Goal: Task Accomplishment & Management: Use online tool/utility

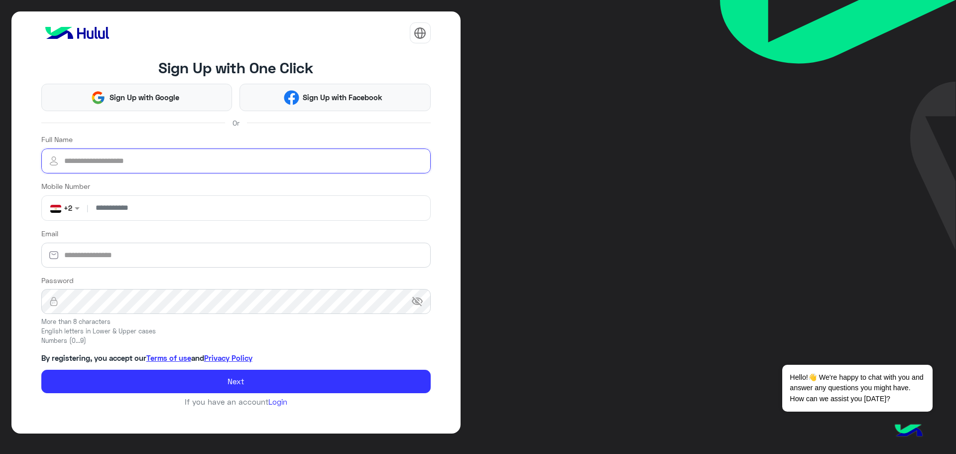
click at [152, 167] on input "Full Name" at bounding box center [235, 160] width 389 height 25
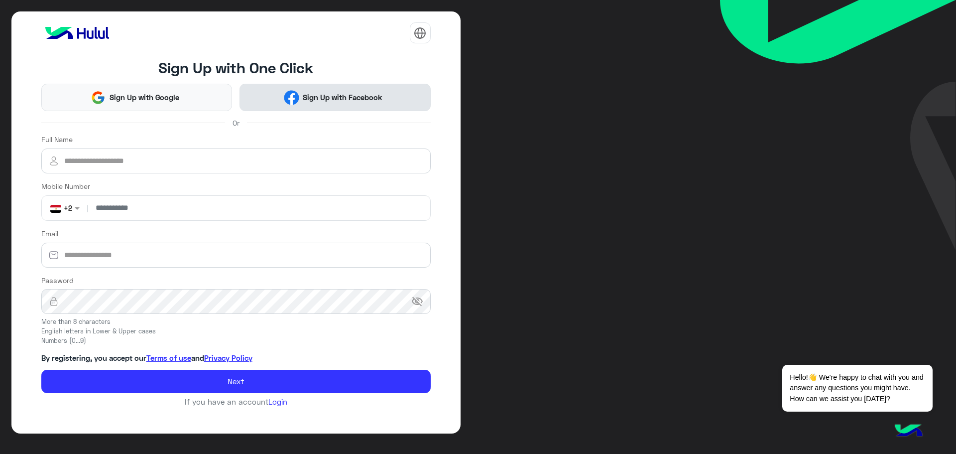
click at [263, 101] on button "Sign Up with Facebook" at bounding box center [334, 97] width 191 height 27
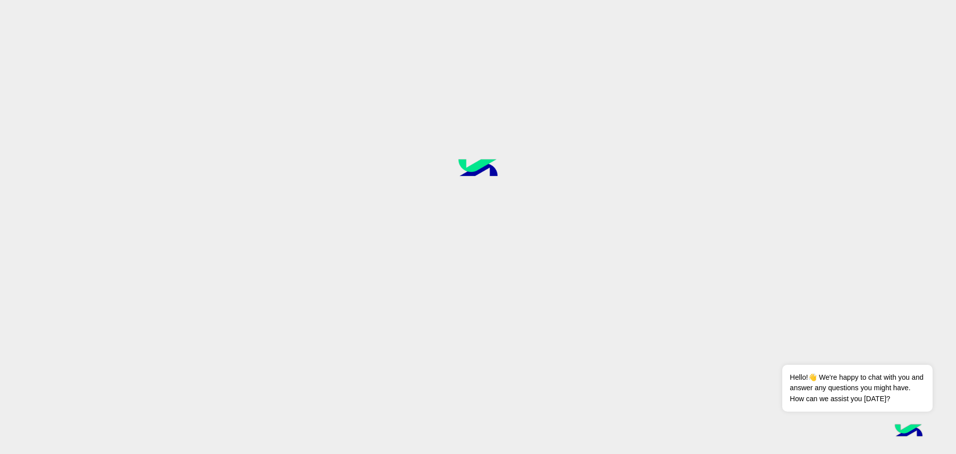
click at [488, 133] on div at bounding box center [478, 227] width 956 height 454
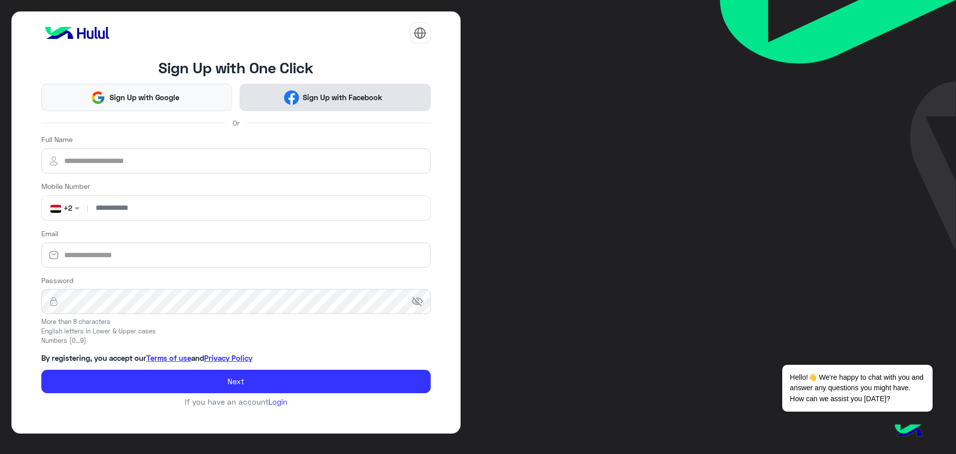
click at [355, 100] on span "Sign Up with Facebook" at bounding box center [342, 97] width 87 height 11
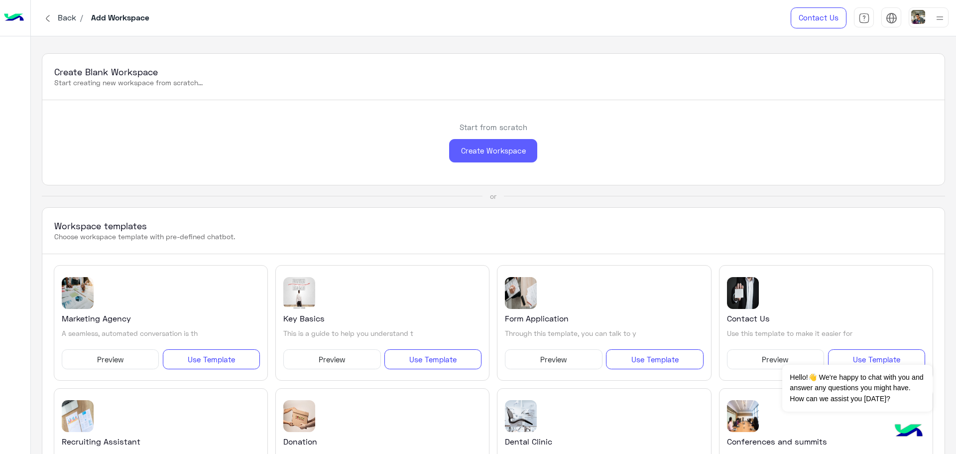
click at [490, 142] on div "Create Workspace" at bounding box center [493, 150] width 88 height 23
click at [504, 151] on div "Create Workspace" at bounding box center [493, 150] width 88 height 23
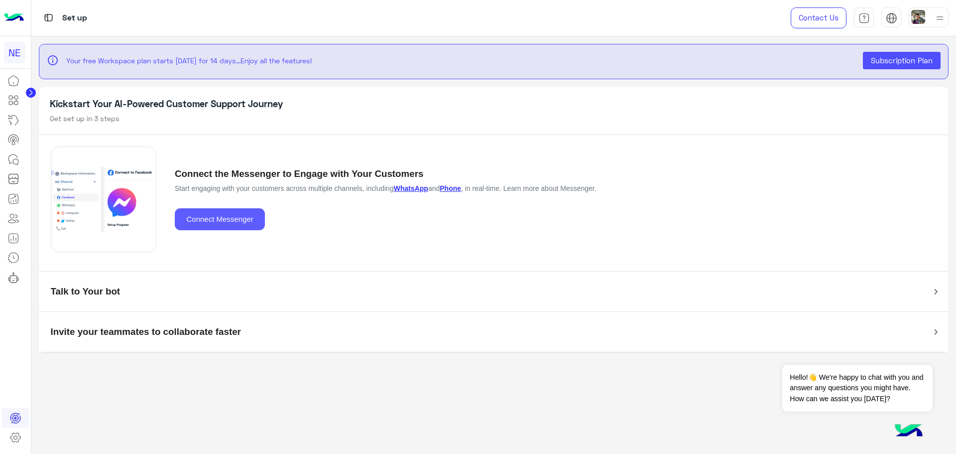
click at [213, 219] on button "Connect Messenger" at bounding box center [220, 219] width 90 height 22
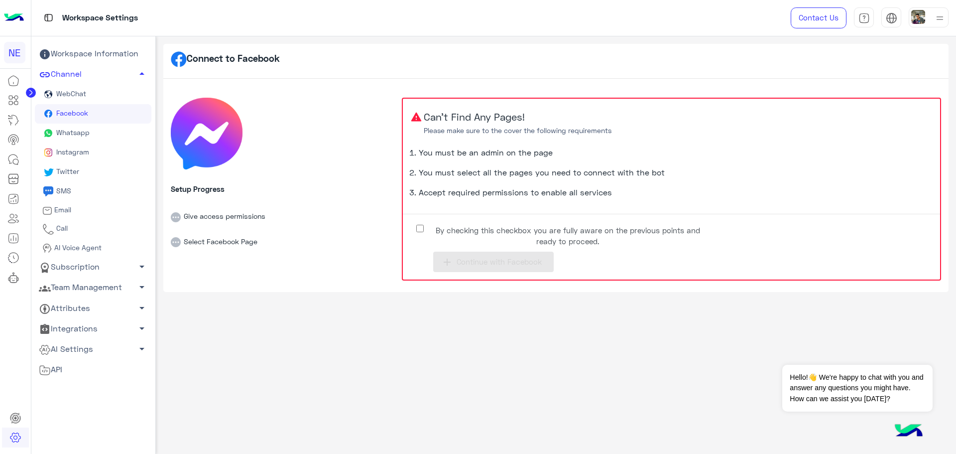
click at [439, 231] on span "By checking this checkbox you are fully aware on the previous points and ready …" at bounding box center [568, 236] width 272 height 22
click at [488, 263] on span "Continue with Facebook" at bounding box center [498, 261] width 85 height 9
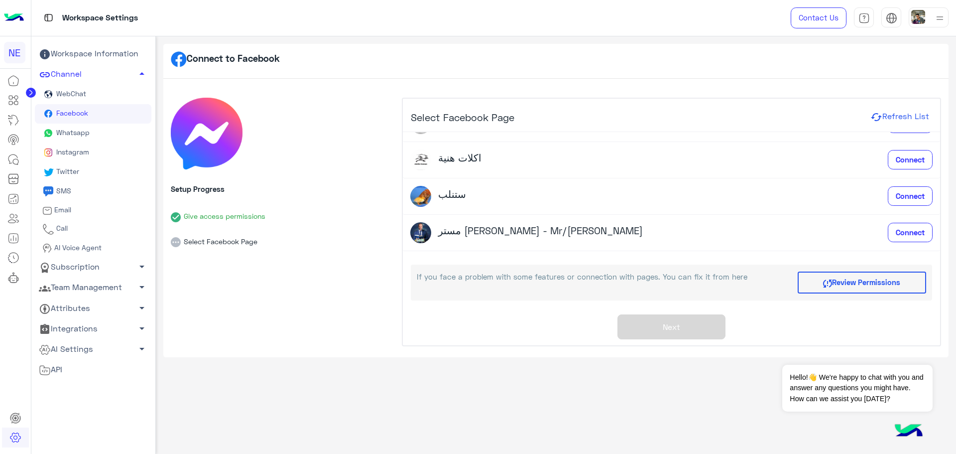
scroll to position [100, 0]
click at [918, 234] on span "Connect" at bounding box center [910, 231] width 29 height 9
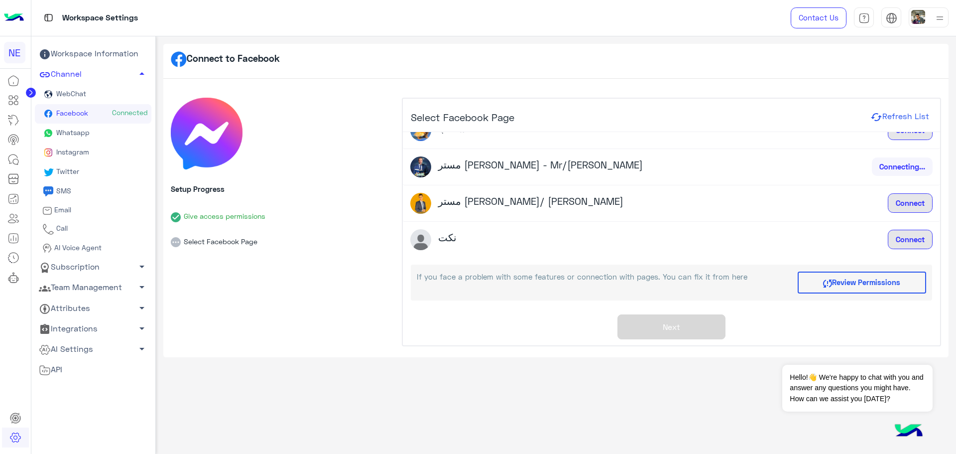
scroll to position [166, 0]
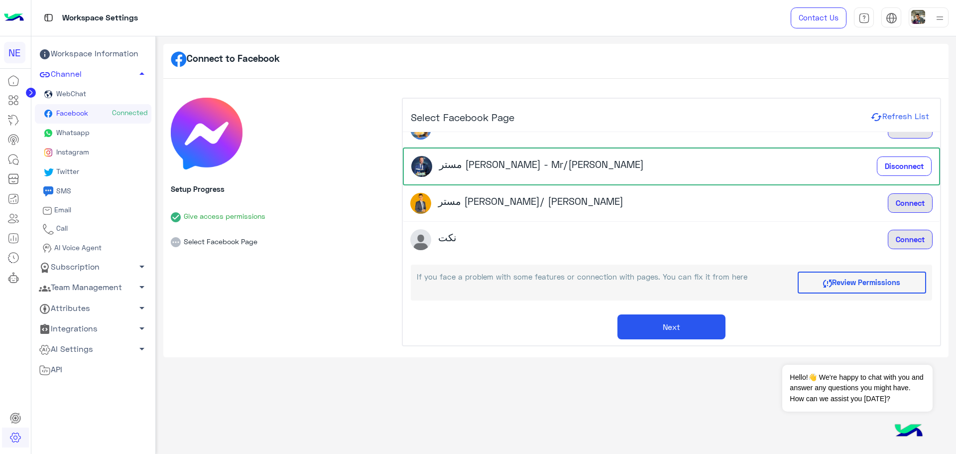
click at [645, 340] on div "Select Facebook Page Refresh List Arki courses Connect Lines education Connect …" at bounding box center [671, 222] width 537 height 246
click at [643, 331] on button "Next" at bounding box center [671, 326] width 108 height 25
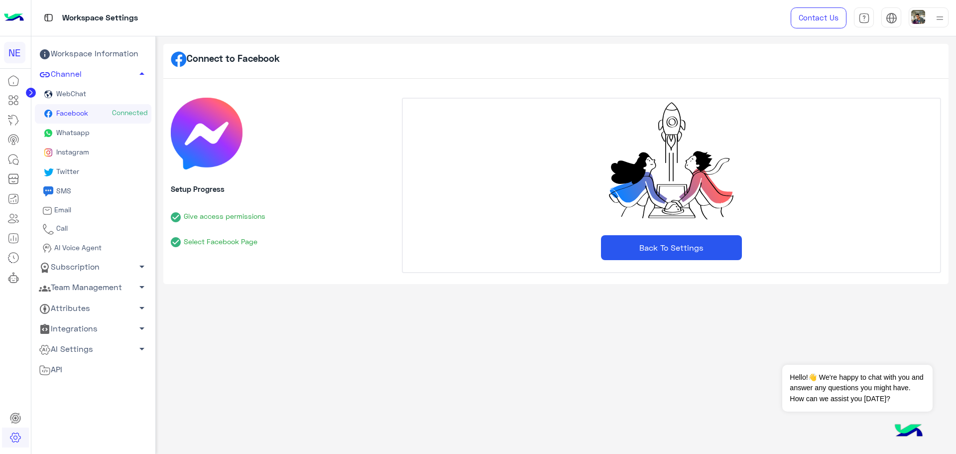
click at [66, 126] on link "Whatsapp" at bounding box center [93, 132] width 116 height 19
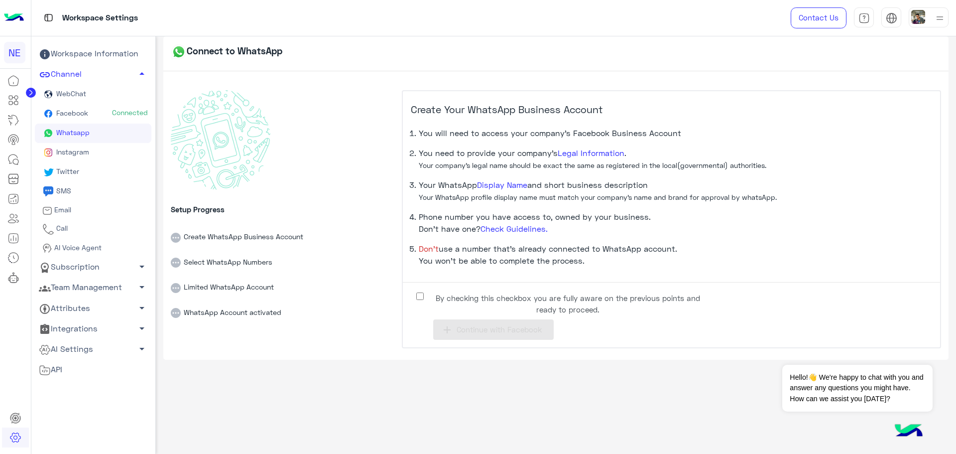
click at [423, 292] on label "By checking this checkbox you are fully aware on the previous points and ready …" at bounding box center [560, 301] width 299 height 22
click at [458, 329] on span "Continue with Facebook" at bounding box center [498, 329] width 85 height 9
click at [505, 332] on span "Continue with Facebook" at bounding box center [498, 329] width 85 height 9
click at [302, 247] on li "Select WhatsApp Numbers" at bounding box center [282, 254] width 223 height 25
click at [259, 174] on rect at bounding box center [221, 140] width 100 height 100
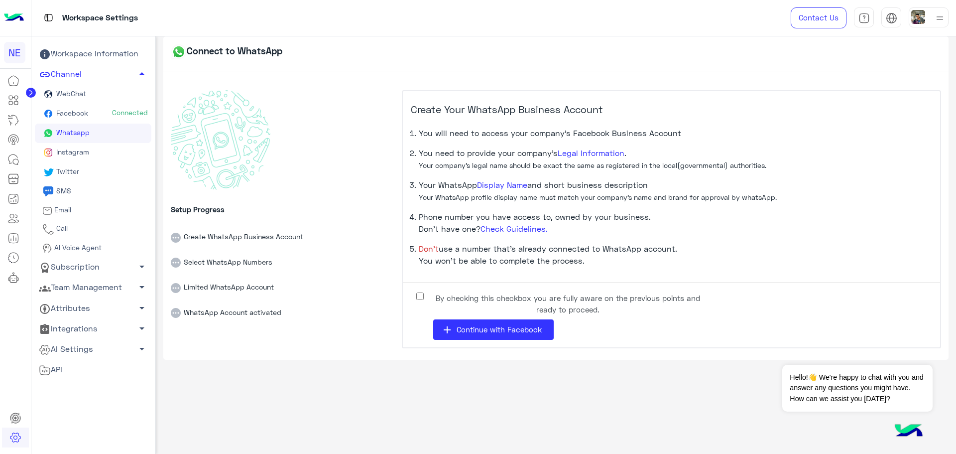
click at [270, 233] on li "Create WhatsApp Business Account" at bounding box center [282, 229] width 223 height 25
click at [486, 329] on span "Continue with Facebook" at bounding box center [498, 329] width 85 height 9
click at [524, 319] on div "By checking this checkbox you are fully aware on the previous points and ready …" at bounding box center [671, 315] width 537 height 50
click at [529, 333] on span "Continue with Facebook" at bounding box center [498, 329] width 85 height 9
click at [463, 326] on span "Continue with Facebook" at bounding box center [498, 329] width 85 height 9
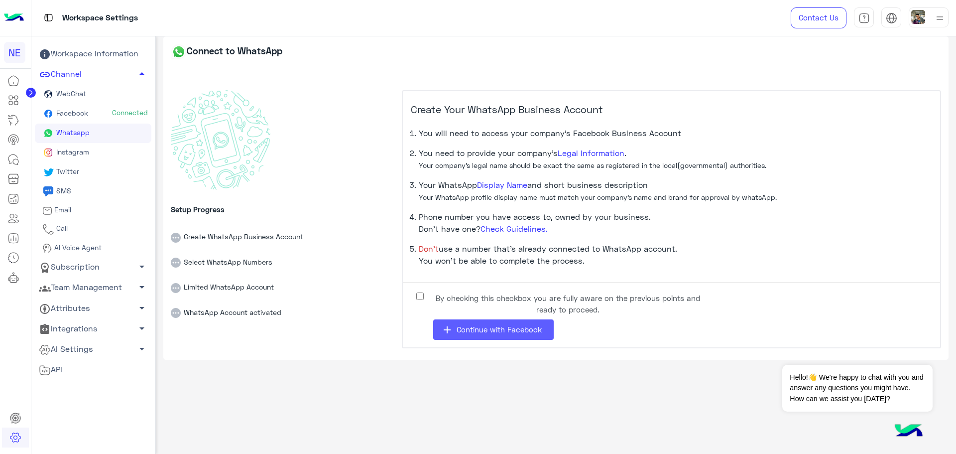
click at [524, 330] on span "Continue with Facebook" at bounding box center [498, 329] width 85 height 9
click at [489, 327] on span "Continue with Facebook" at bounding box center [498, 329] width 85 height 9
click at [529, 326] on span "Continue with Facebook" at bounding box center [498, 329] width 85 height 9
click at [70, 152] on span "Instagram" at bounding box center [71, 151] width 35 height 8
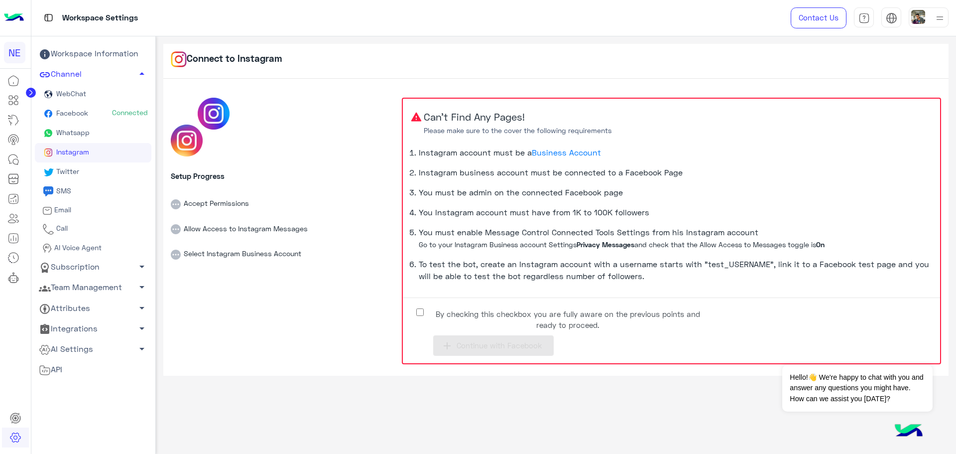
click at [437, 309] on span "By checking this checkbox you are fully aware on the previous points and ready …" at bounding box center [568, 319] width 272 height 22
click at [460, 346] on span "Continue with Facebook" at bounding box center [498, 345] width 85 height 9
click at [72, 133] on span "Whatsapp" at bounding box center [71, 132] width 35 height 8
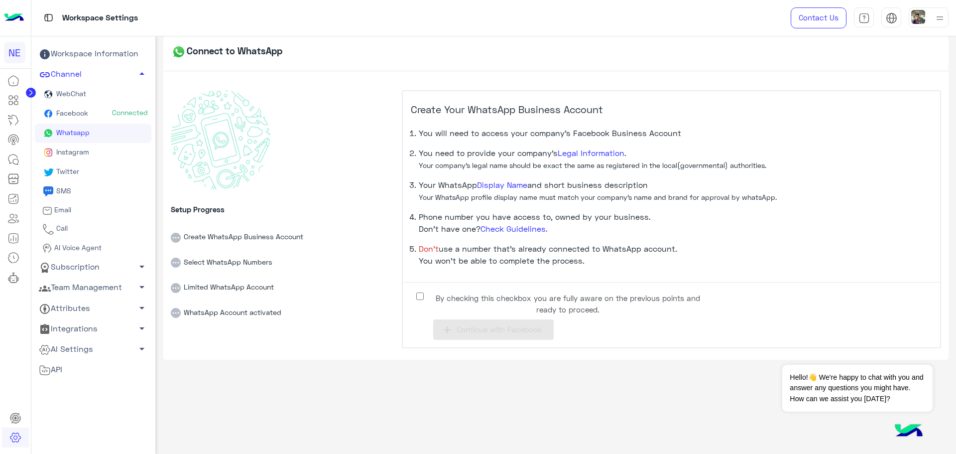
click at [443, 287] on app-init-step "Create Your WhatsApp Business Account You will need to access your company’s Fa…" at bounding box center [671, 215] width 537 height 249
click at [447, 296] on span "By checking this checkbox you are fully aware on the previous points and ready …" at bounding box center [568, 303] width 272 height 22
click at [471, 323] on button "add Continue with Facebook" at bounding box center [493, 329] width 120 height 20
click at [487, 337] on button "add Continue with Facebook" at bounding box center [493, 329] width 120 height 20
click at [640, 400] on div "Connect to WhatsApp Setup Progress Create WhatsApp Business Account Select What…" at bounding box center [556, 242] width 800 height 413
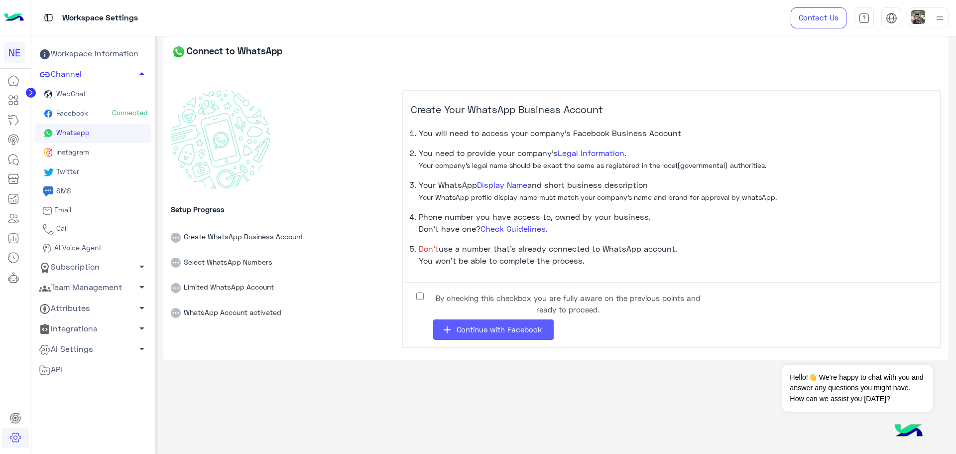
click at [468, 324] on button "add Continue with Facebook" at bounding box center [493, 329] width 120 height 20
click at [431, 301] on label "By checking this checkbox you are fully aware on the previous points and ready …" at bounding box center [560, 301] width 299 height 22
click at [460, 327] on span "Continue with Facebook" at bounding box center [498, 329] width 85 height 9
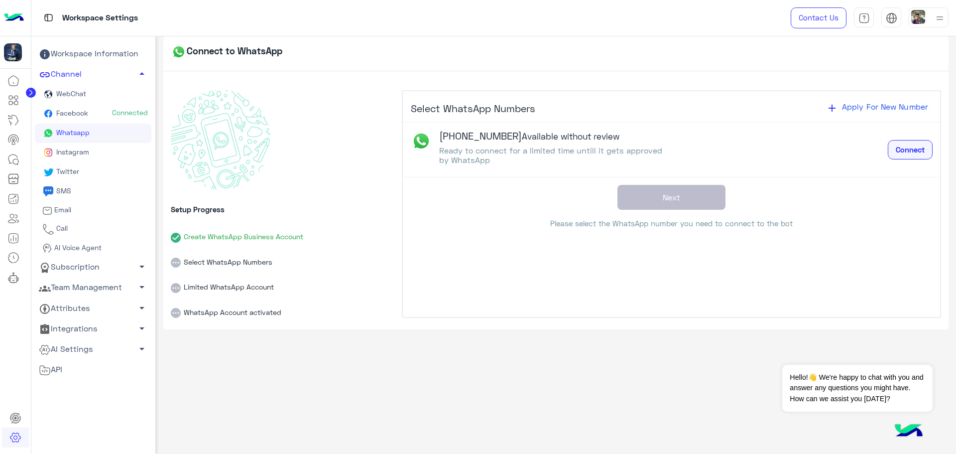
click at [906, 145] on span "Connect" at bounding box center [910, 149] width 29 height 9
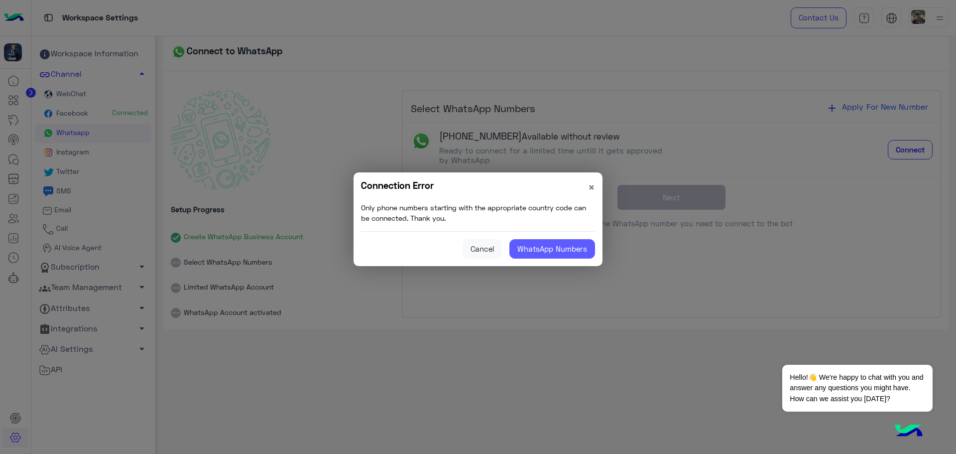
click at [548, 252] on button "WhatsApp Numbers" at bounding box center [552, 249] width 86 height 20
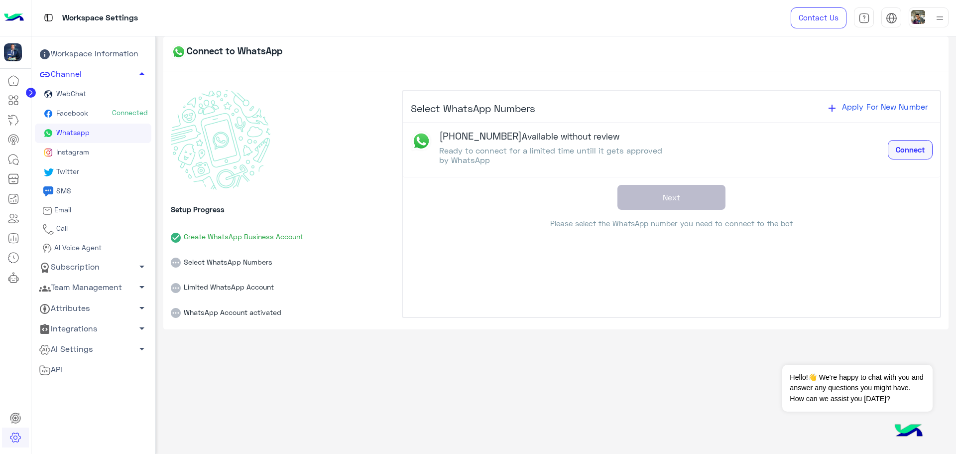
click at [916, 152] on span "Connect" at bounding box center [910, 149] width 29 height 9
drag, startPoint x: 46, startPoint y: 19, endPoint x: 268, endPoint y: 31, distance: 222.3
click at [424, 6] on div "Workspace Settings" at bounding box center [339, 18] width 616 height 36
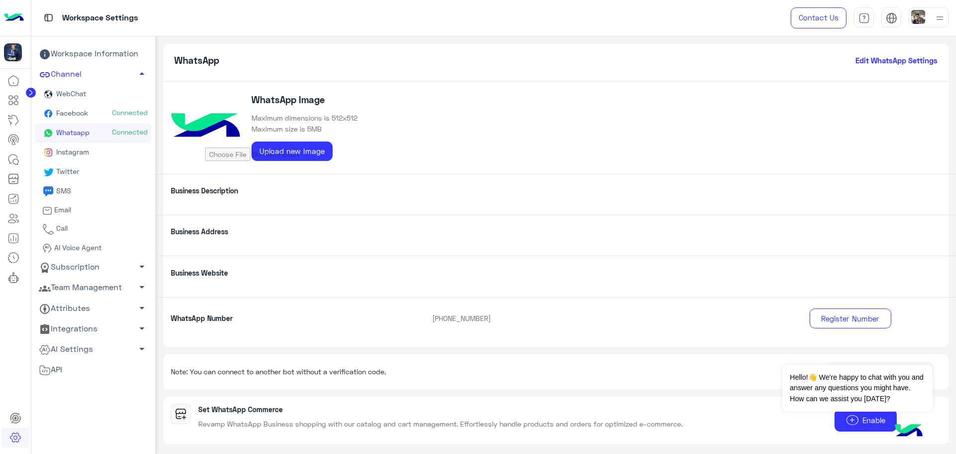
click at [441, 115] on div "WhatsApp Image Maximum dimensions is 512x512 Maximum size is 5MB Upload new Ima…" at bounding box center [556, 128] width 786 height 92
click at [307, 149] on input "file" at bounding box center [281, 150] width 152 height 21
type input "**********"
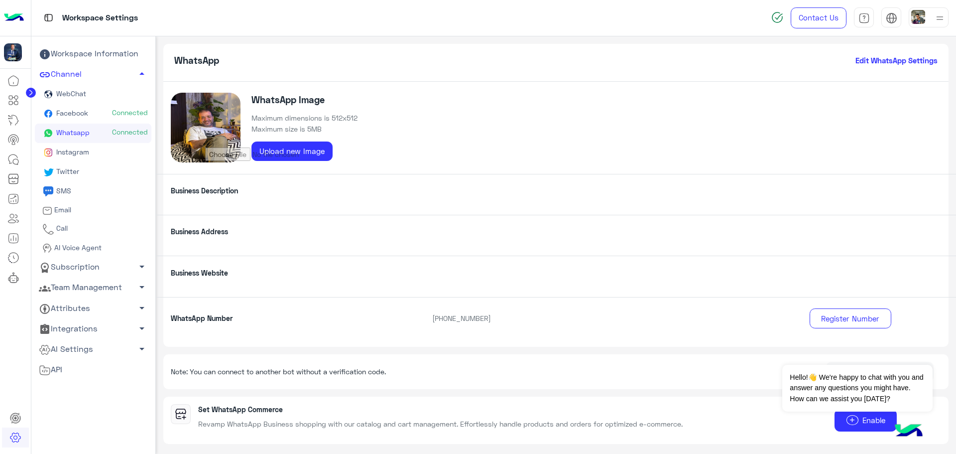
click at [216, 133] on img at bounding box center [206, 128] width 70 height 70
click at [221, 107] on img at bounding box center [206, 128] width 70 height 70
click at [238, 206] on div "Business Description" at bounding box center [556, 194] width 800 height 41
click at [197, 187] on p "Business Description" at bounding box center [294, 190] width 262 height 10
click at [903, 59] on h6 "Edit WhatsApp Settings" at bounding box center [896, 60] width 82 height 9
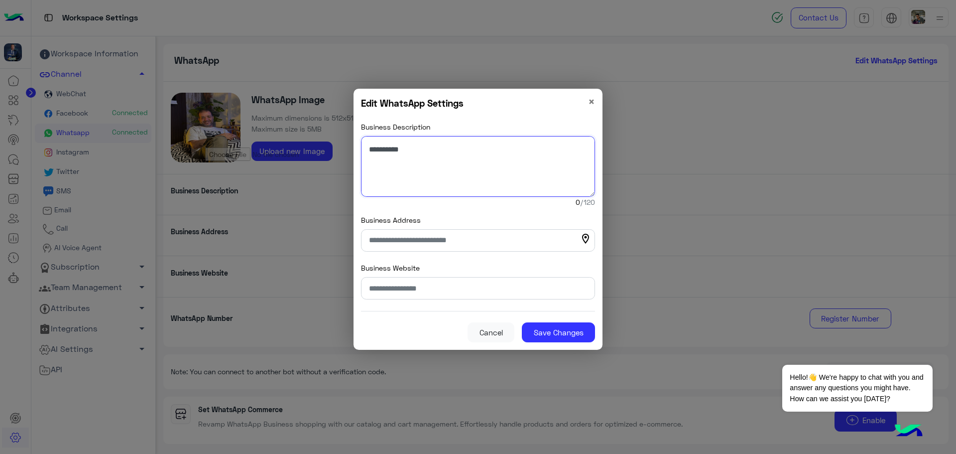
click at [469, 168] on textarea "Business Description" at bounding box center [478, 166] width 234 height 61
paste textarea "**********"
type textarea "**********"
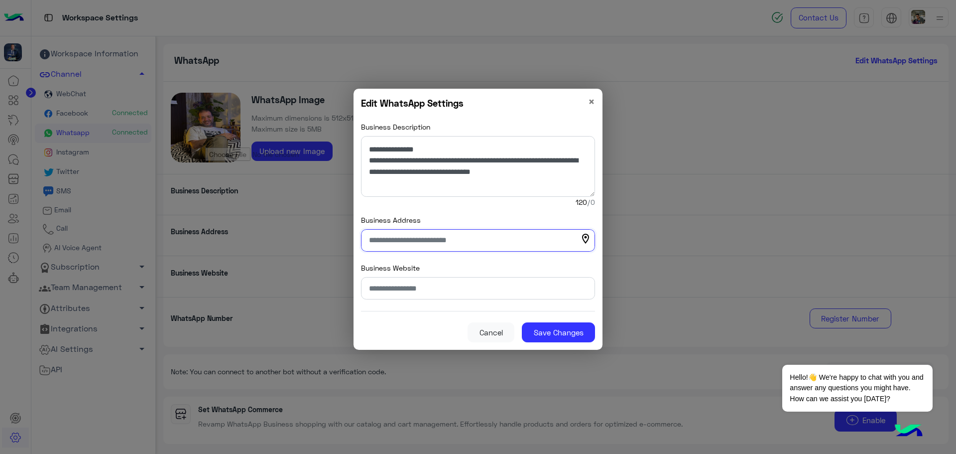
click at [417, 245] on input "Business Address" at bounding box center [478, 240] width 234 height 22
type input "******"
type input "**********"
click at [567, 335] on button "Save Changes" at bounding box center [558, 332] width 73 height 20
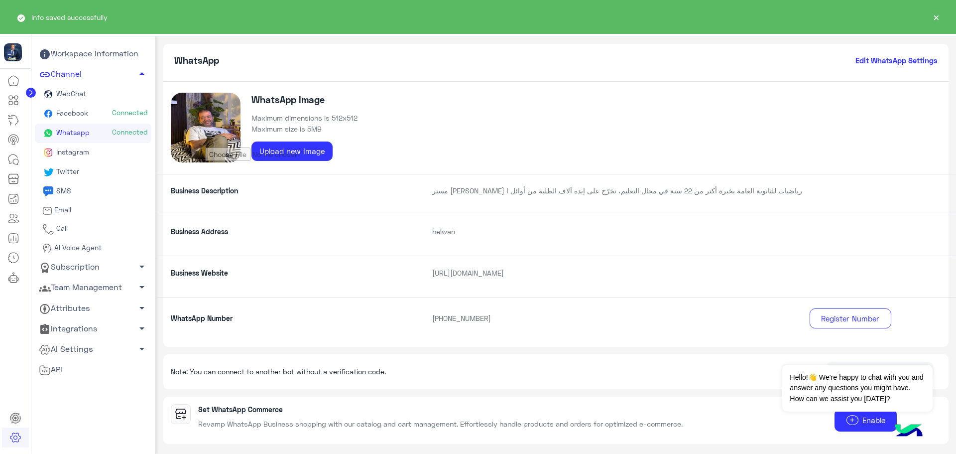
click at [183, 108] on img at bounding box center [206, 128] width 70 height 70
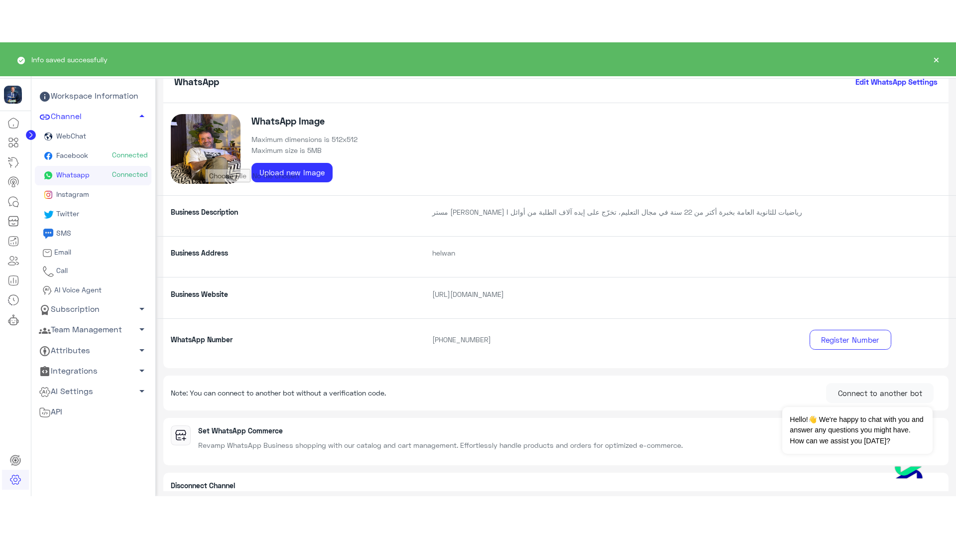
scroll to position [74, 0]
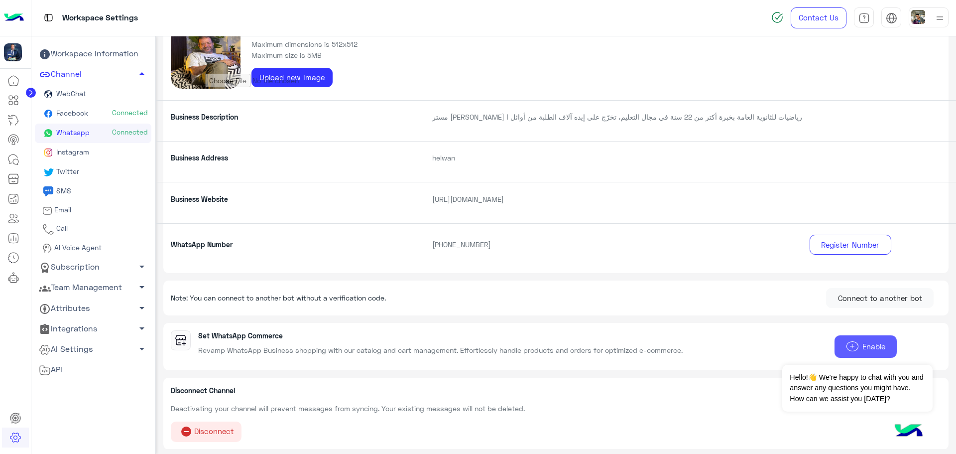
click at [846, 339] on button "add Enable" at bounding box center [865, 346] width 62 height 22
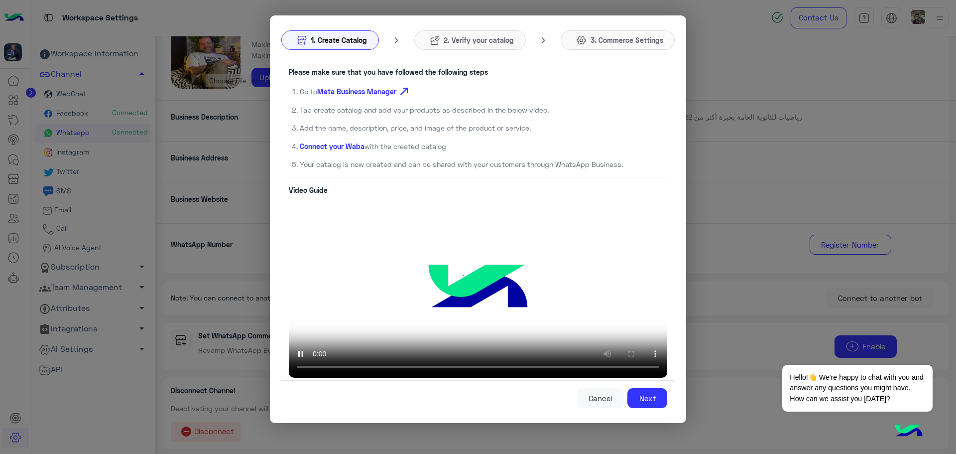
click at [387, 318] on video at bounding box center [478, 290] width 378 height 174
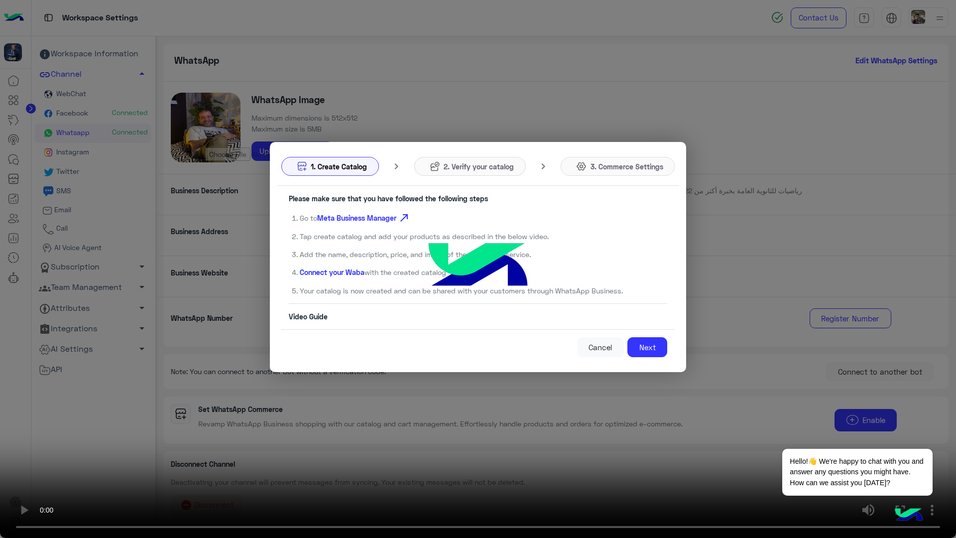
click at [570, 262] on video at bounding box center [478, 269] width 956 height 538
click at [521, 361] on video at bounding box center [478, 269] width 956 height 538
click at [461, 299] on video at bounding box center [478, 269] width 956 height 538
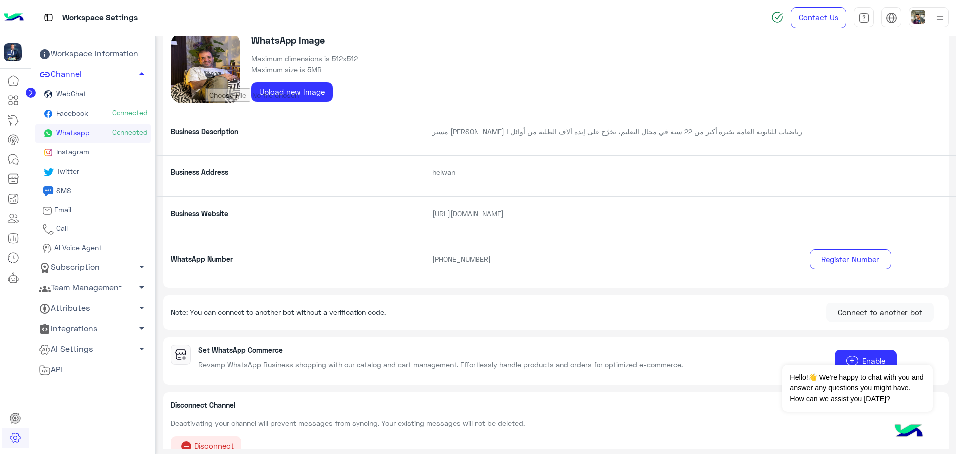
scroll to position [74, 0]
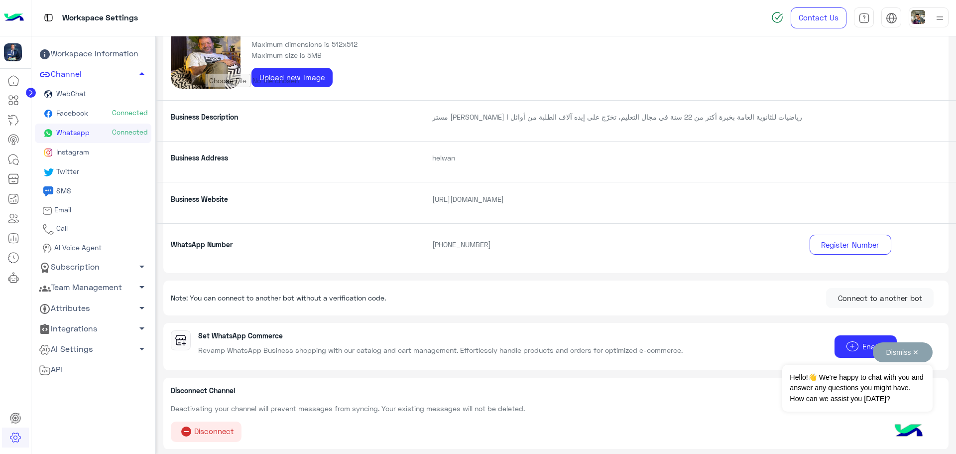
click at [921, 377] on span "Hello!👋 We're happy to chat with you and answer any questions you might have. H…" at bounding box center [857, 387] width 150 height 47
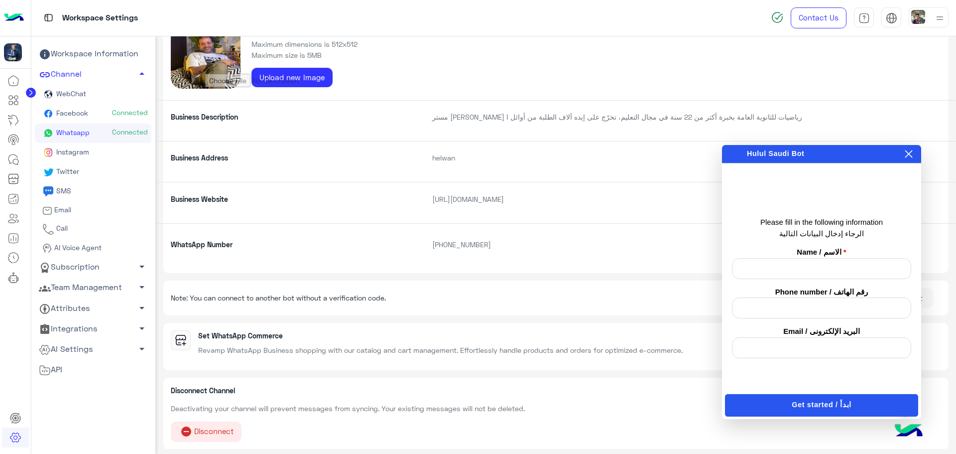
click at [845, 270] on input "text" at bounding box center [821, 268] width 179 height 21
type input "**********"
click at [824, 396] on button "Get started / ابدأ" at bounding box center [821, 405] width 193 height 22
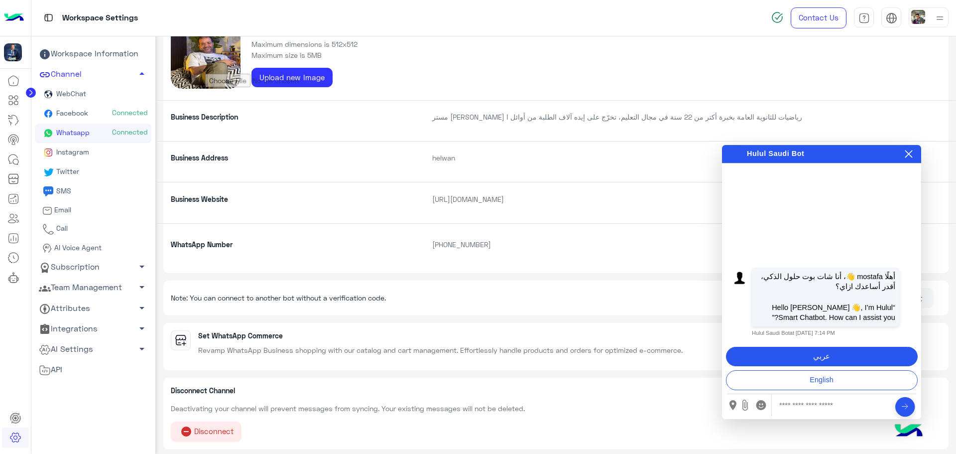
click at [833, 362] on button "عربي" at bounding box center [822, 356] width 192 height 20
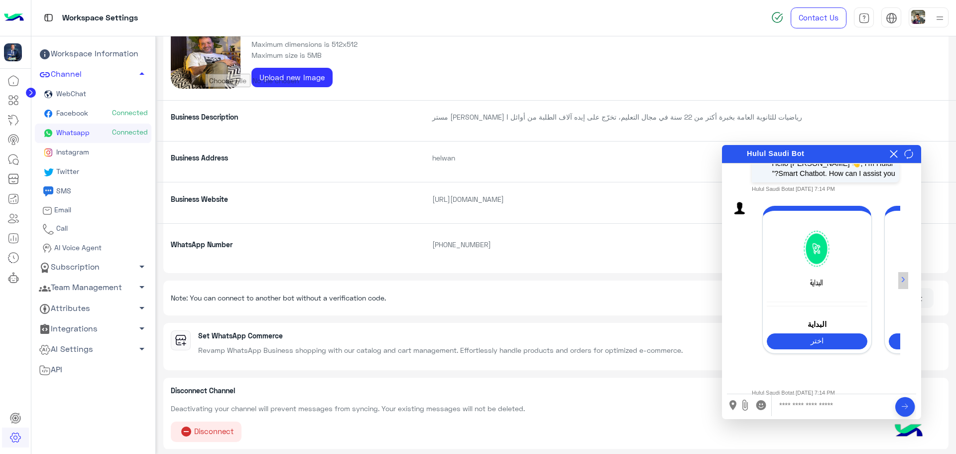
scroll to position [58, 0]
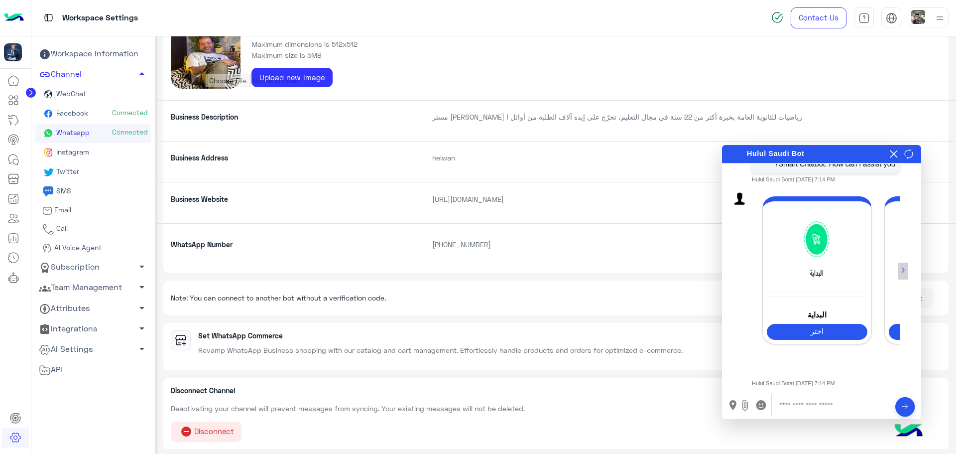
click at [897, 266] on img at bounding box center [939, 255] width 101 height 101
click at [900, 267] on button "›" at bounding box center [903, 270] width 10 height 17
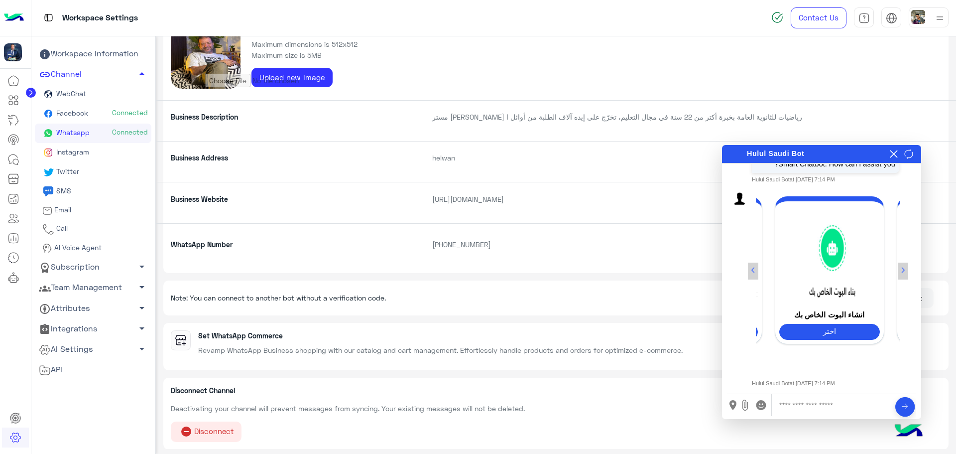
scroll to position [0, 114]
click at [903, 268] on button "›" at bounding box center [903, 270] width 10 height 17
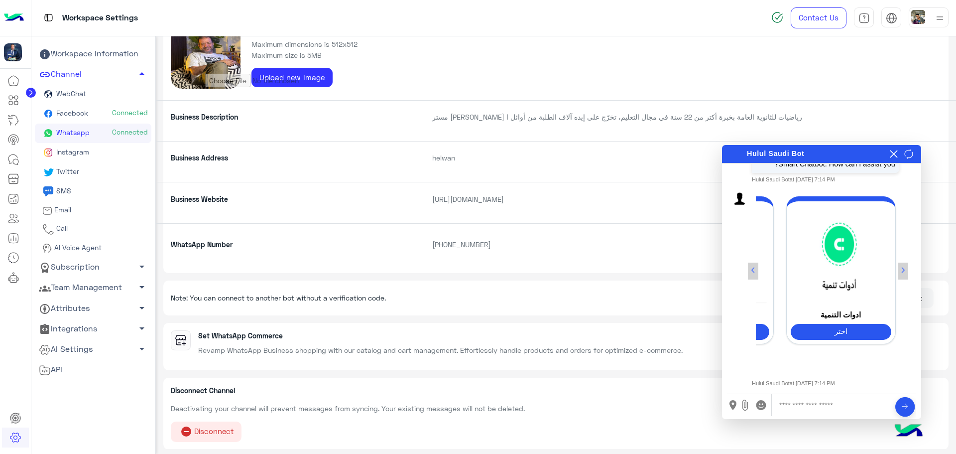
click at [753, 265] on button "‹" at bounding box center [753, 270] width 10 height 17
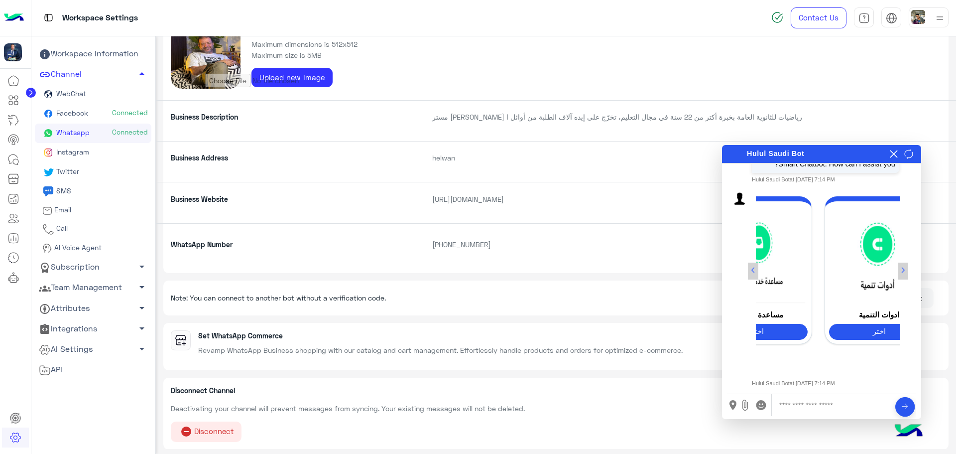
click at [753, 265] on button "‹" at bounding box center [753, 270] width 10 height 17
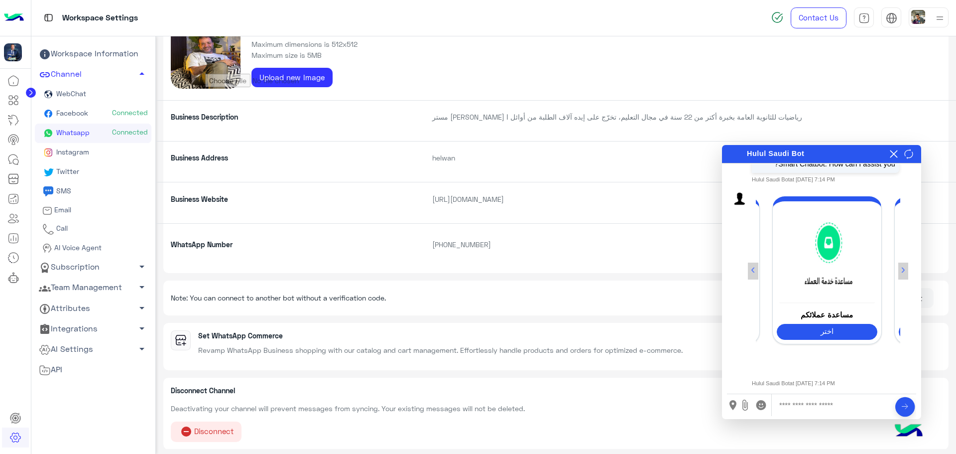
click at [753, 265] on button "‹" at bounding box center [753, 270] width 10 height 17
click at [912, 264] on div "أهلًا mostafa 👋، أنا شات بوت حلول الذكي، أقدر أساعدك ازاي؟ “Hello mostafa 👋, I’…" at bounding box center [821, 280] width 199 height 233
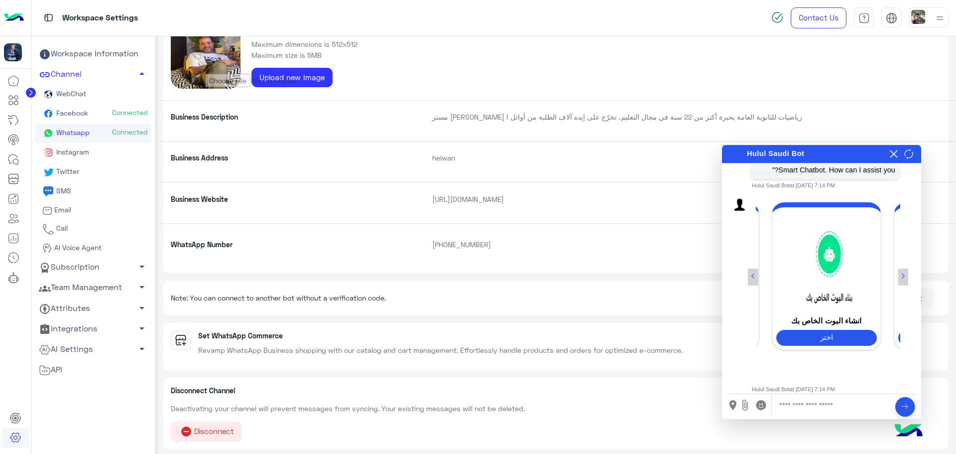
scroll to position [58, 0]
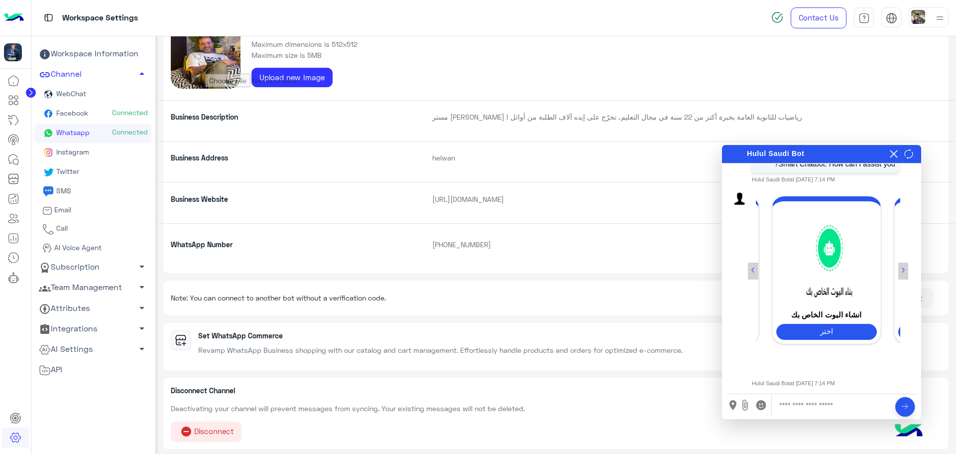
click at [905, 272] on button "›" at bounding box center [903, 270] width 10 height 17
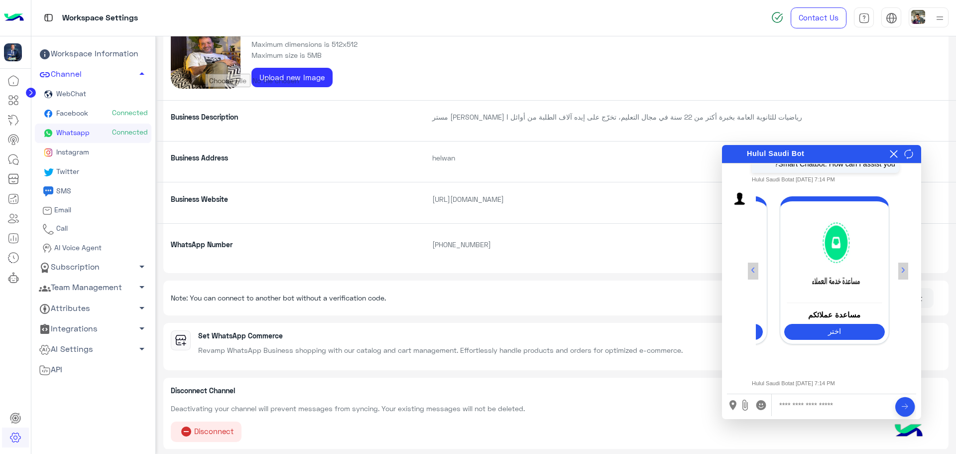
click at [905, 272] on button "›" at bounding box center [903, 270] width 10 height 17
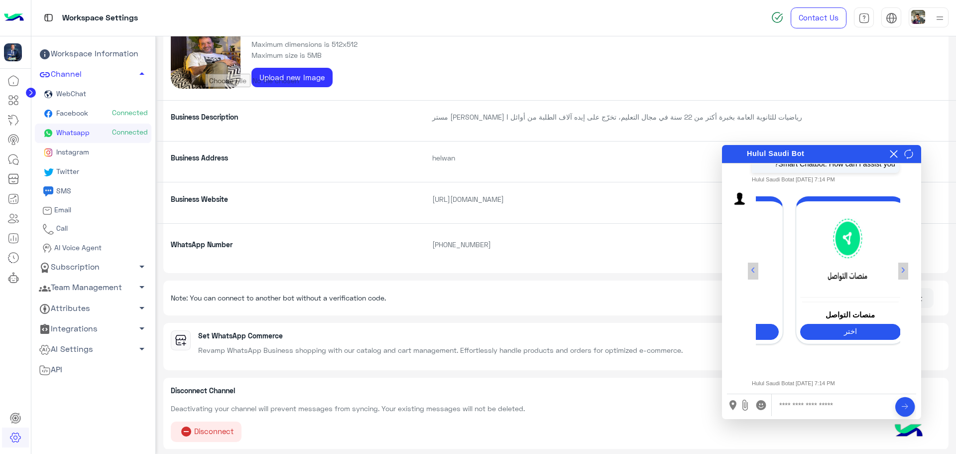
click at [904, 272] on button "›" at bounding box center [903, 270] width 10 height 17
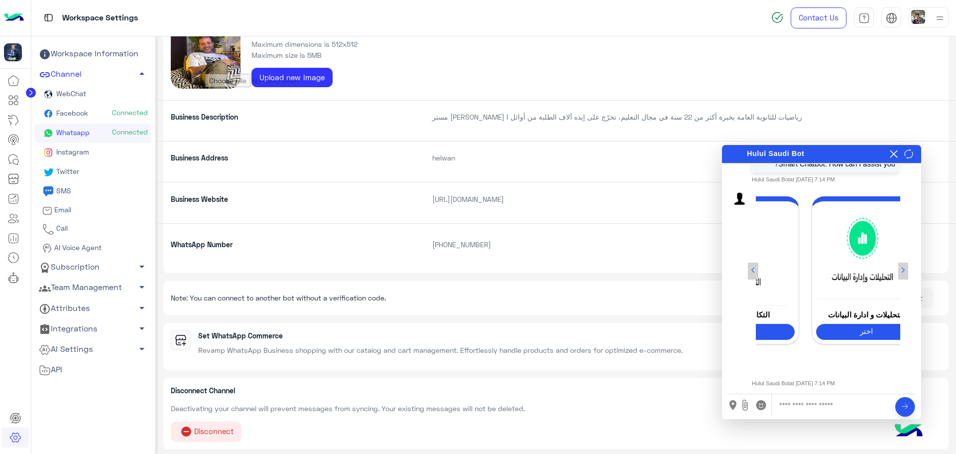
click at [903, 272] on button "›" at bounding box center [903, 270] width 10 height 17
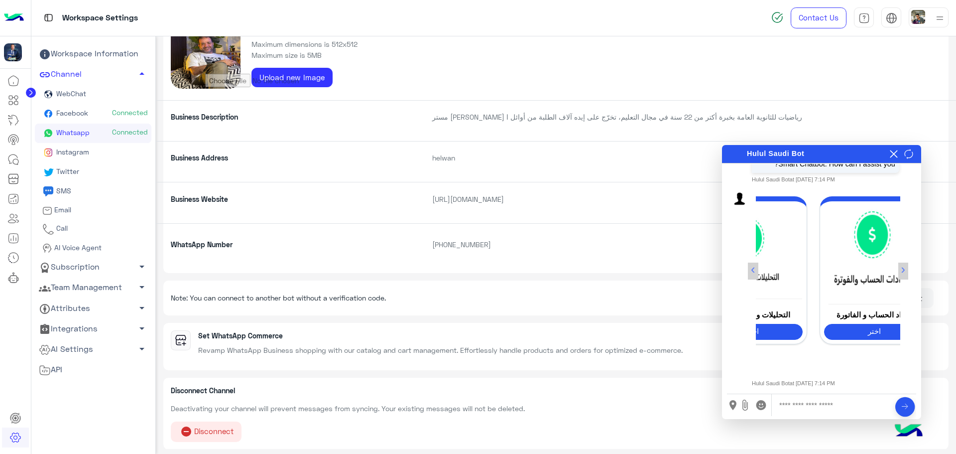
click at [902, 272] on button "›" at bounding box center [903, 270] width 10 height 17
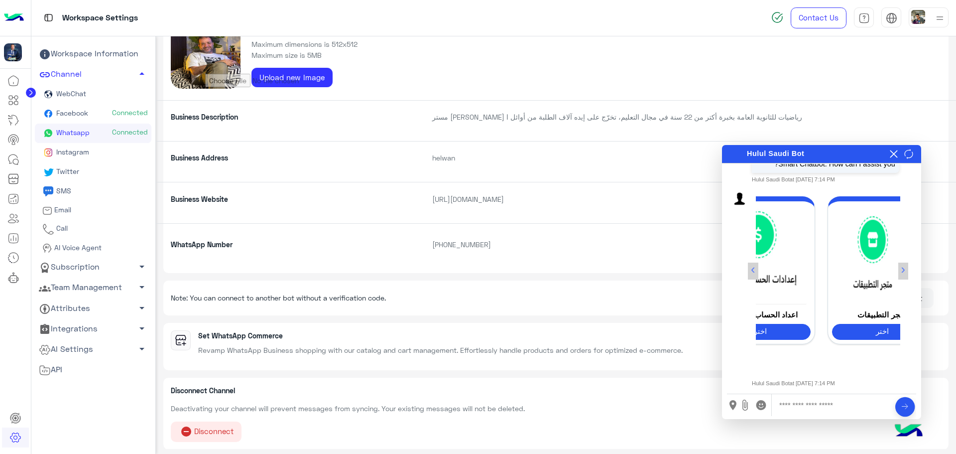
click at [751, 263] on button "‹" at bounding box center [753, 270] width 10 height 17
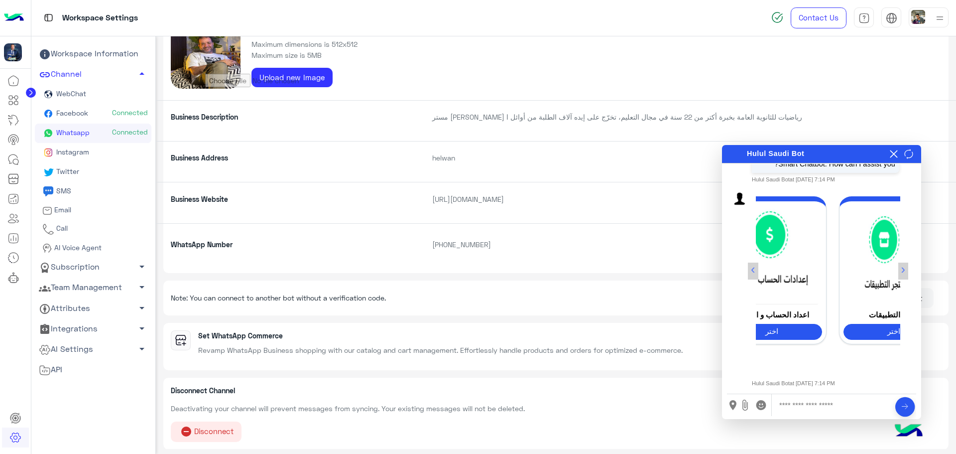
click at [751, 263] on button "‹" at bounding box center [753, 270] width 10 height 17
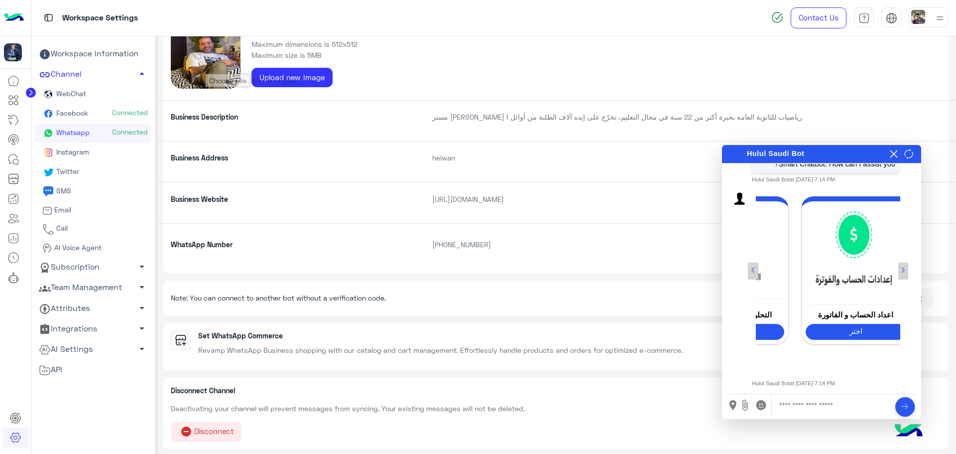
click at [751, 263] on button "‹" at bounding box center [753, 270] width 10 height 17
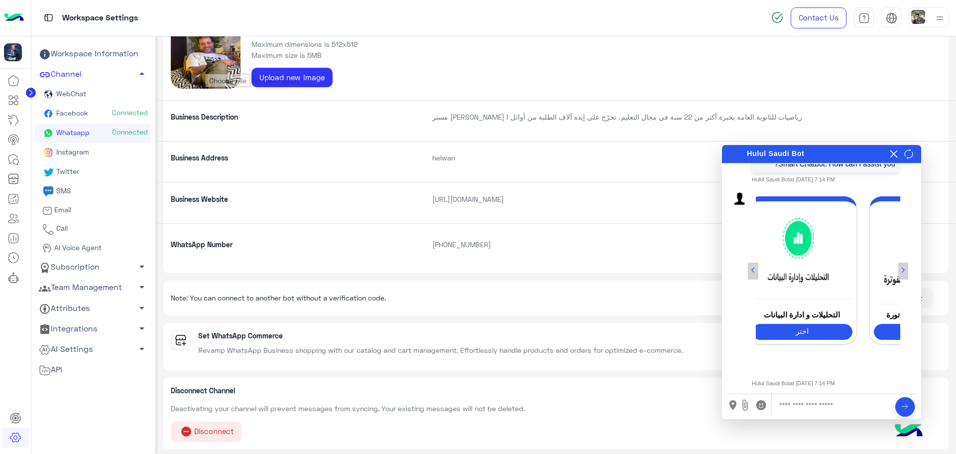
click at [751, 263] on button "‹" at bounding box center [753, 270] width 10 height 17
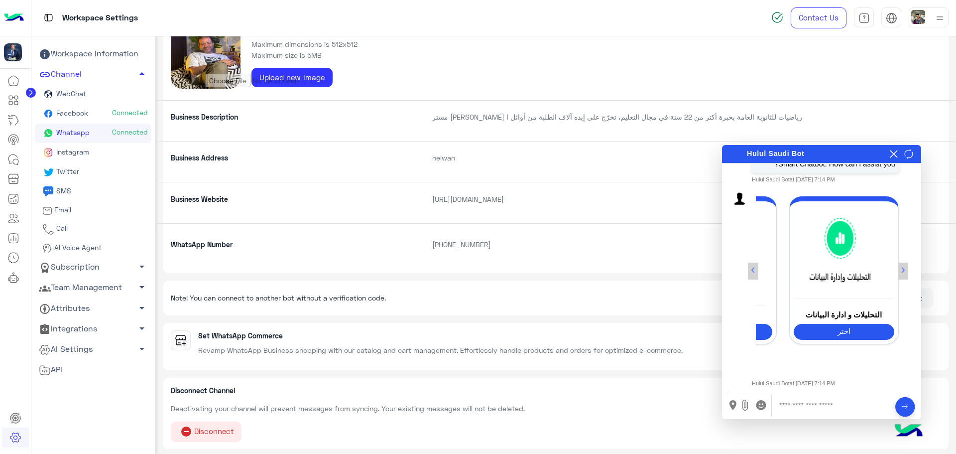
click at [751, 263] on button "‹" at bounding box center [753, 270] width 10 height 17
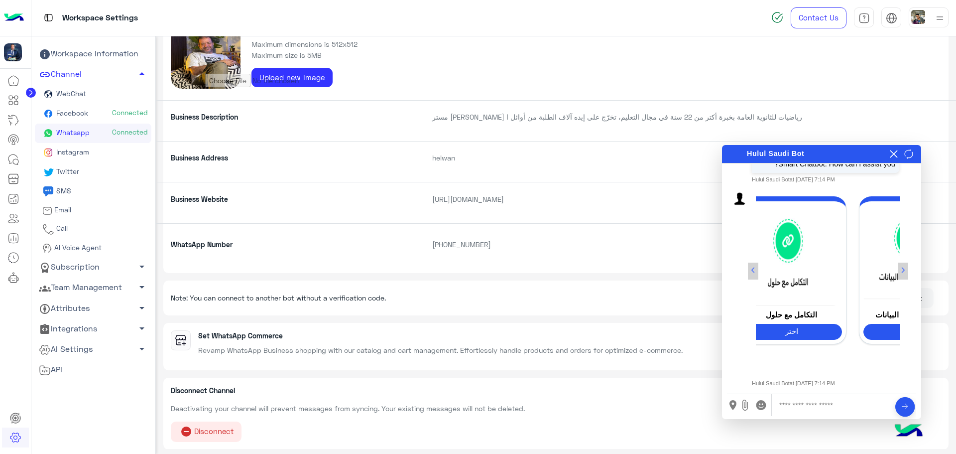
click at [751, 263] on button "‹" at bounding box center [753, 270] width 10 height 17
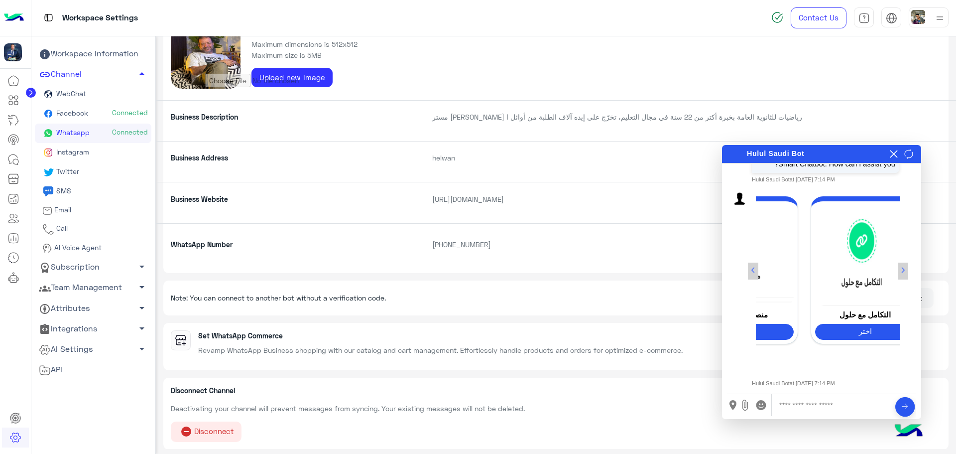
click at [751, 263] on button "‹" at bounding box center [753, 270] width 10 height 17
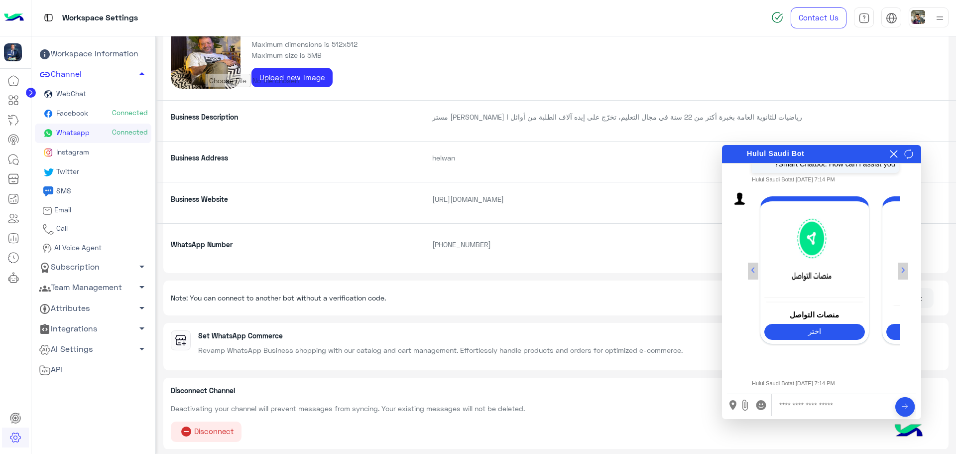
click at [751, 263] on button "‹" at bounding box center [753, 270] width 10 height 17
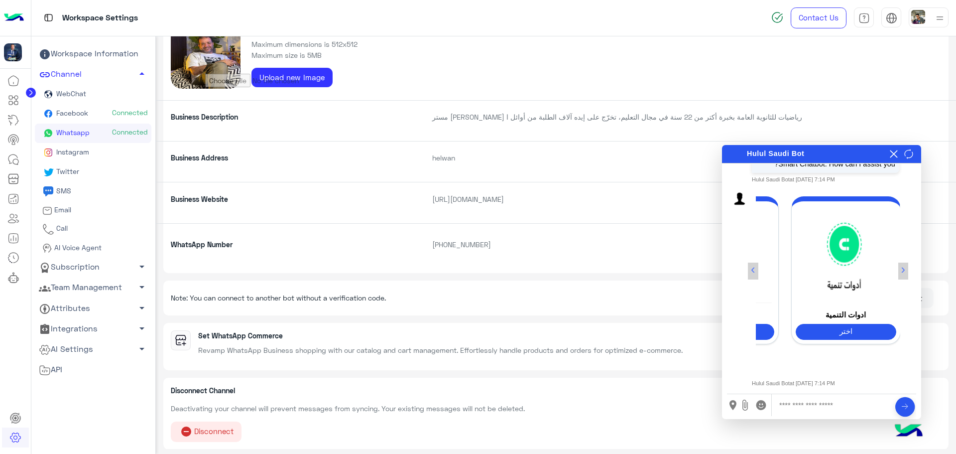
click at [751, 263] on button "‹" at bounding box center [753, 270] width 10 height 17
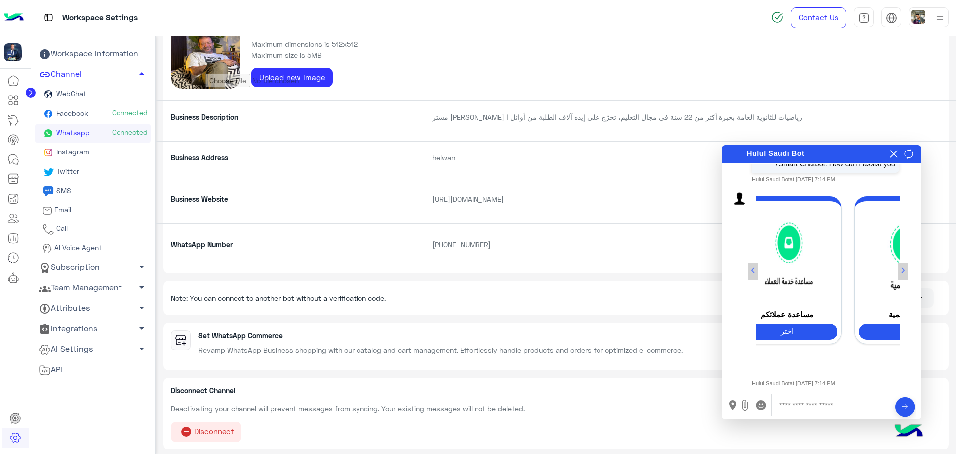
click at [751, 263] on button "‹" at bounding box center [753, 270] width 10 height 17
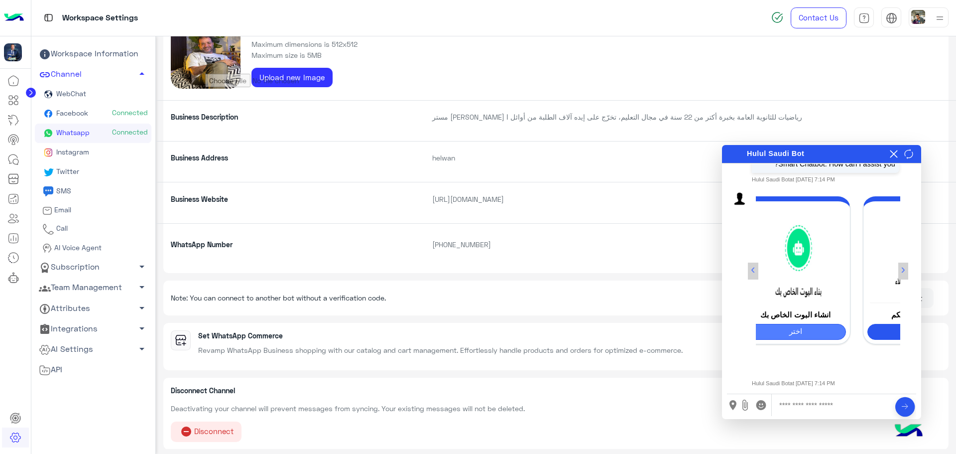
scroll to position [0, 142]
click at [747, 272] on div "‹ البداية اختر انشاء البوت الخاص بك اختر مساعدة عملائكم اختر ادوات التنمية اختر…" at bounding box center [817, 282] width 181 height 188
click at [750, 271] on button "‹" at bounding box center [753, 270] width 10 height 17
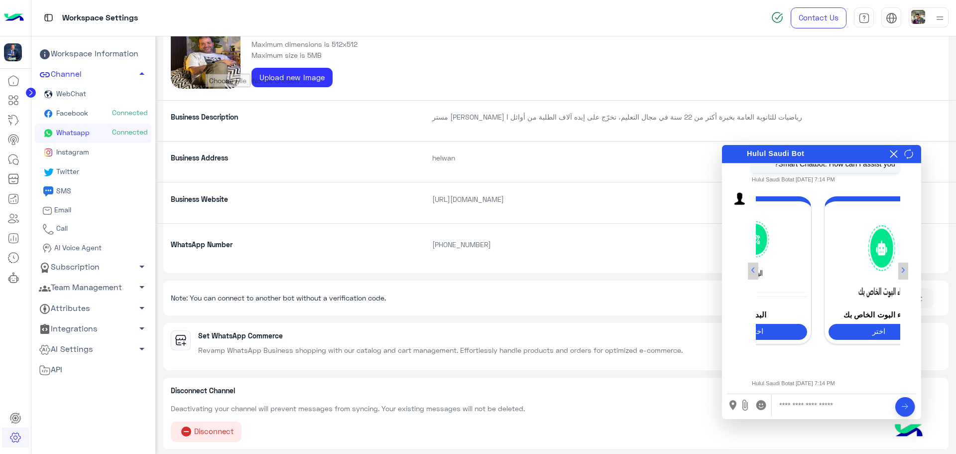
click at [752, 271] on button "‹" at bounding box center [753, 270] width 10 height 17
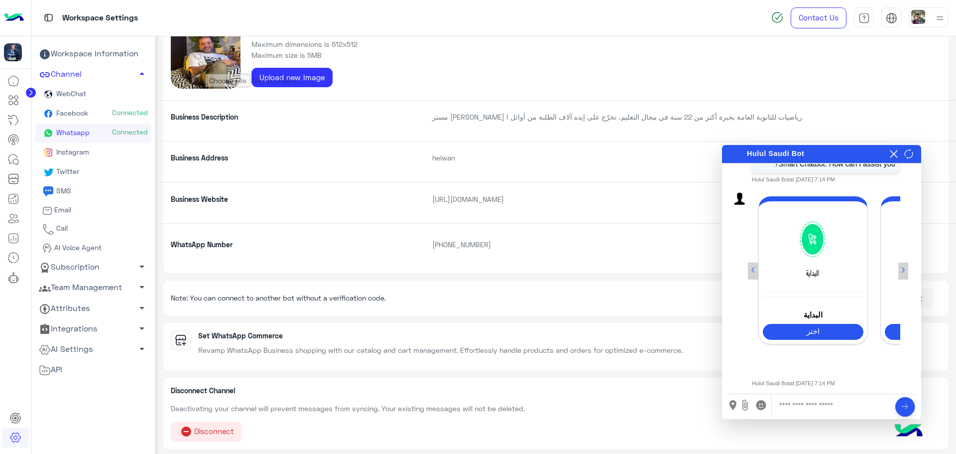
scroll to position [0, 0]
click at [830, 327] on button "اختر" at bounding box center [817, 332] width 101 height 16
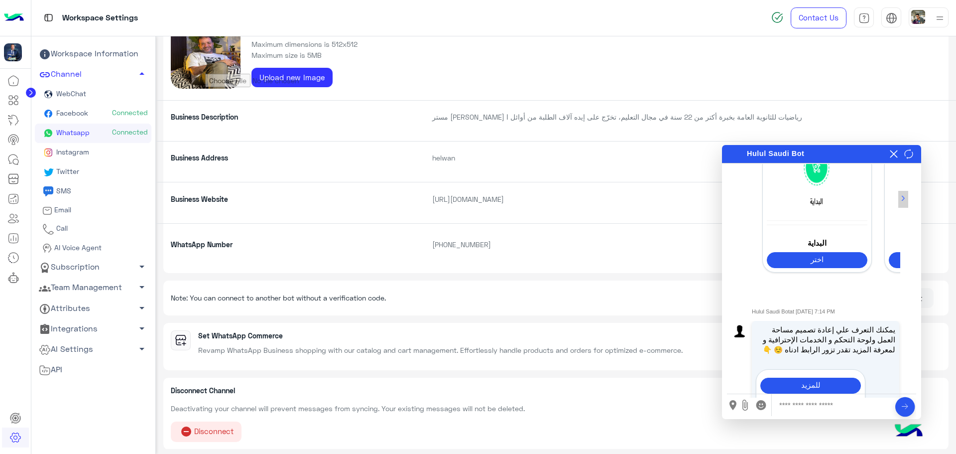
scroll to position [125, 0]
click at [893, 262] on button "اختر" at bounding box center [939, 261] width 101 height 16
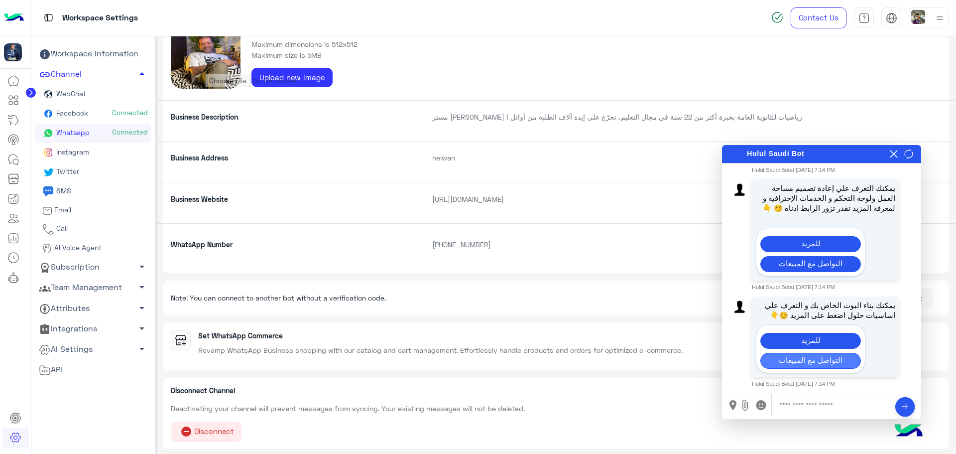
click at [837, 360] on button "التواصل مع المبيعات" at bounding box center [810, 360] width 101 height 16
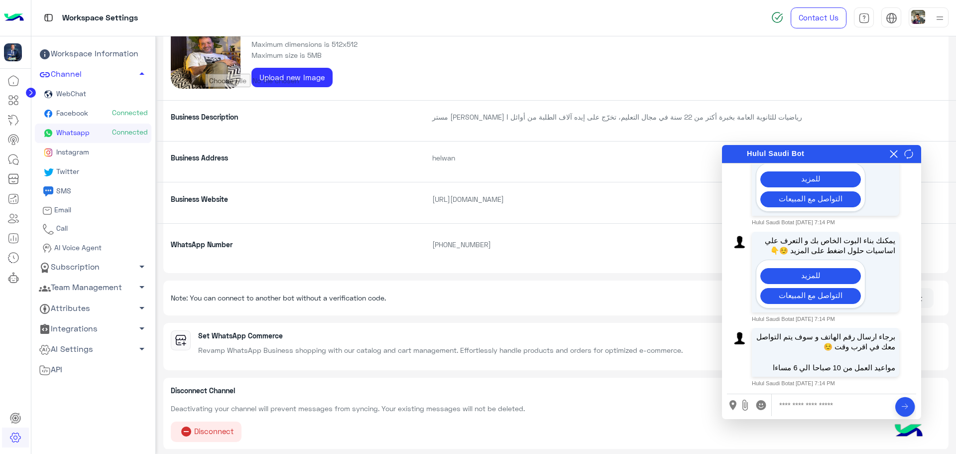
click at [508, 291] on div "Note: You can connect to another bot without a verification code. Connect to an…" at bounding box center [556, 298] width 771 height 20
click at [809, 409] on input "text" at bounding box center [832, 405] width 107 height 22
type input "**********"
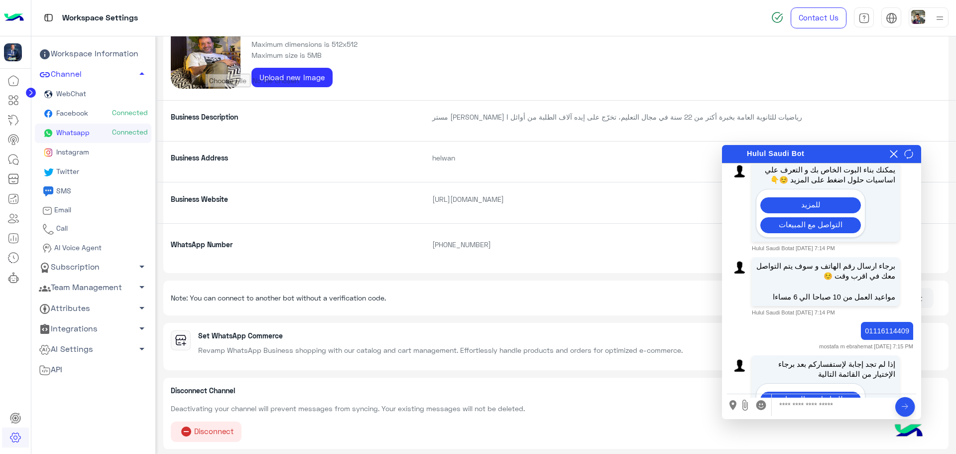
scroll to position [466, 0]
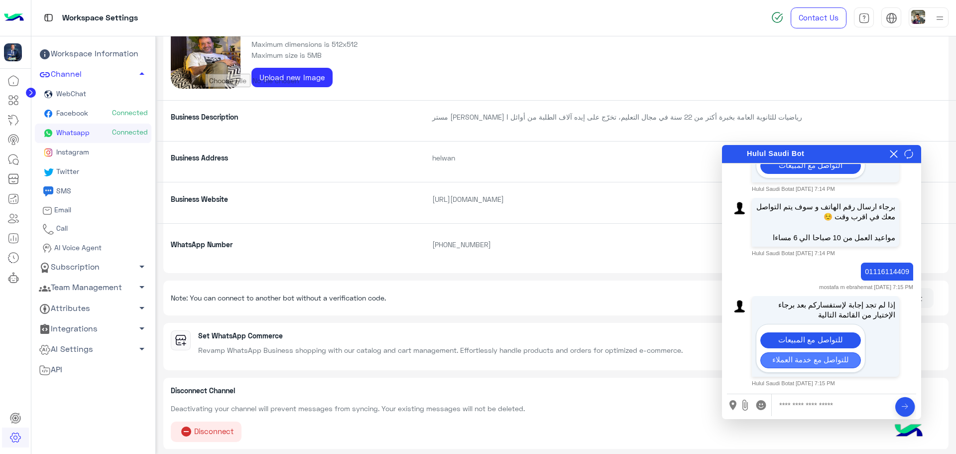
click at [833, 356] on button "للتواصل مع خدمة العملاء" at bounding box center [810, 360] width 101 height 16
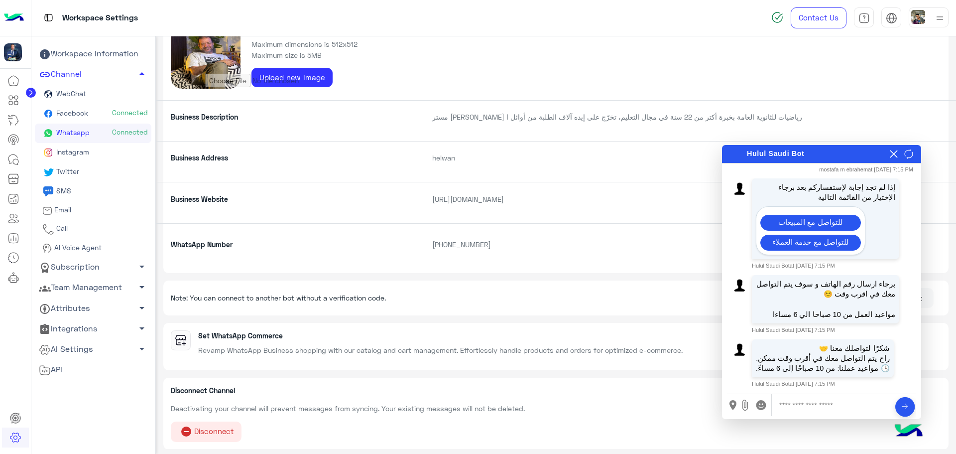
click at [98, 194] on link "SMS" at bounding box center [93, 191] width 116 height 19
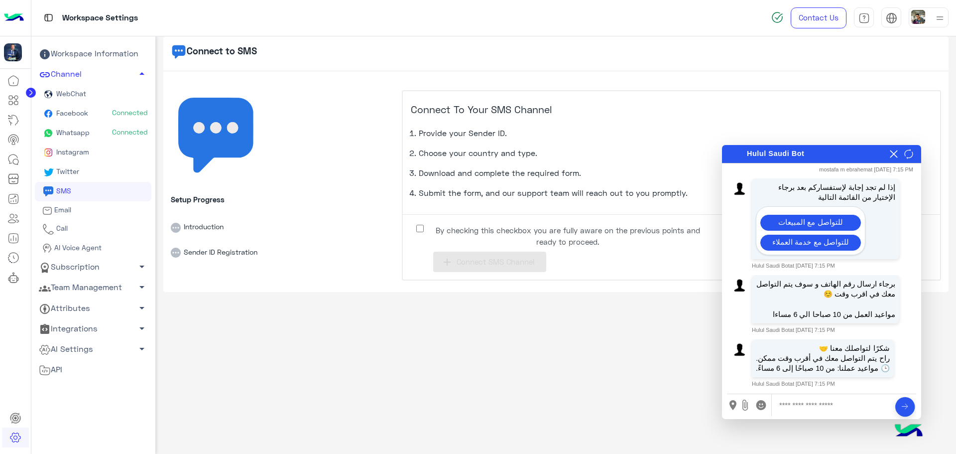
click at [894, 148] on button at bounding box center [894, 153] width 10 height 11
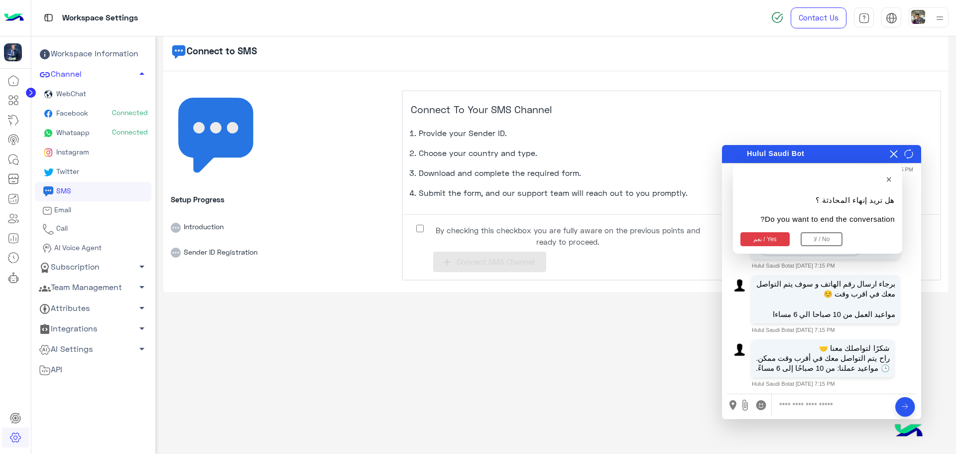
click at [768, 239] on button "نعم / Yes" at bounding box center [764, 239] width 49 height 14
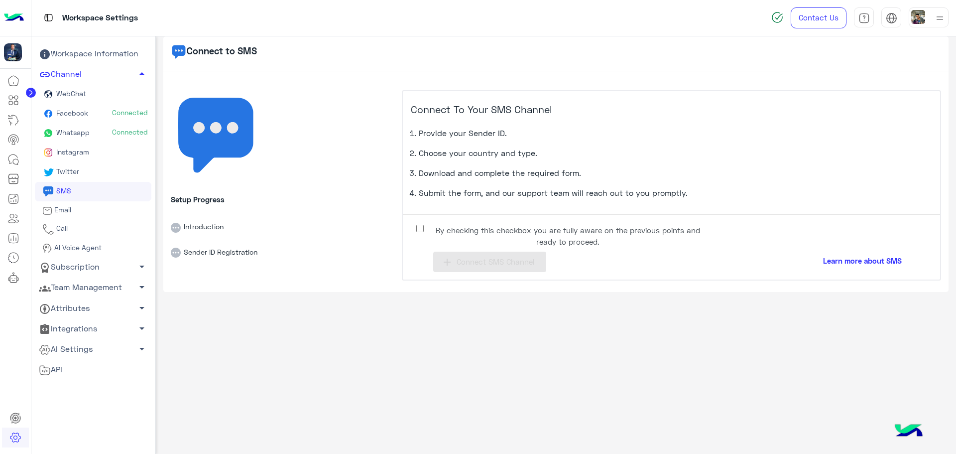
click at [445, 236] on span "By checking this checkbox you are fully aware on the previous points and ready …" at bounding box center [568, 236] width 272 height 22
click at [452, 253] on button "add Connect SMS Channel" at bounding box center [489, 261] width 113 height 20
select select
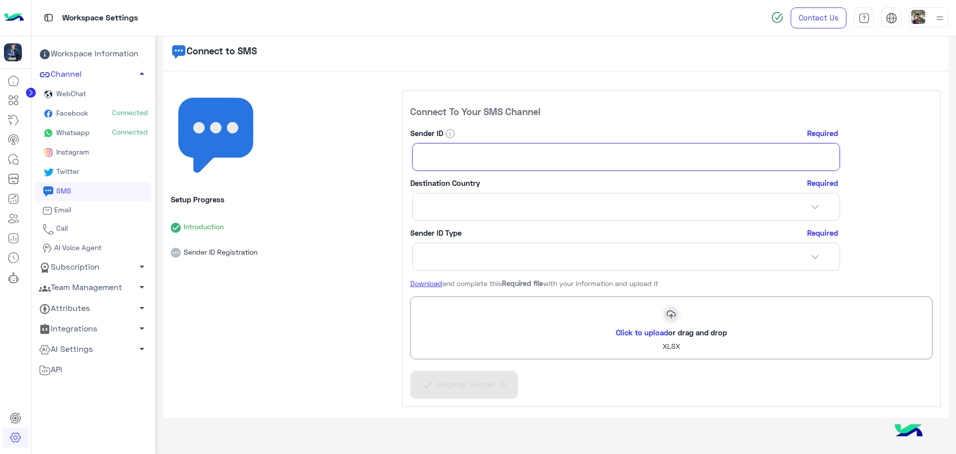
click at [493, 153] on input "Sender ID" at bounding box center [626, 157] width 428 height 28
click at [83, 94] on span "WebChat" at bounding box center [70, 93] width 32 height 8
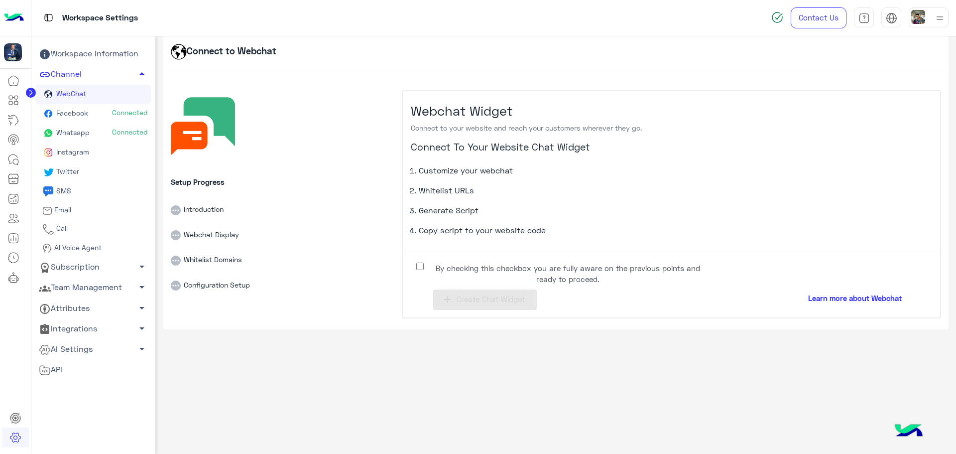
click at [88, 114] on span "Facebook" at bounding box center [71, 113] width 34 height 8
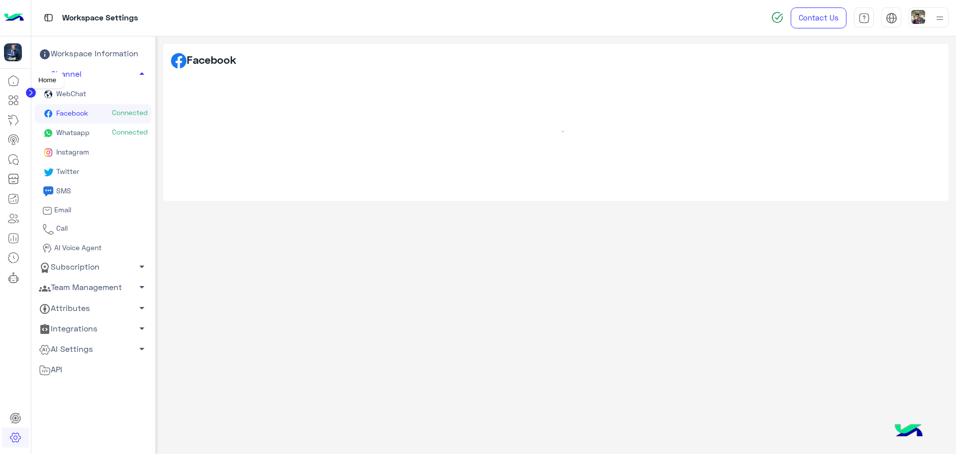
click at [8, 76] on icon at bounding box center [13, 81] width 12 height 12
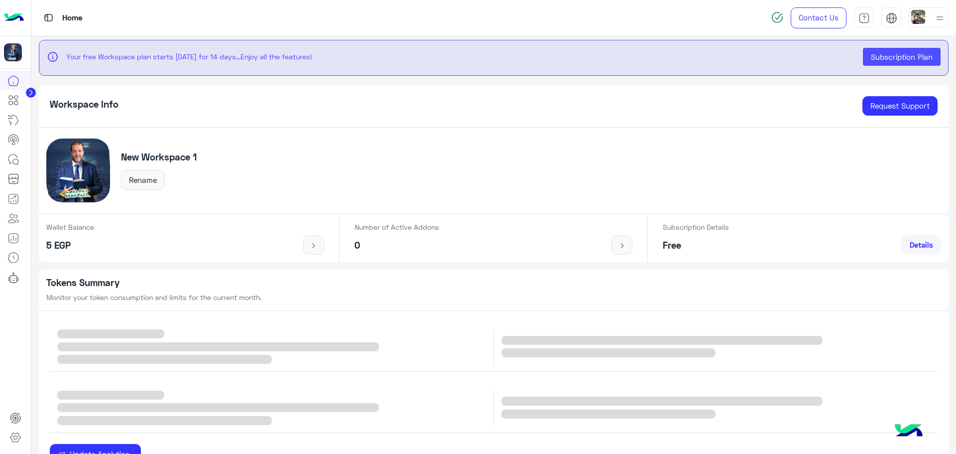
click at [905, 60] on span "Subscription Plan" at bounding box center [902, 56] width 62 height 9
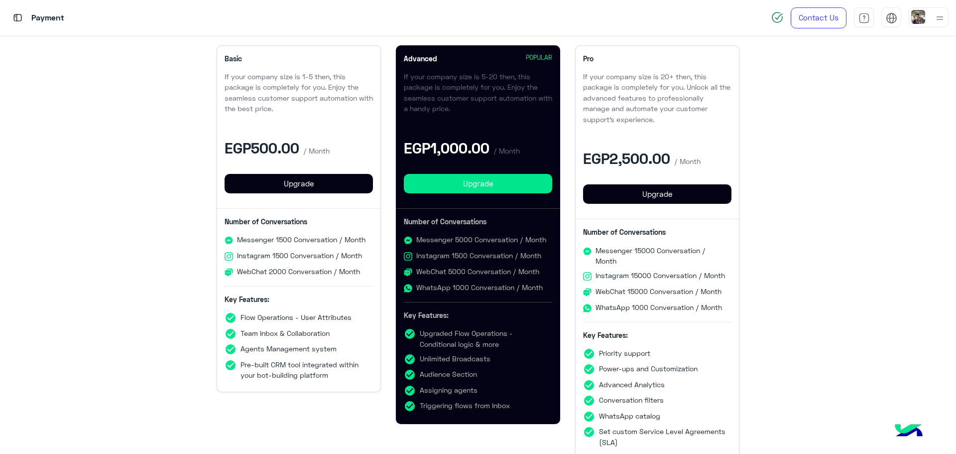
scroll to position [149, 0]
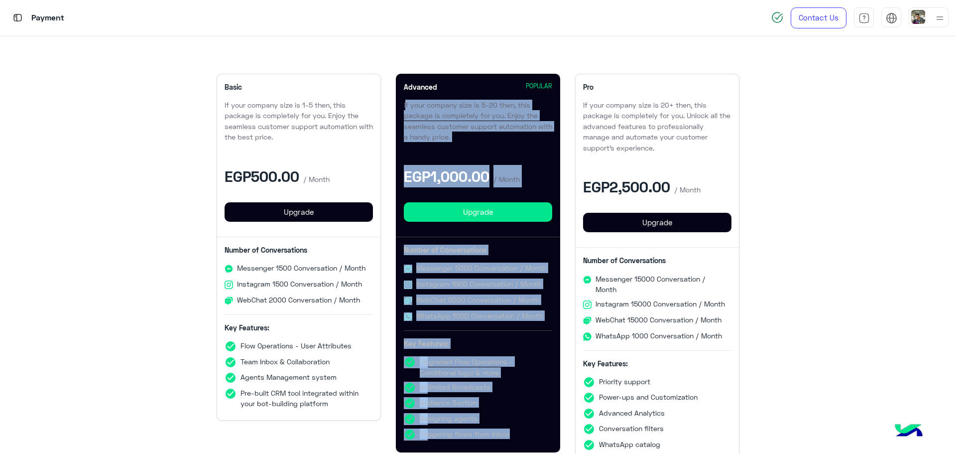
drag, startPoint x: 397, startPoint y: 101, endPoint x: 510, endPoint y: 435, distance: 352.6
click at [510, 440] on div "Advanced POPULAR If your company size is 5-20 then, this package is completely …" at bounding box center [478, 263] width 164 height 378
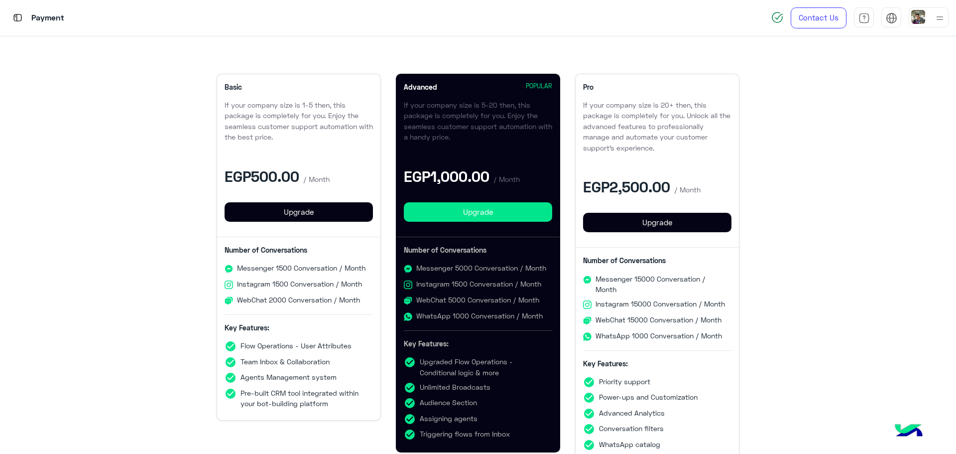
click at [279, 135] on p "If your company size is 1-5 then, this package is completely for you. Enjoy the…" at bounding box center [299, 121] width 148 height 43
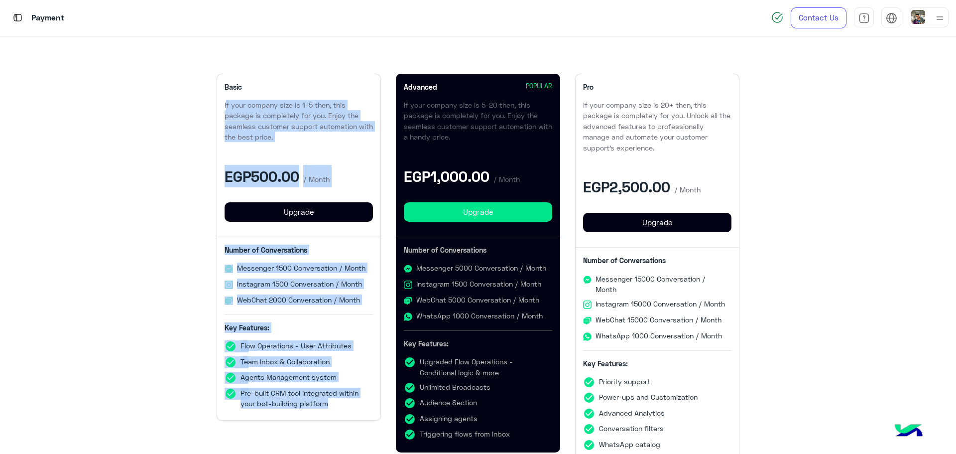
drag, startPoint x: 218, startPoint y: 99, endPoint x: 368, endPoint y: 432, distance: 364.9
click at [368, 432] on app-plan-card "Basic POPULAR If your company size is 1-5 then, this package is completely for …" at bounding box center [298, 280] width 179 height 429
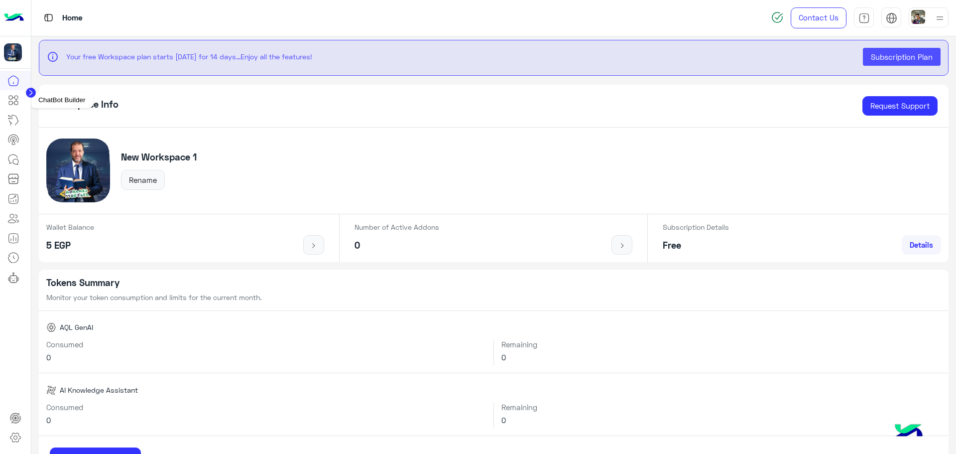
click at [9, 99] on icon at bounding box center [10, 97] width 3 height 3
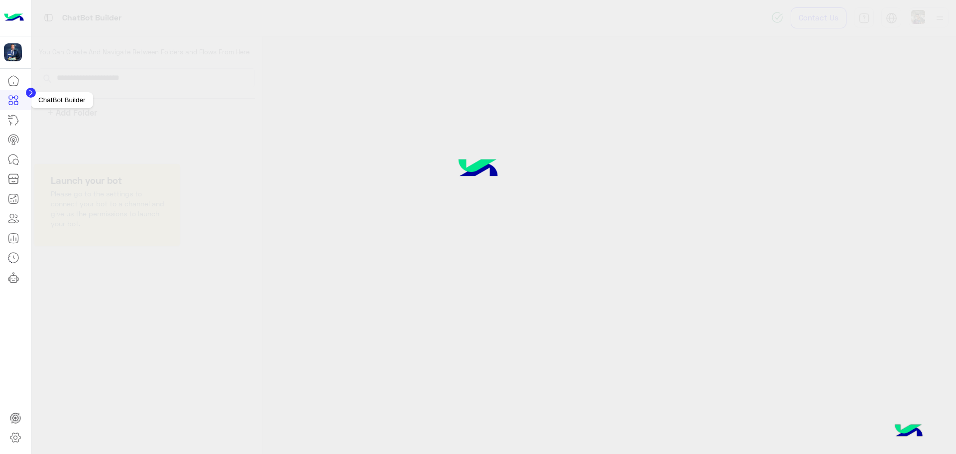
click at [15, 103] on icon at bounding box center [13, 100] width 12 height 12
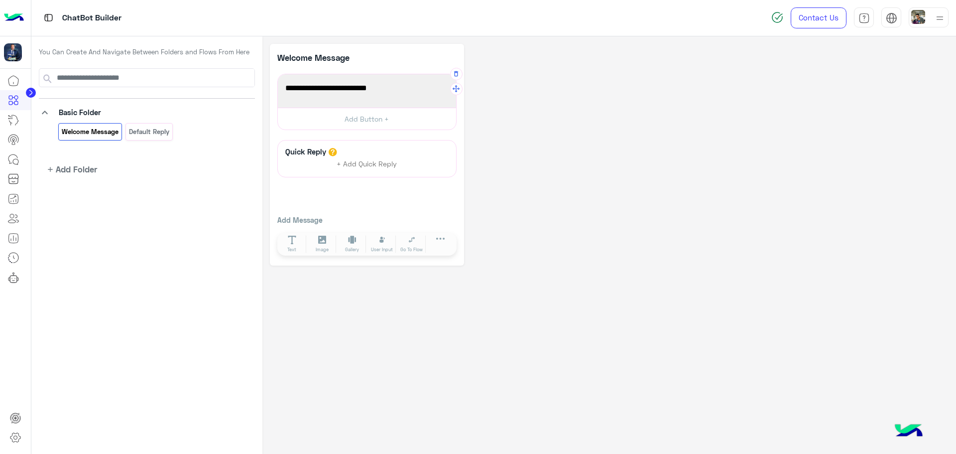
click at [395, 91] on span "Welcome to your first flow!" at bounding box center [366, 88] width 163 height 13
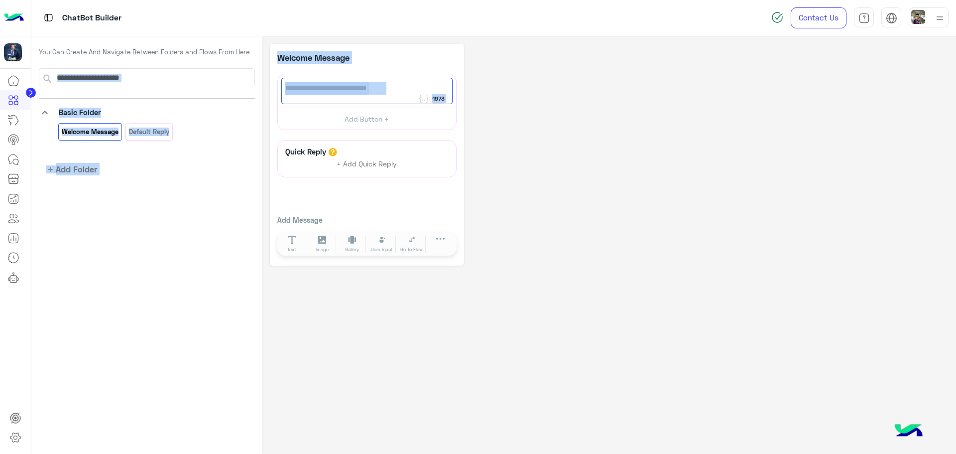
drag, startPoint x: 394, startPoint y: 94, endPoint x: 148, endPoint y: 83, distance: 246.7
click at [148, 83] on div "**********" at bounding box center [493, 245] width 925 height 418
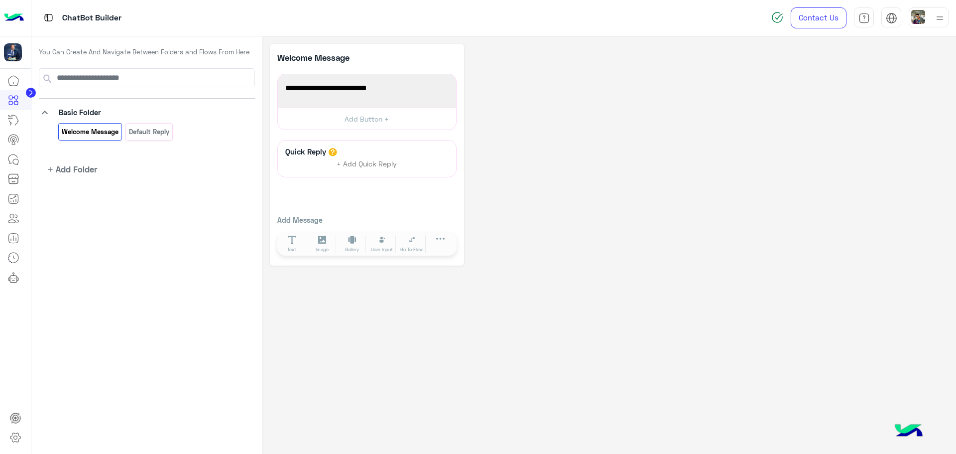
click at [473, 114] on div "**********" at bounding box center [609, 155] width 679 height 222
drag, startPoint x: 422, startPoint y: 87, endPoint x: 273, endPoint y: 88, distance: 148.9
click at [273, 88] on div "**********" at bounding box center [367, 155] width 194 height 222
click at [433, 104] on div "**********" at bounding box center [367, 90] width 178 height 33
click at [416, 94] on span "Welcome to your first flow!" at bounding box center [366, 88] width 163 height 13
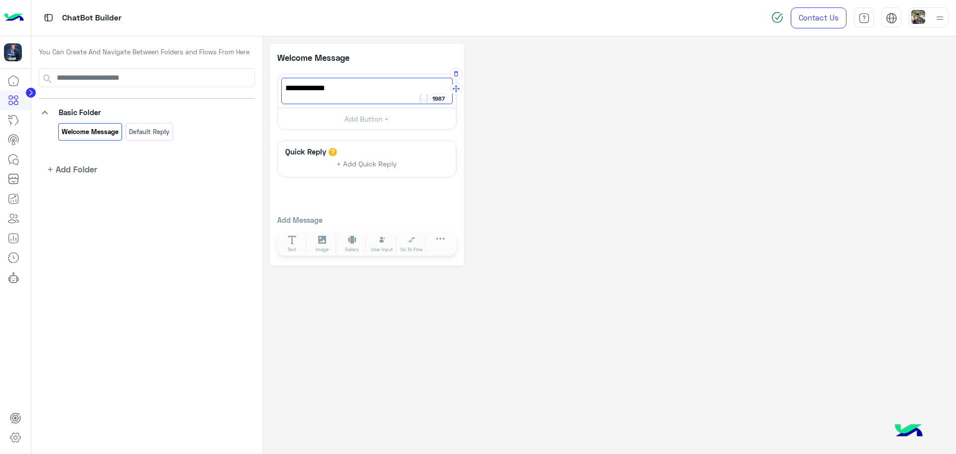
type textarea "**********"
click at [380, 169] on button "+ Add Quick Reply" at bounding box center [367, 163] width 75 height 15
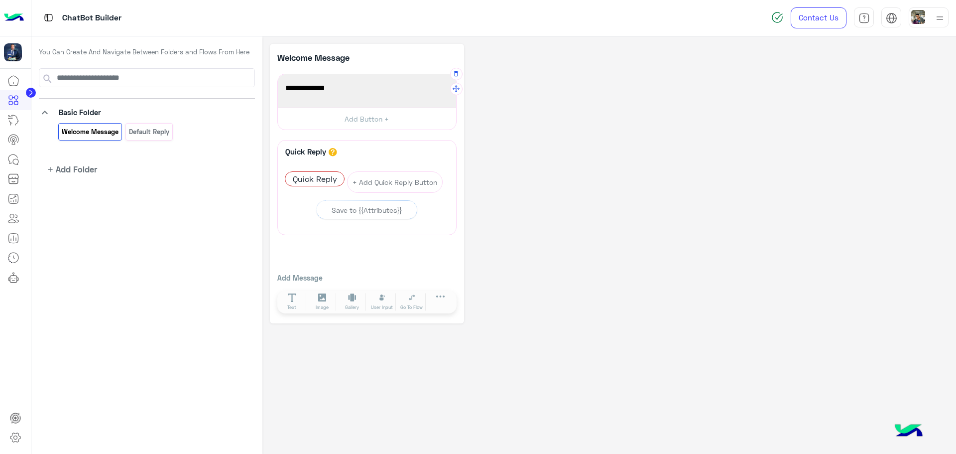
click at [365, 153] on div "Quick Reply" at bounding box center [367, 151] width 168 height 10
click at [317, 277] on p "Add Message" at bounding box center [366, 277] width 179 height 10
click at [350, 278] on p "Add Message" at bounding box center [366, 277] width 179 height 10
drag, startPoint x: 331, startPoint y: 277, endPoint x: 274, endPoint y: 273, distance: 56.4
click at [326, 277] on p "Add Message" at bounding box center [366, 277] width 179 height 10
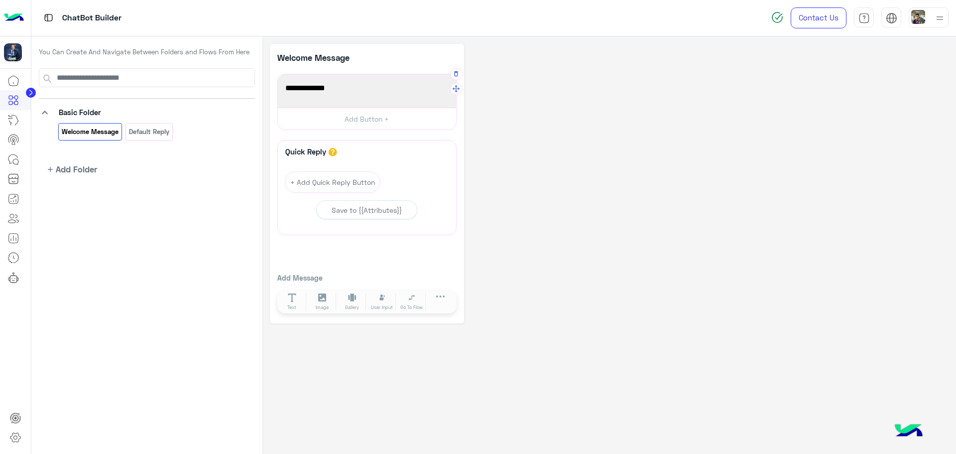
click at [293, 275] on p "Add Message" at bounding box center [366, 277] width 179 height 10
click at [388, 99] on div "مواعيد الحجز؟" at bounding box center [366, 91] width 171 height 26
click at [359, 125] on button "Add Button +" at bounding box center [367, 119] width 178 height 22
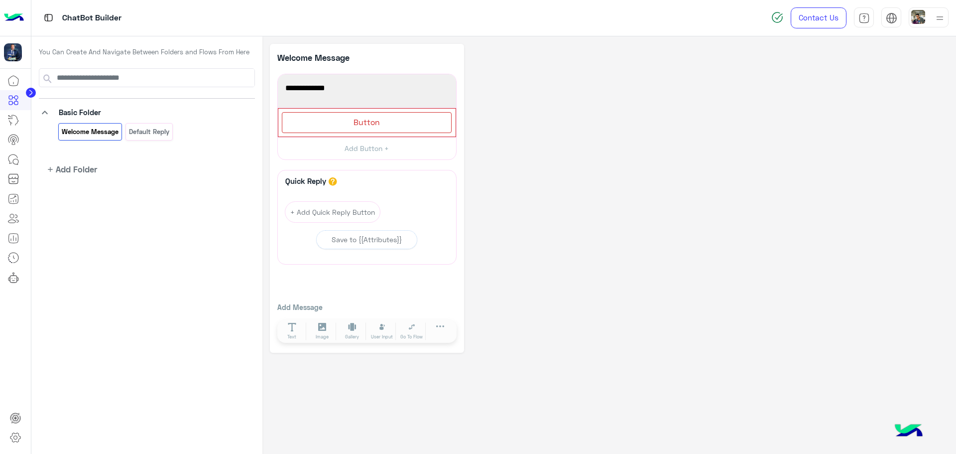
click at [323, 304] on p "Add Message" at bounding box center [366, 307] width 179 height 10
click at [335, 258] on div "Quick Reply A quick reply/user input can only be after a message content eg: te…" at bounding box center [367, 217] width 178 height 94
click at [334, 212] on button "+ Add Quick Reply Button" at bounding box center [333, 211] width 96 height 21
click at [445, 186] on button "button" at bounding box center [450, 186] width 12 height 12
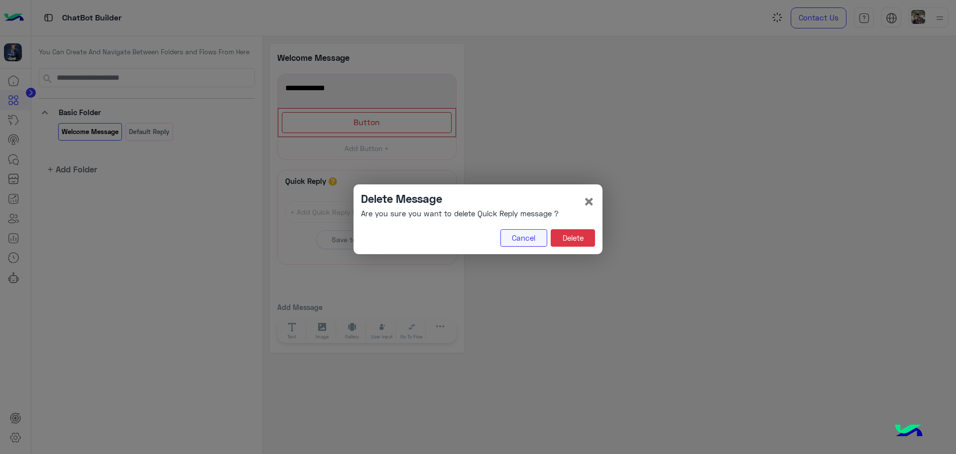
click at [528, 232] on button "Cancel" at bounding box center [523, 238] width 47 height 18
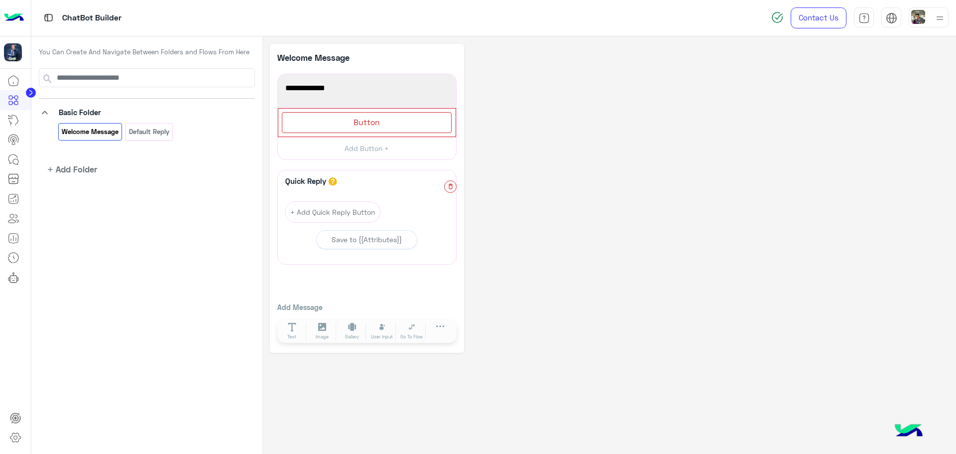
click at [448, 187] on icon "button" at bounding box center [450, 186] width 7 height 7
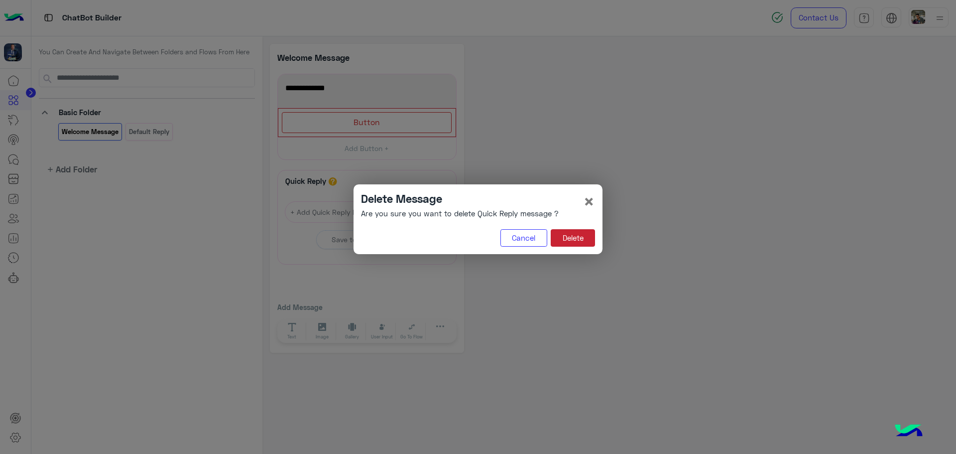
click at [560, 241] on button "Delete" at bounding box center [573, 238] width 44 height 18
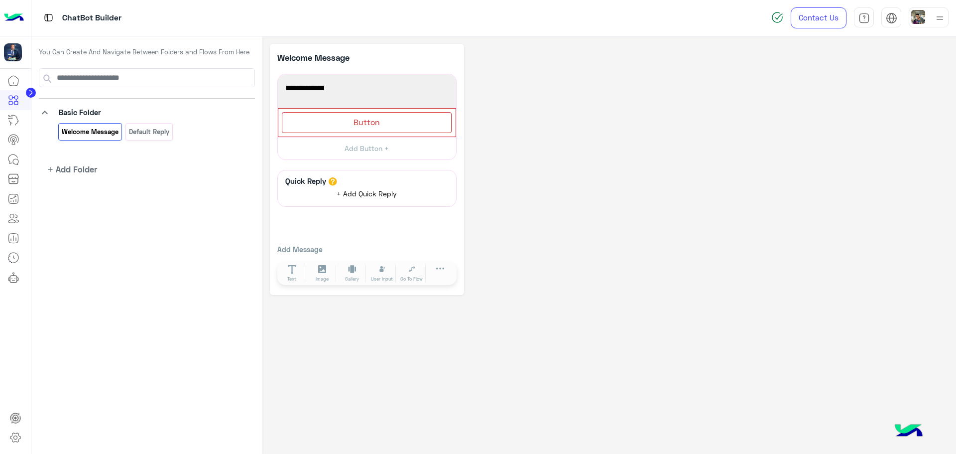
click at [371, 191] on span "+ Add Quick Reply" at bounding box center [367, 193] width 60 height 8
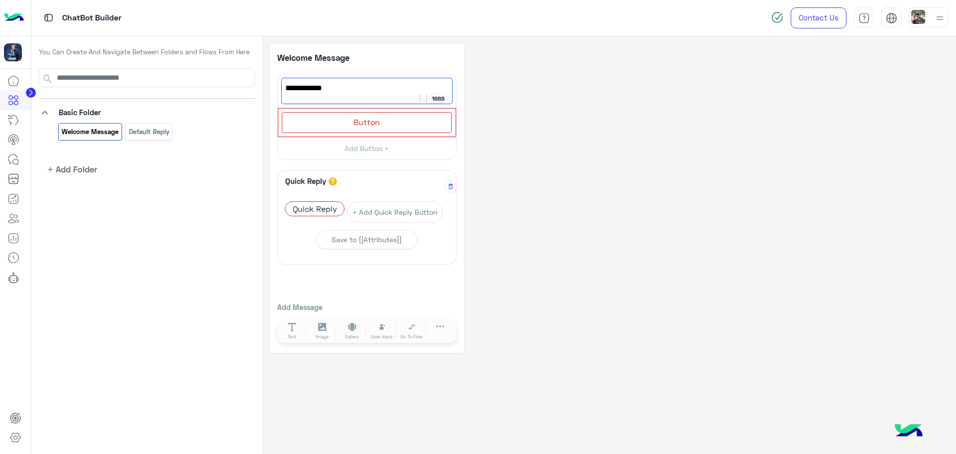
type textarea "**********"
click at [449, 187] on icon "button" at bounding box center [450, 186] width 7 height 7
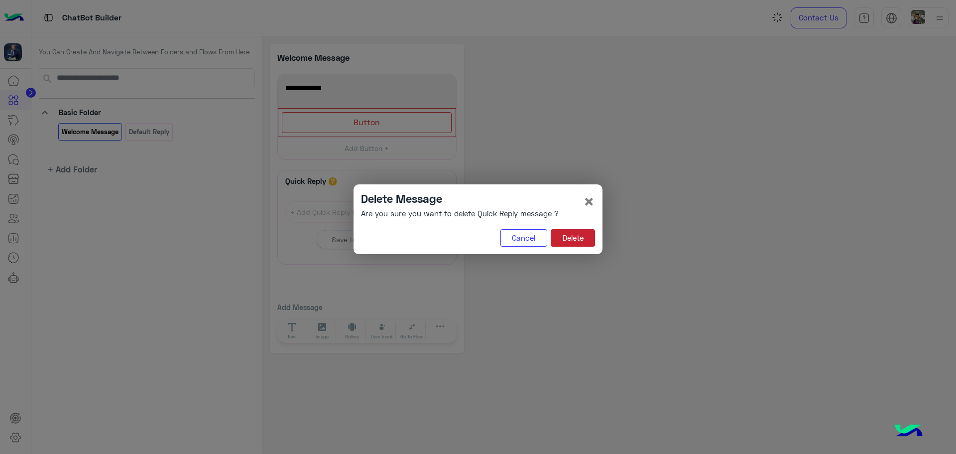
click at [575, 236] on button "Delete" at bounding box center [573, 238] width 44 height 18
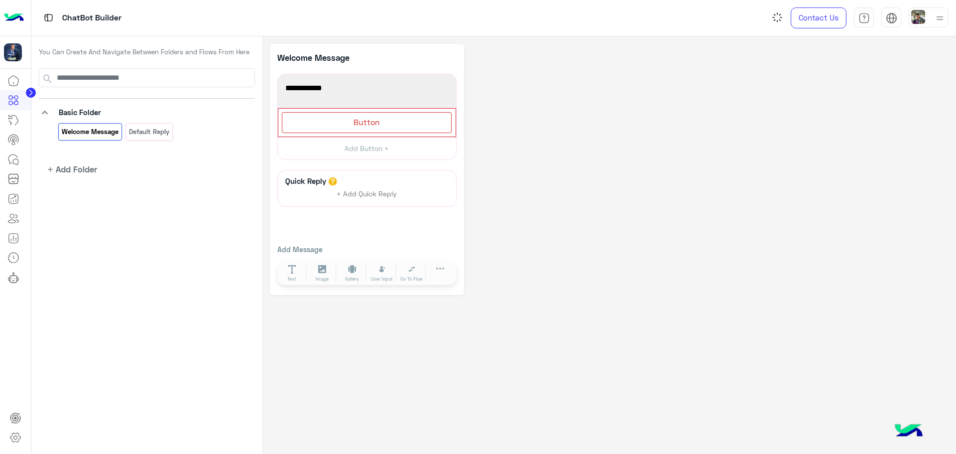
click at [343, 227] on div "Quick Reply + Add Quick Reply Add Message Text Image Gallery File Audio Video G…" at bounding box center [366, 229] width 179 height 118
drag, startPoint x: 303, startPoint y: 241, endPoint x: 306, endPoint y: 249, distance: 8.7
click at [304, 244] on div "Quick Reply + Add Quick Reply Add Message Text Image Gallery File Audio Video G…" at bounding box center [366, 229] width 179 height 118
click at [307, 250] on p "Add Message" at bounding box center [366, 249] width 179 height 10
click at [313, 249] on p "Add Message" at bounding box center [366, 249] width 179 height 10
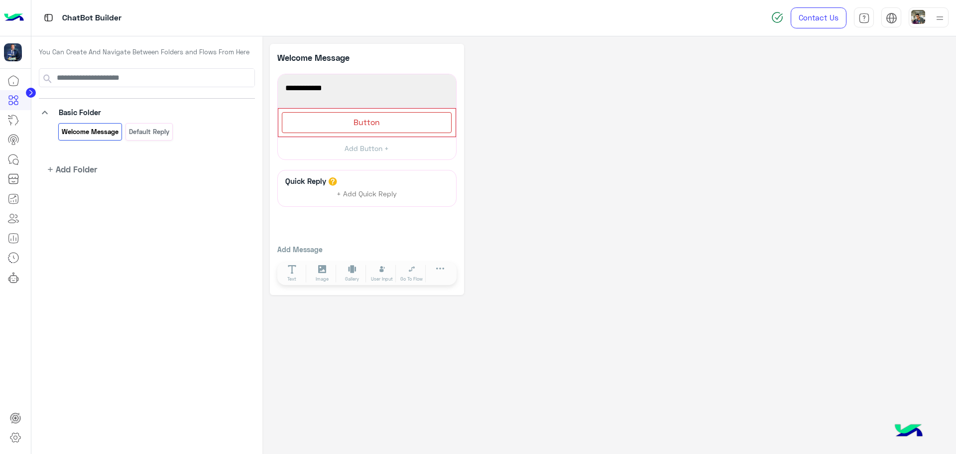
click at [308, 181] on h6 "Quick Reply" at bounding box center [306, 180] width 46 height 9
click at [349, 195] on span "+ Add Quick Reply" at bounding box center [367, 193] width 60 height 8
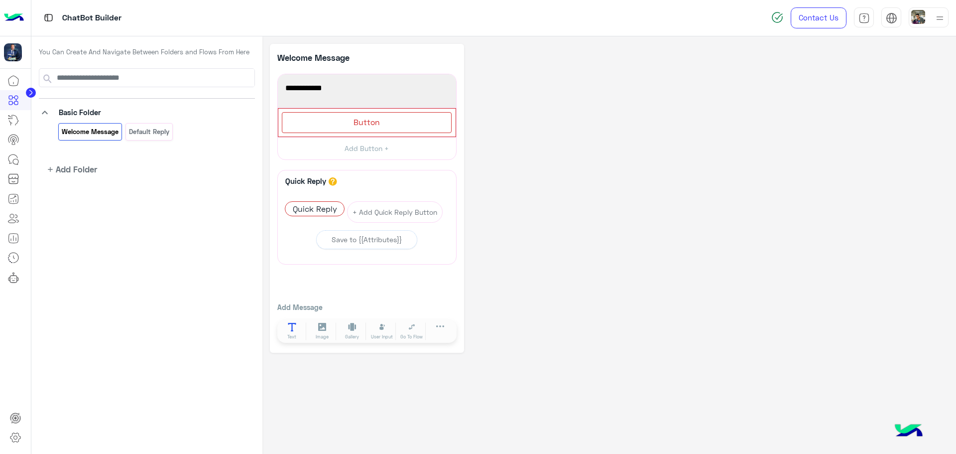
click at [295, 330] on icon at bounding box center [292, 327] width 8 height 8
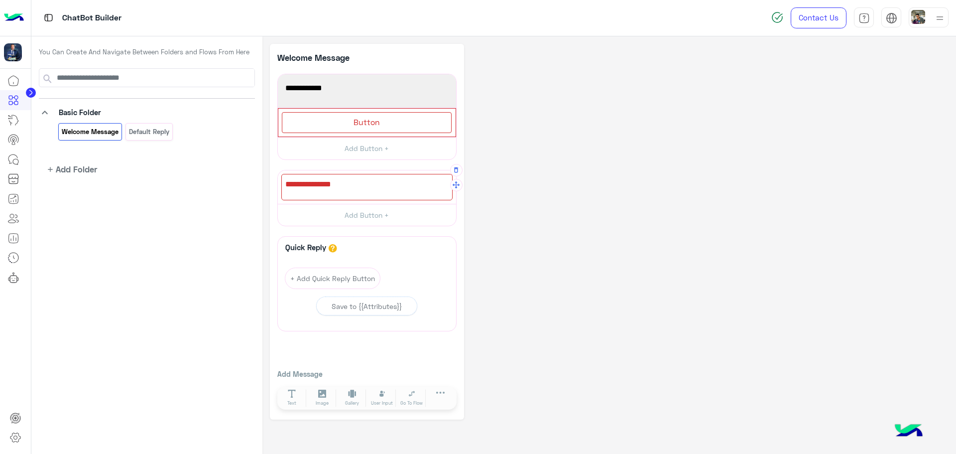
click at [356, 187] on div at bounding box center [366, 187] width 171 height 26
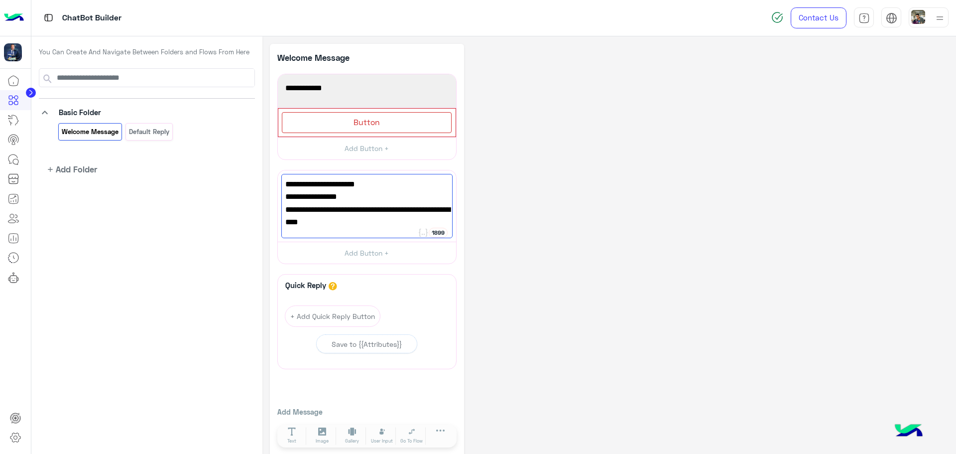
type textarea "**********"
click at [511, 246] on div "**********" at bounding box center [609, 250] width 679 height 413
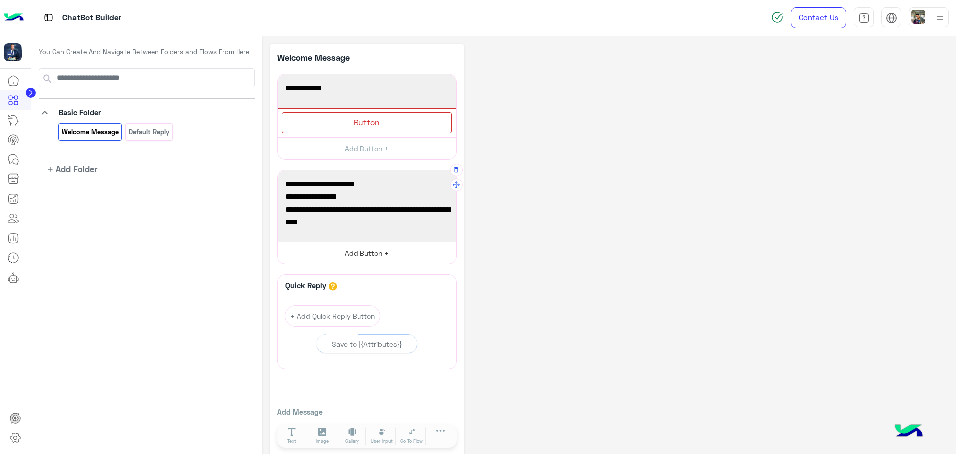
click at [382, 258] on button "Add Button +" at bounding box center [367, 252] width 178 height 22
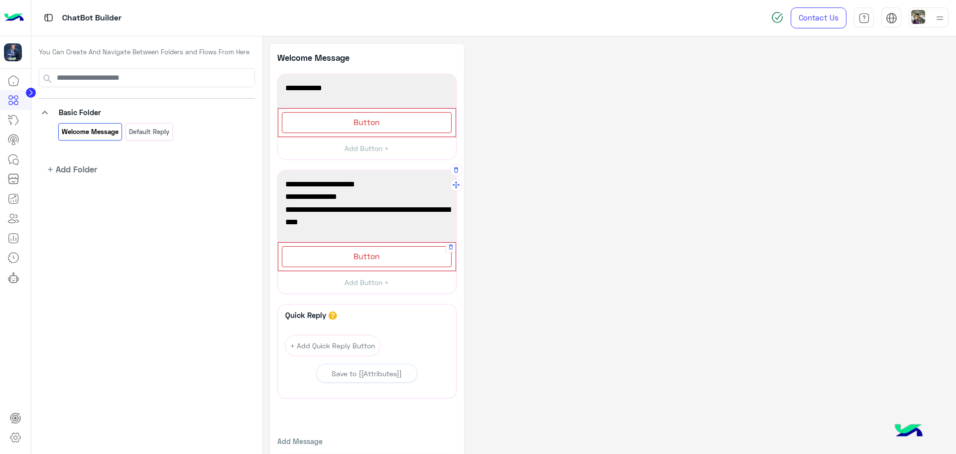
click at [403, 251] on div "Button" at bounding box center [367, 256] width 170 height 20
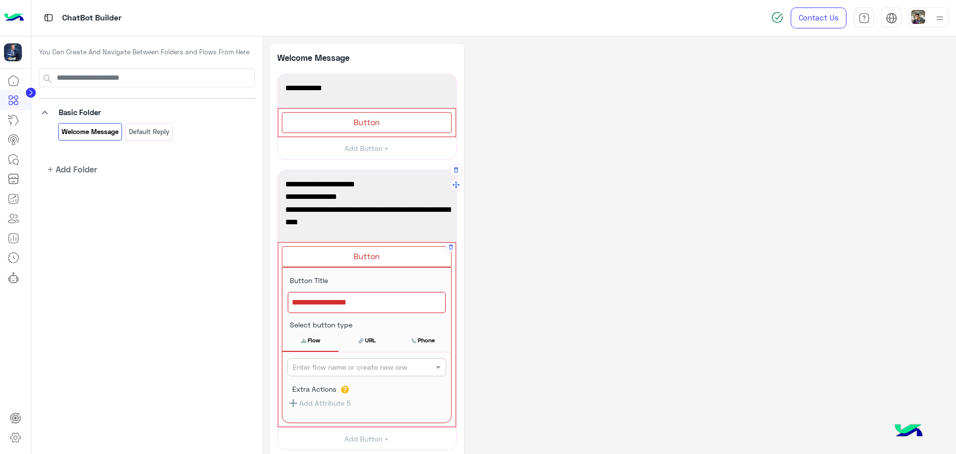
click at [404, 264] on div "Button" at bounding box center [367, 256] width 170 height 20
click at [586, 260] on div "**********" at bounding box center [609, 343] width 679 height 599
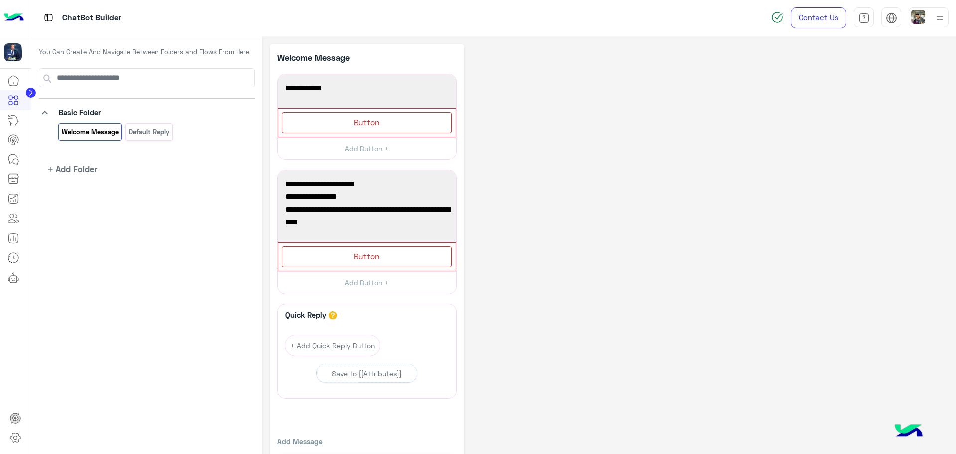
click at [509, 78] on div "**********" at bounding box center [609, 265] width 679 height 443
click at [539, 114] on div "**********" at bounding box center [609, 265] width 679 height 443
click at [383, 84] on span "مواعيد الحجز" at bounding box center [366, 88] width 163 height 13
drag, startPoint x: 383, startPoint y: 84, endPoint x: 623, endPoint y: 91, distance: 240.0
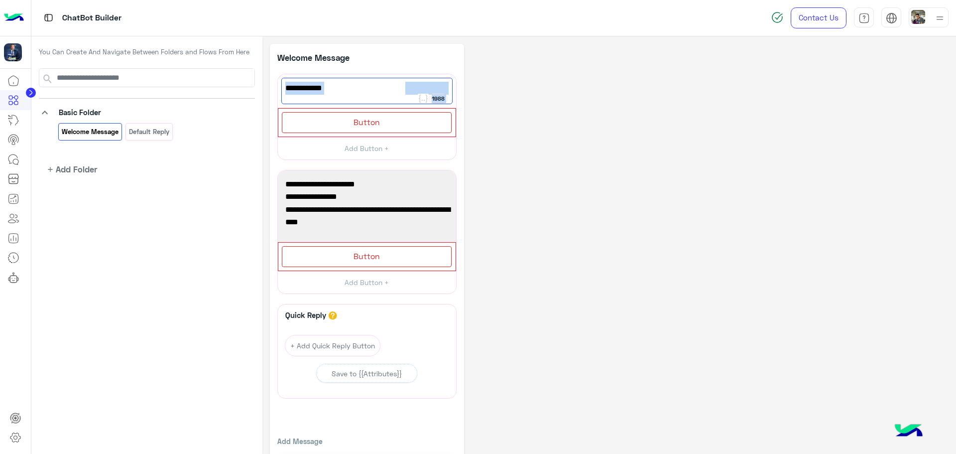
click at [623, 91] on div "**********" at bounding box center [609, 265] width 679 height 443
click at [532, 133] on div "**********" at bounding box center [609, 265] width 679 height 443
click at [394, 87] on span "مواعيد الحجز" at bounding box center [366, 88] width 163 height 13
type textarea "**********"
click at [545, 129] on div "**********" at bounding box center [609, 265] width 679 height 443
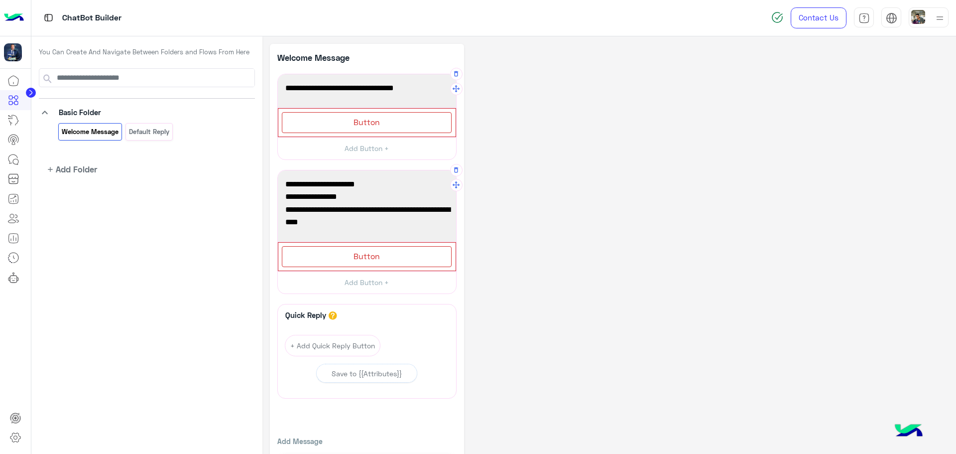
click at [440, 224] on span "العنوان : شارع شريف بجوار بنك مصر جمب بابا علي امام غاز مصر" at bounding box center [366, 215] width 163 height 25
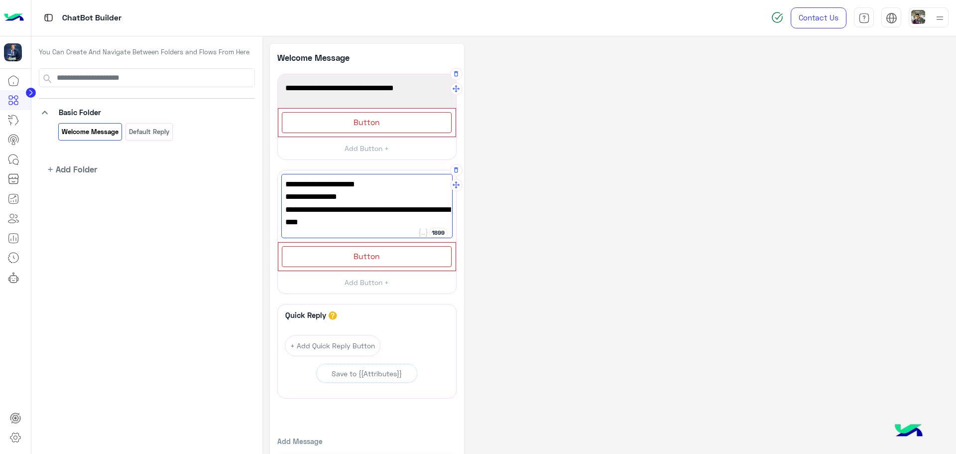
click at [440, 218] on span "العنوان : شارع شريف بجوار بنك مصر جمب بابا علي امام غاز مصر" at bounding box center [366, 215] width 163 height 25
click at [426, 219] on span "العنوان : شارع شريف بجوار بنك مصر جمب بابا علي امام غاز مصر" at bounding box center [366, 215] width 163 height 25
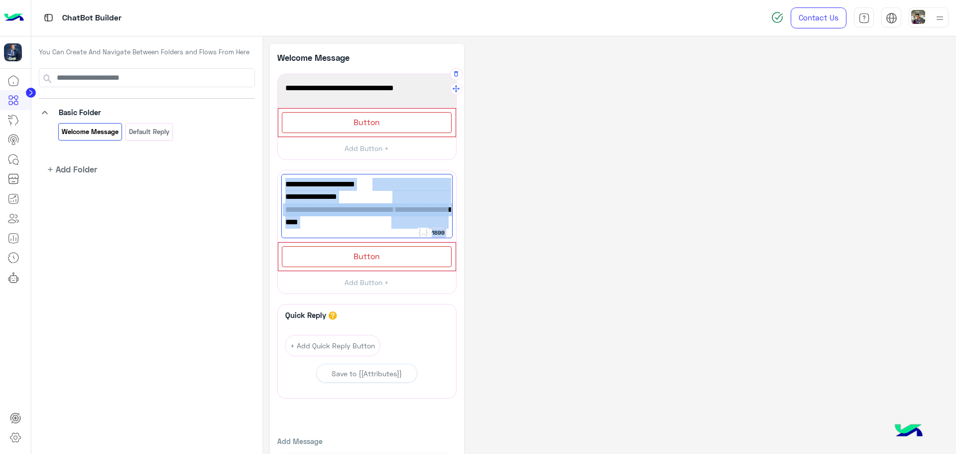
drag, startPoint x: 399, startPoint y: 225, endPoint x: 473, endPoint y: 168, distance: 93.1
click at [473, 168] on div "**********" at bounding box center [609, 265] width 679 height 443
copy div "1899 يوميا من 2 الي 6 مساءً ماعدا يوم الجمعة العنوان : شارع شريف بجوار بنك مصر …"
click at [408, 95] on span "يوميا من 2 الي 6 مساءً" at bounding box center [366, 88] width 163 height 13
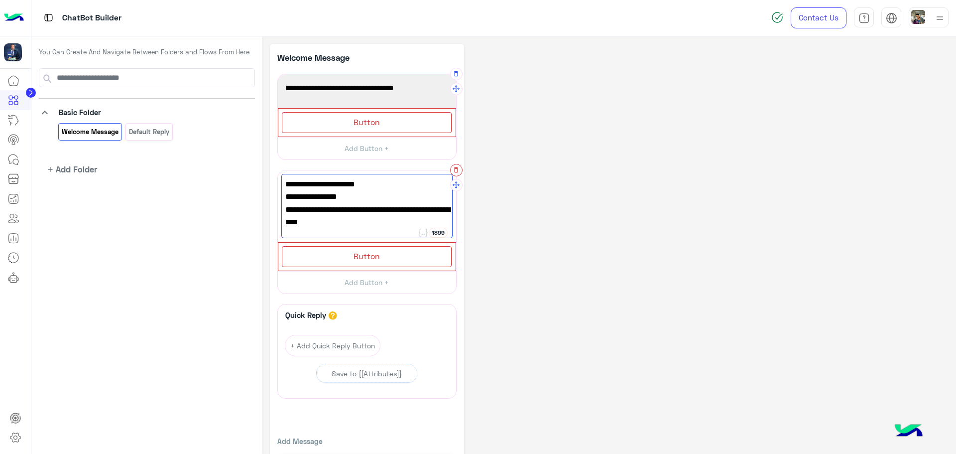
click at [457, 174] on button "button" at bounding box center [456, 170] width 12 height 12
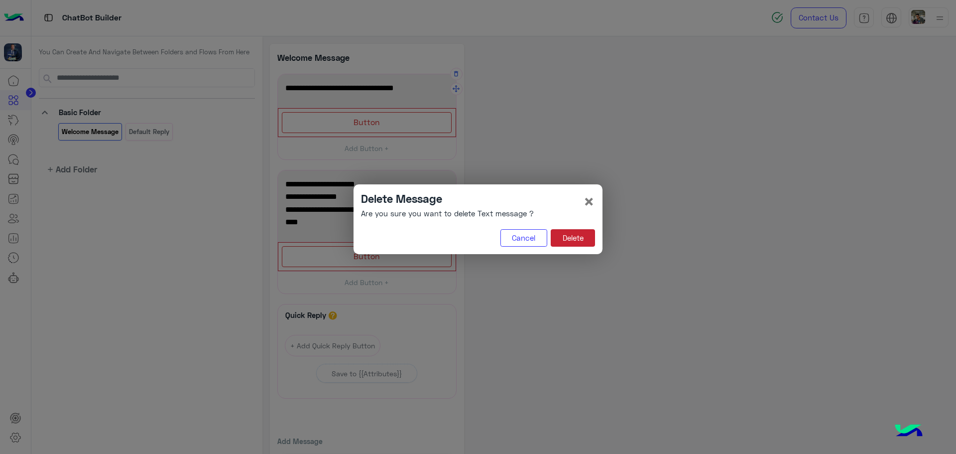
click at [570, 245] on button "Delete" at bounding box center [573, 238] width 44 height 18
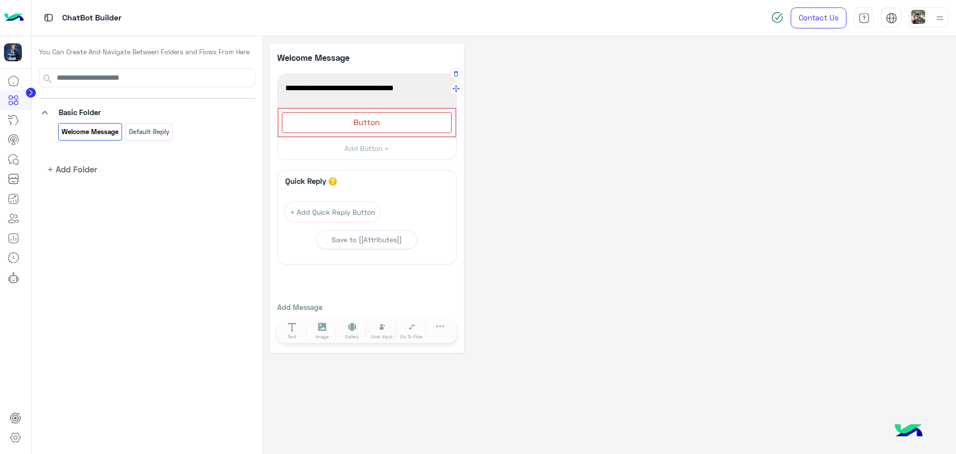
click at [548, 162] on div "**********" at bounding box center [609, 198] width 679 height 309
click at [151, 128] on p "Default reply" at bounding box center [149, 131] width 42 height 11
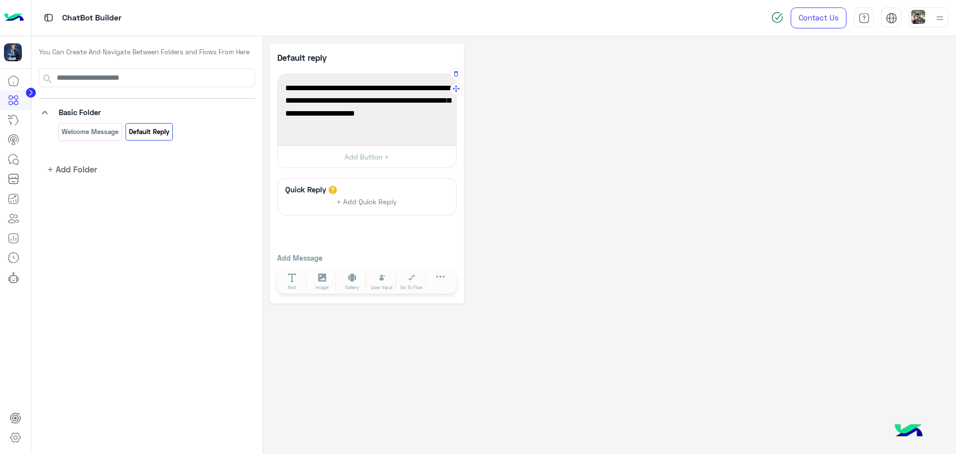
click at [337, 122] on span "The default flow is used with the chatbot doesn’t know how to handle what the u…" at bounding box center [366, 107] width 163 height 51
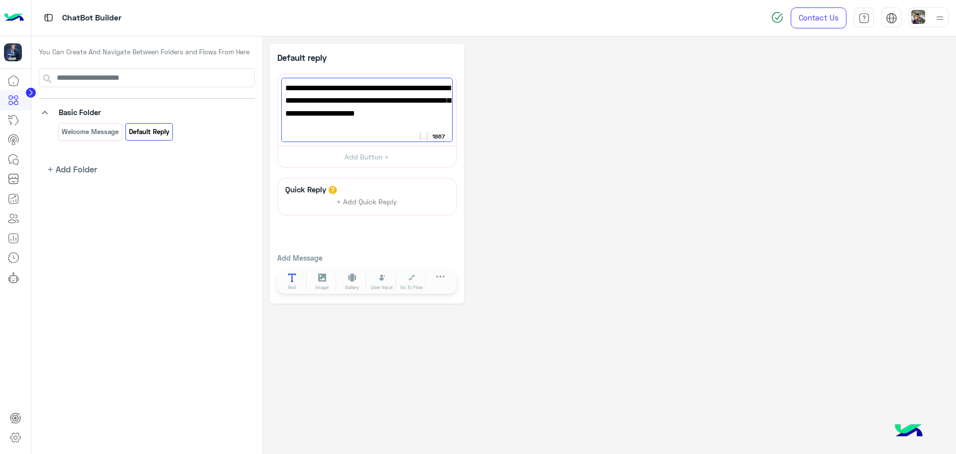
click at [298, 283] on button "Text" at bounding box center [292, 282] width 28 height 18
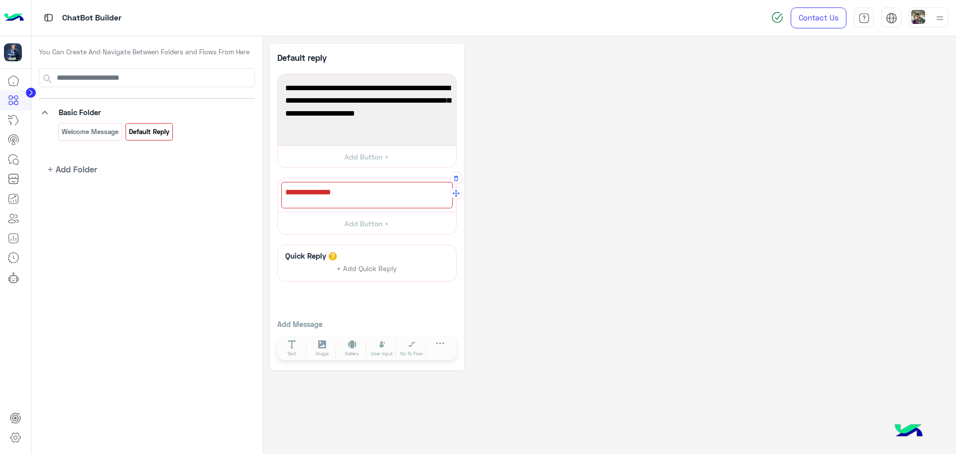
click at [349, 195] on div at bounding box center [366, 195] width 171 height 26
paste textarea "**********"
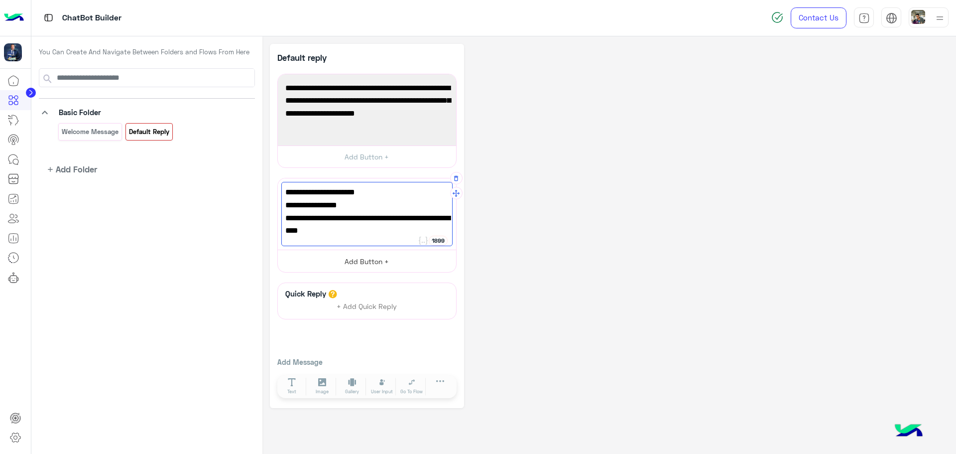
type textarea "**********"
click at [359, 266] on button "Add Button +" at bounding box center [367, 260] width 178 height 22
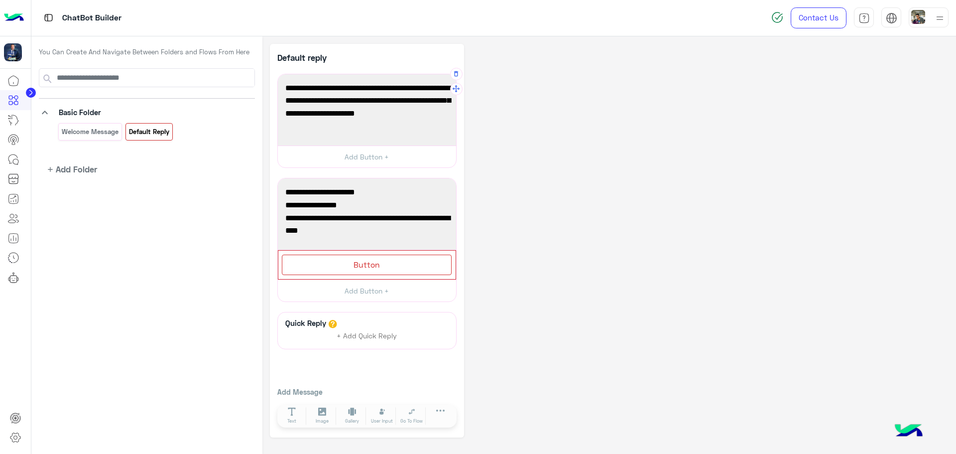
click at [382, 123] on span "The default flow is used with the chatbot doesn’t know how to handle what the u…" at bounding box center [366, 107] width 163 height 51
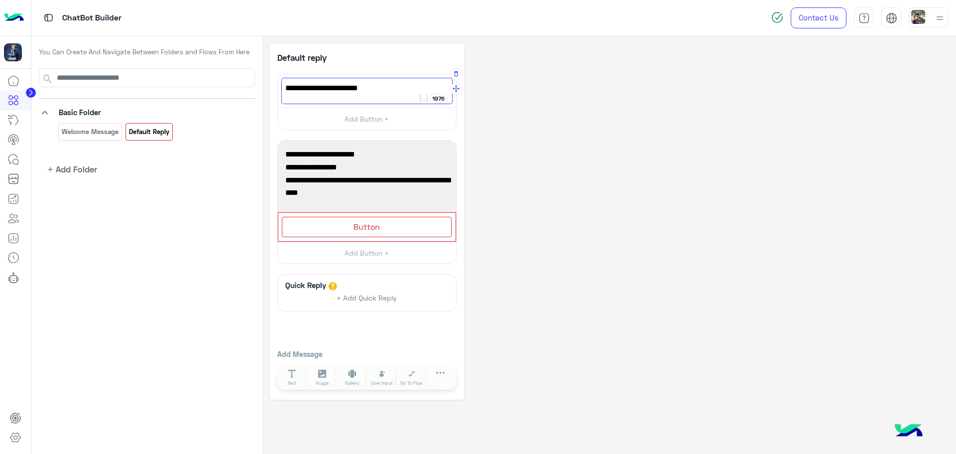
type textarea "**********"
drag, startPoint x: 487, startPoint y: 103, endPoint x: 482, endPoint y: 106, distance: 5.4
click at [486, 103] on div "**********" at bounding box center [609, 221] width 679 height 355
drag, startPoint x: 417, startPoint y: 121, endPoint x: 465, endPoint y: 148, distance: 55.0
click at [419, 120] on button "Add Button +" at bounding box center [367, 119] width 178 height 22
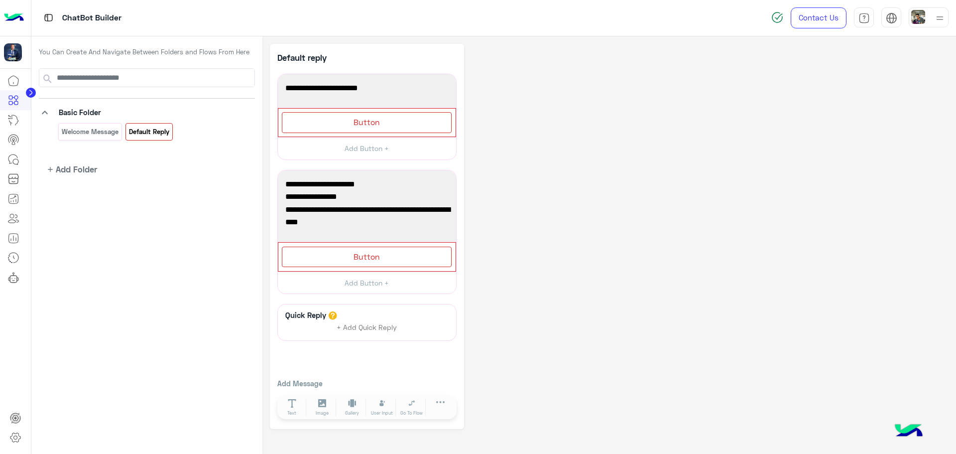
click at [526, 163] on div "**********" at bounding box center [609, 236] width 679 height 385
click at [92, 169] on span "Add Folder" at bounding box center [76, 169] width 41 height 12
click at [196, 177] on div "You Can Create And Navigate Between Folders and Flows From Here keyboard_arrow_…" at bounding box center [146, 117] width 231 height 162
click at [595, 142] on div "**********" at bounding box center [609, 236] width 679 height 385
click at [418, 155] on button "Add Button +" at bounding box center [367, 148] width 178 height 22
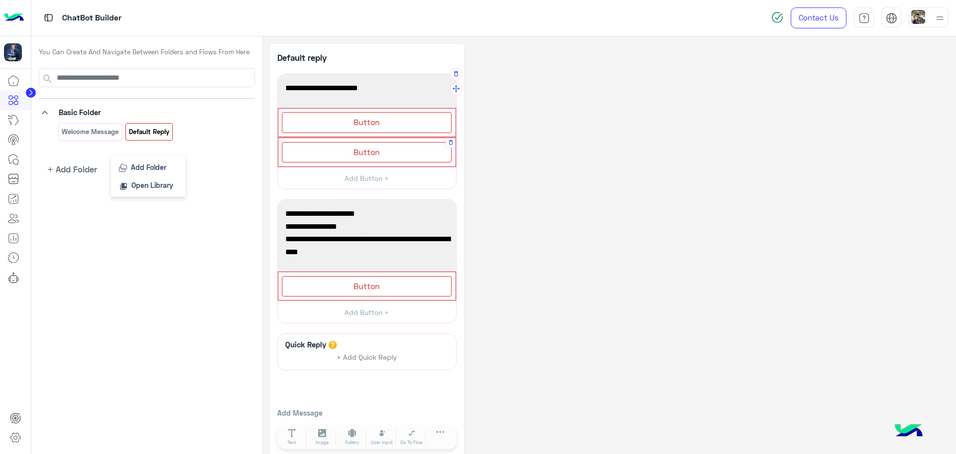
click at [381, 152] on div "Button" at bounding box center [367, 152] width 170 height 20
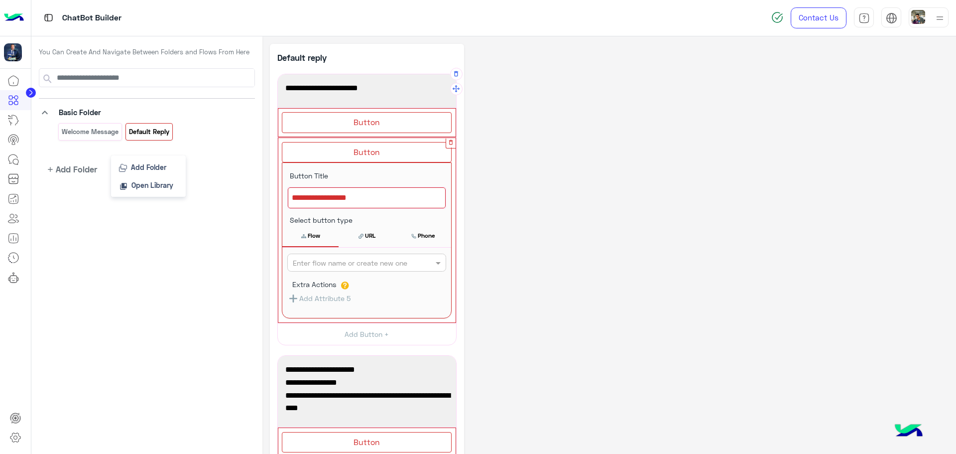
click at [450, 143] on icon "button" at bounding box center [451, 142] width 4 height 5
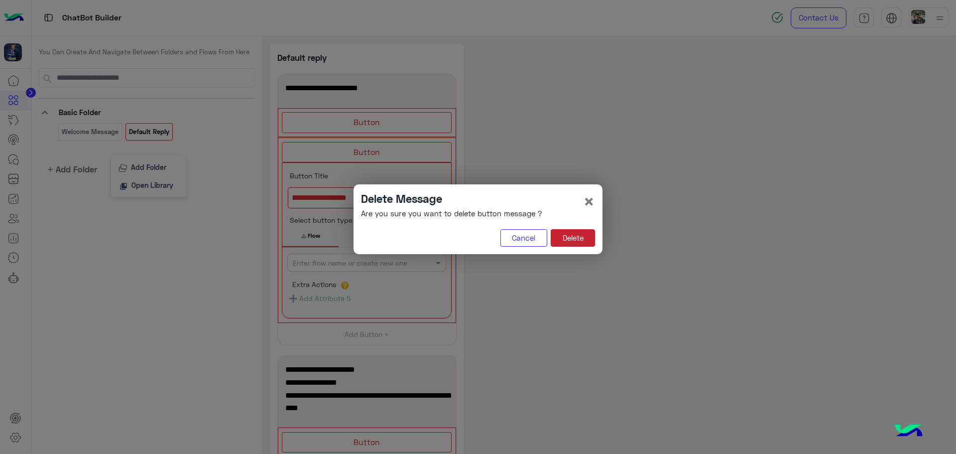
click at [589, 237] on button "Delete" at bounding box center [573, 238] width 44 height 18
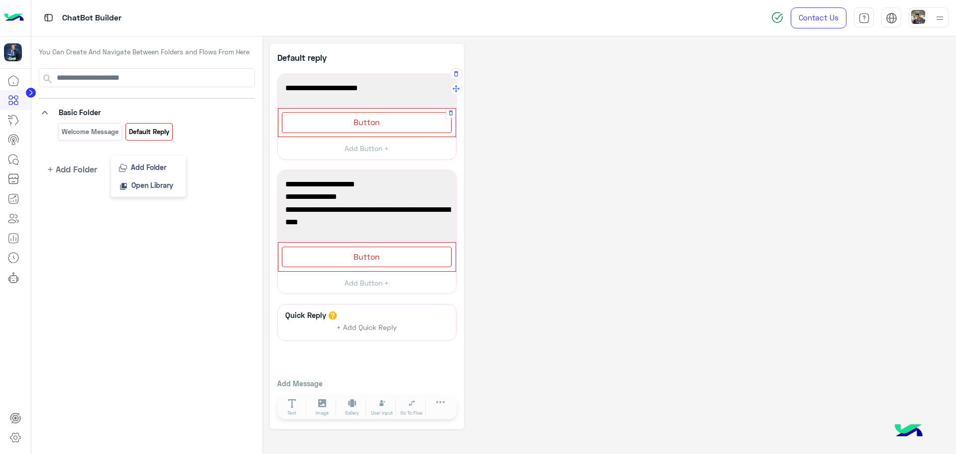
click at [388, 119] on div "Button" at bounding box center [367, 122] width 170 height 20
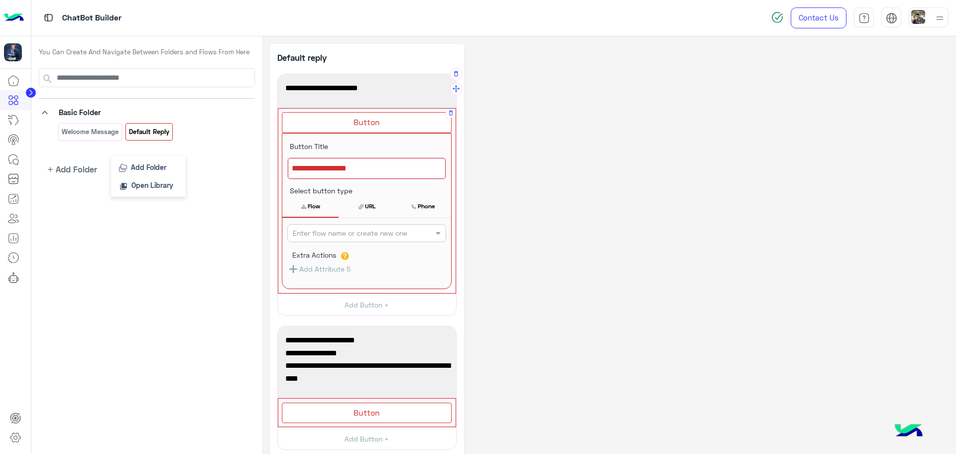
click at [364, 167] on div at bounding box center [367, 168] width 158 height 21
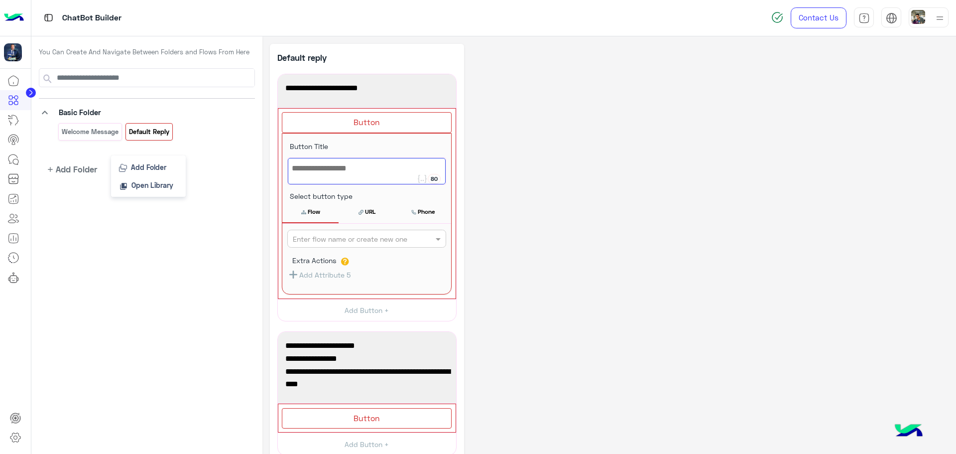
click at [409, 89] on span "مواعيد الحجز و العنوان ؟" at bounding box center [366, 88] width 163 height 13
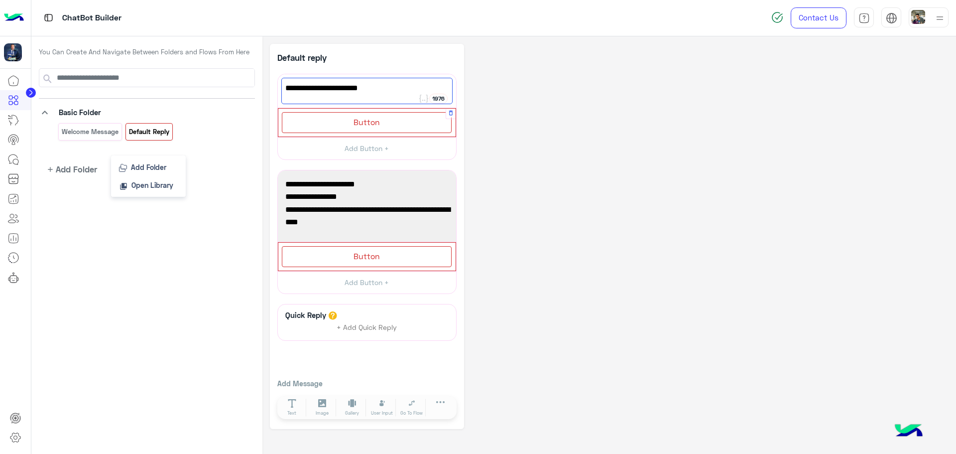
click at [392, 123] on div "Button" at bounding box center [367, 122] width 170 height 20
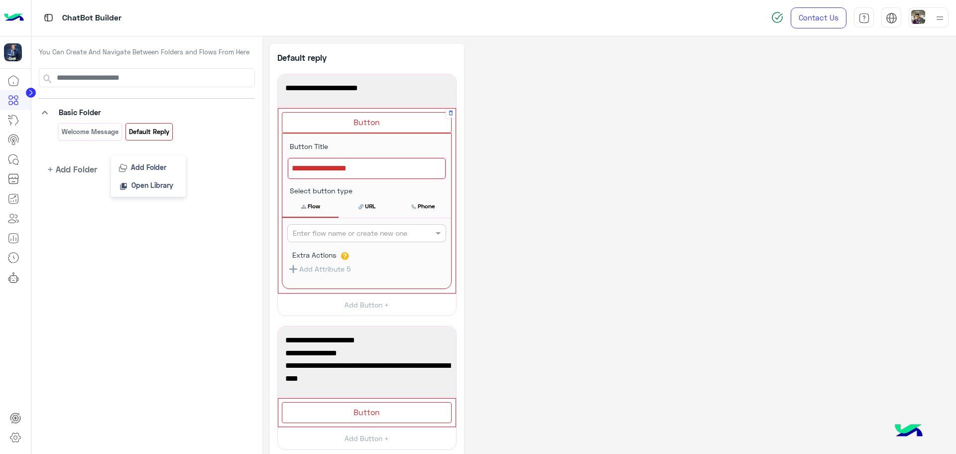
click at [375, 161] on div at bounding box center [367, 168] width 158 height 21
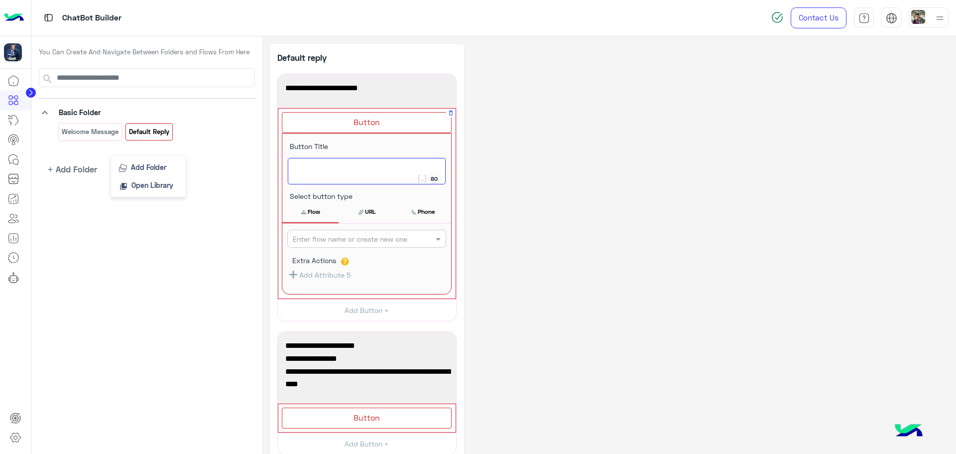
paste textarea "**********"
type textarea "**********"
click at [354, 240] on input "text" at bounding box center [350, 238] width 115 height 10
click at [345, 279] on div "Default reply" at bounding box center [366, 276] width 159 height 18
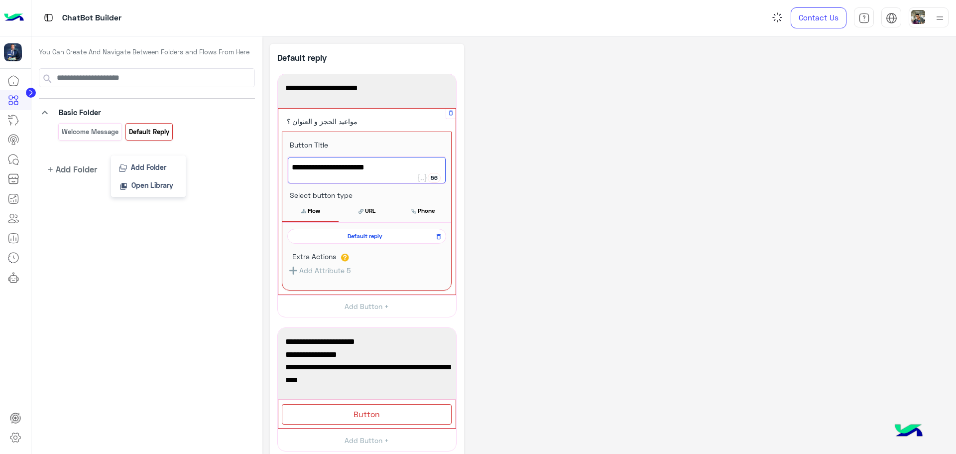
click at [516, 236] on div "**********" at bounding box center [609, 315] width 679 height 543
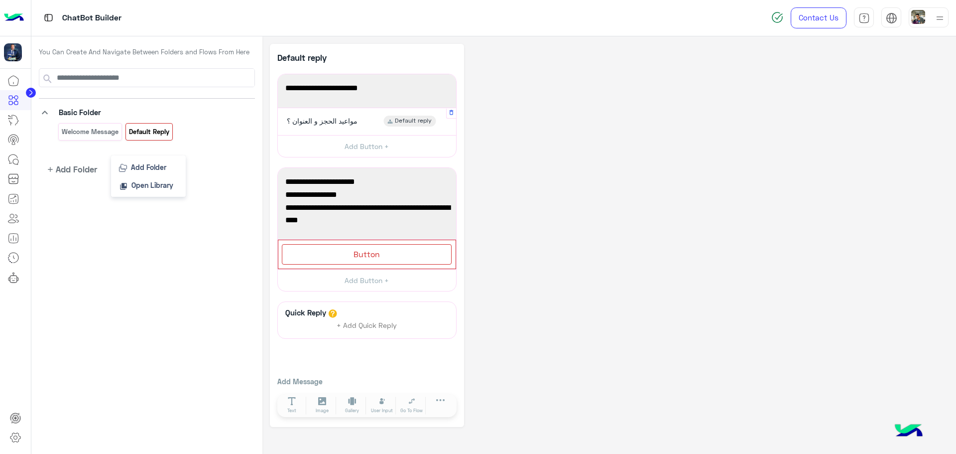
click at [314, 117] on span "مواعيد الحجز و العنوان ؟" at bounding box center [322, 120] width 71 height 9
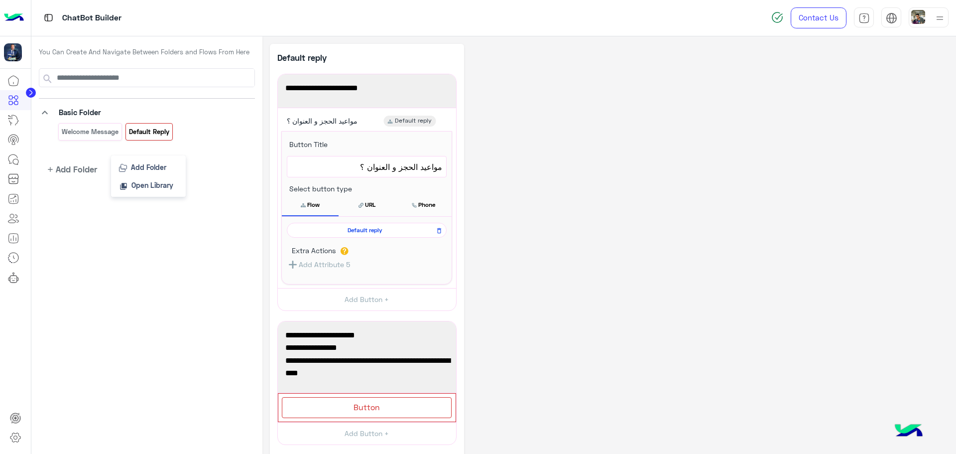
click at [624, 179] on div "**********" at bounding box center [609, 312] width 679 height 536
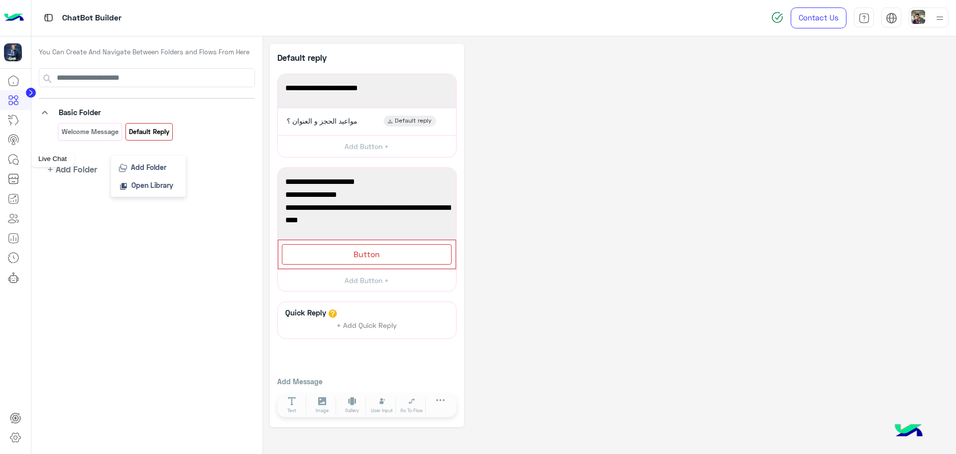
click at [17, 156] on icon at bounding box center [13, 159] width 12 height 12
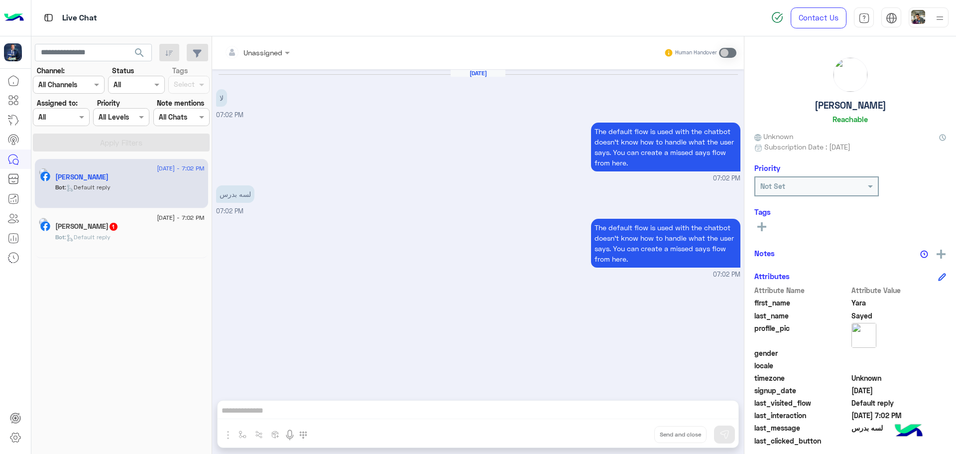
click at [679, 144] on p "The default flow is used with the chatbot doesn’t know how to handle what the u…" at bounding box center [665, 146] width 149 height 49
click at [864, 183] on div at bounding box center [816, 185] width 122 height 11
click at [863, 183] on div at bounding box center [816, 185] width 122 height 11
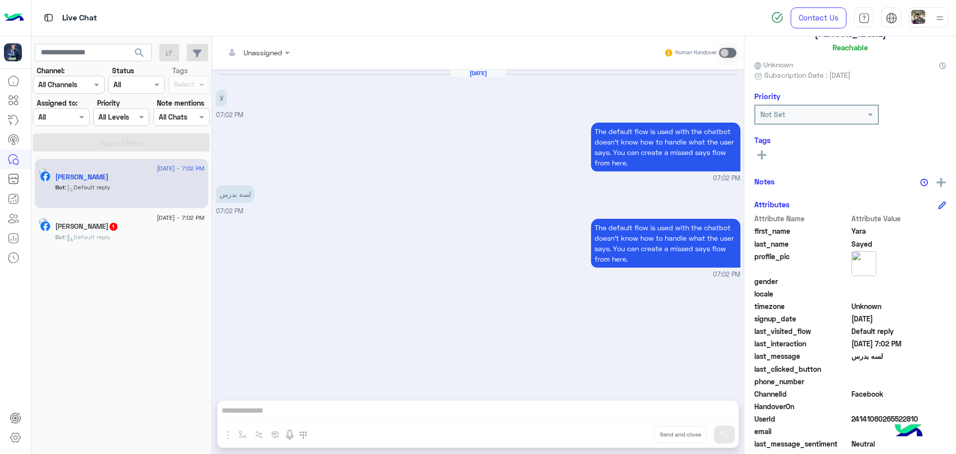
scroll to position [95, 0]
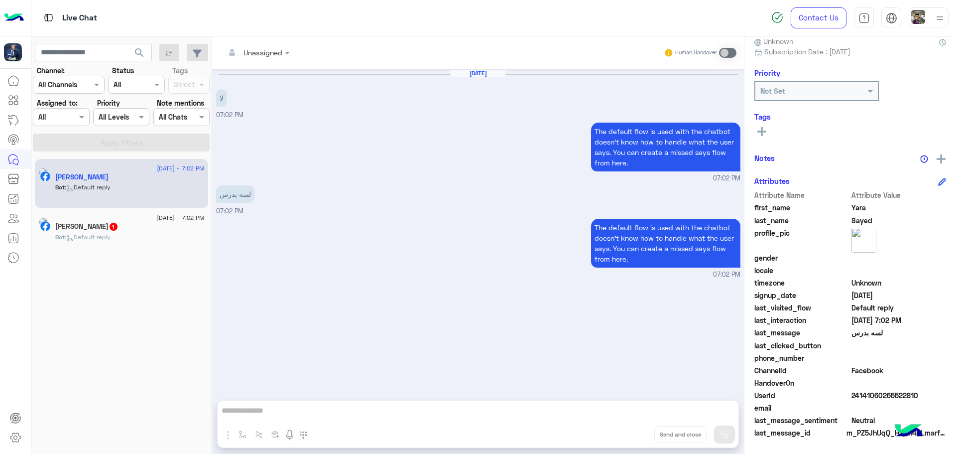
click at [347, 404] on div "Unassigned Human Handover Aug 12, 2025 لا 07:02 PM The default flow is used wit…" at bounding box center [478, 246] width 532 height 421
click at [322, 421] on div "Unassigned Human Handover Aug 12, 2025 لا 07:02 PM The default flow is used wit…" at bounding box center [478, 246] width 532 height 421
click at [72, 84] on input "text" at bounding box center [56, 85] width 36 height 10
click at [74, 82] on input "text" at bounding box center [56, 85] width 36 height 10
click at [139, 82] on div at bounding box center [136, 84] width 55 height 11
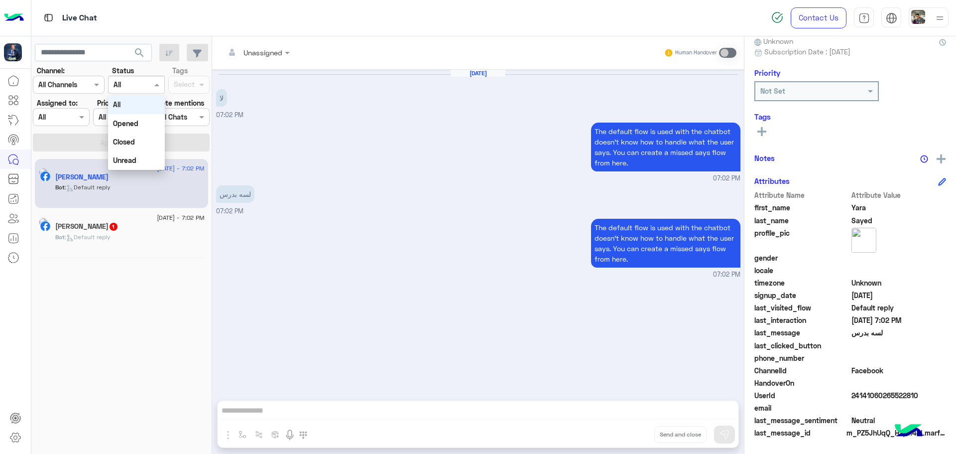
click at [141, 85] on div at bounding box center [136, 84] width 55 height 11
click at [58, 84] on input "text" at bounding box center [56, 85] width 36 height 10
click at [61, 82] on input "text" at bounding box center [56, 85] width 36 height 10
click at [85, 82] on div at bounding box center [68, 84] width 71 height 11
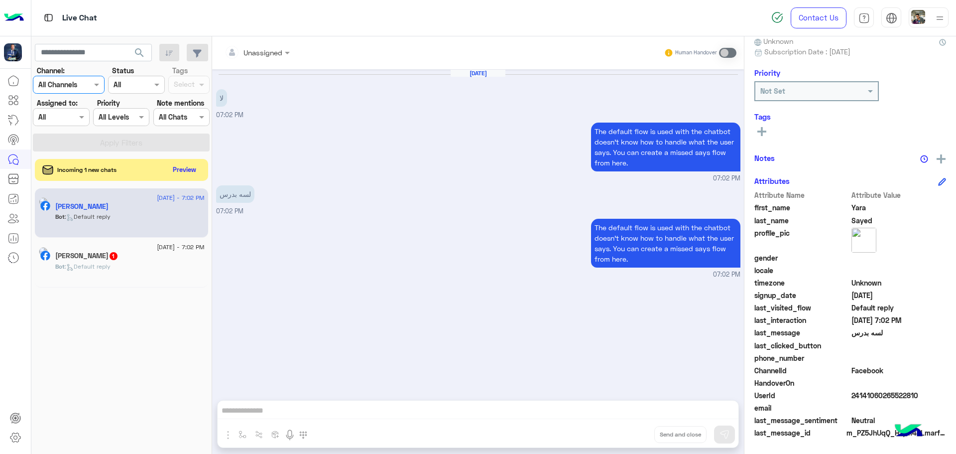
click at [297, 190] on div "لسه بدرس 07:02 PM" at bounding box center [478, 199] width 524 height 33
click at [182, 168] on button "Preview" at bounding box center [185, 168] width 31 height 13
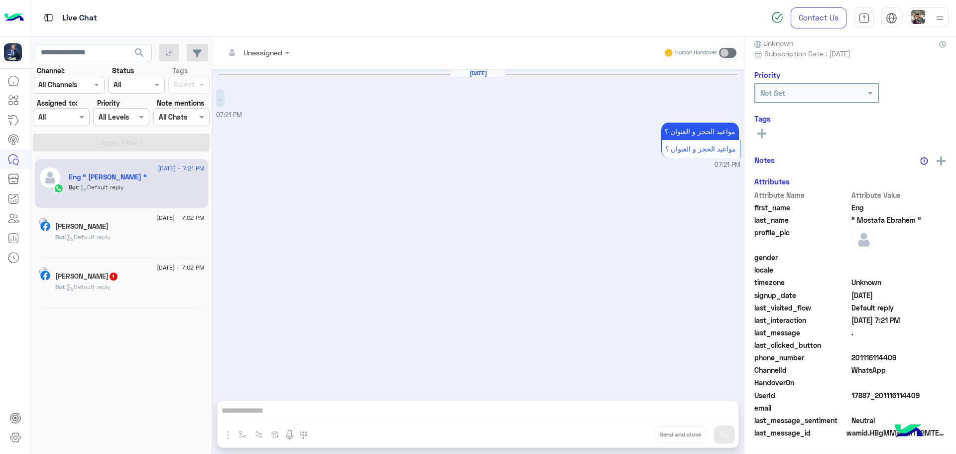
scroll to position [95, 0]
click at [18, 98] on icon at bounding box center [13, 100] width 12 height 12
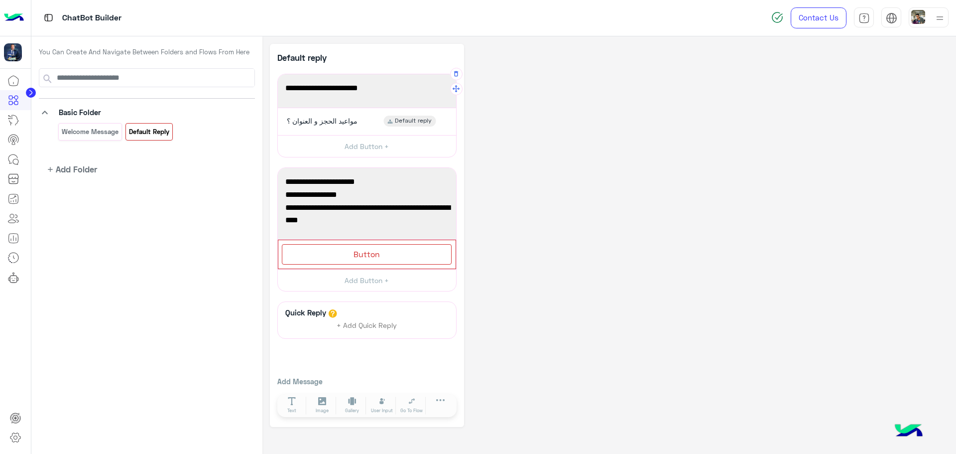
click at [363, 91] on span "مواعيد الحجز و العنوان ؟" at bounding box center [366, 88] width 163 height 13
click at [374, 88] on span "مواعيد الحجز و العنوان ؟" at bounding box center [366, 88] width 163 height 13
type textarea "****"
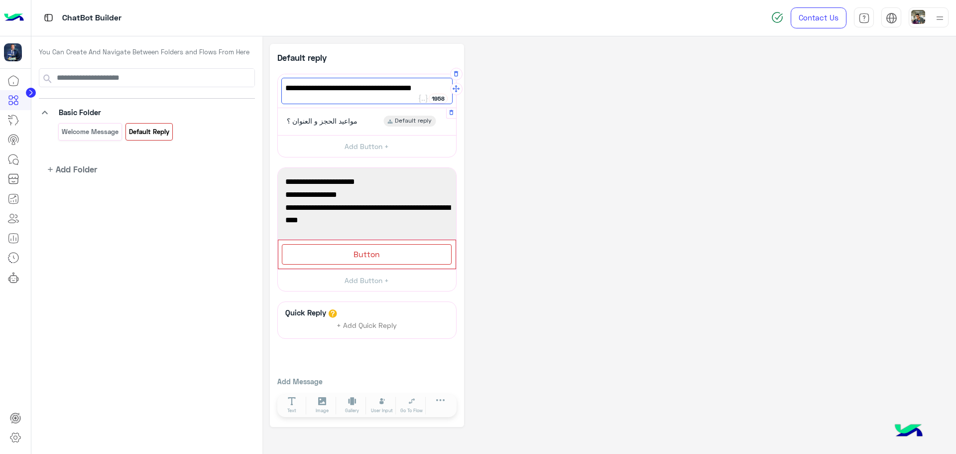
paste textarea "**"
type textarea "**********"
click at [335, 107] on div "**********" at bounding box center [366, 116] width 179 height 84
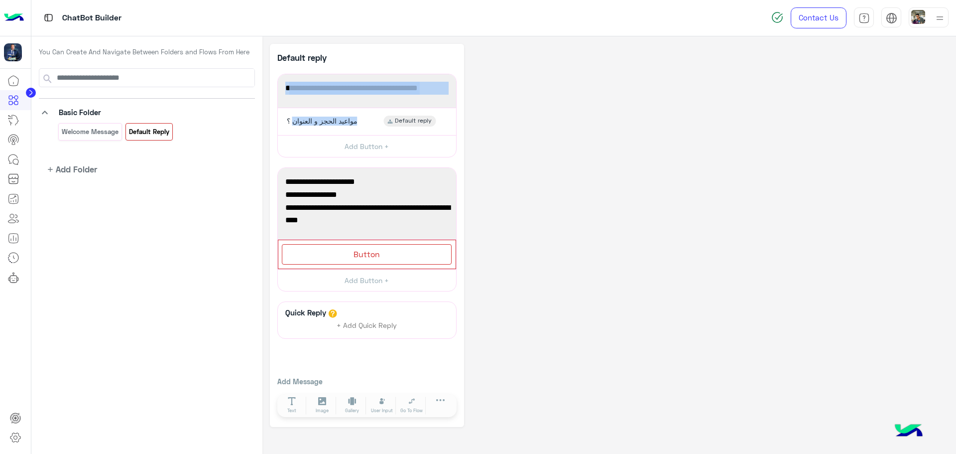
click at [335, 80] on div "اهلاً وسهلاً بحضرتك اقدر اساعد حضرتك ازاي؟❤️" at bounding box center [366, 91] width 171 height 26
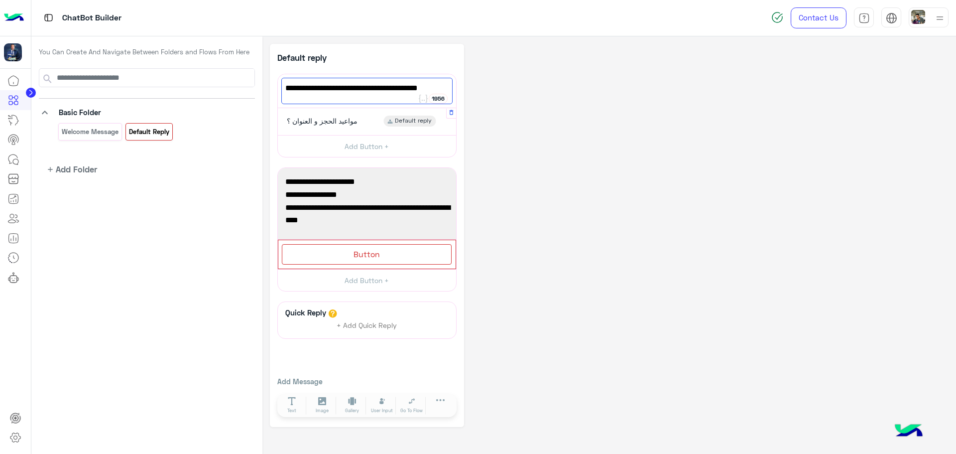
click at [332, 115] on div "مواعيد الحجز و العنوان ؟" at bounding box center [320, 120] width 81 height 11
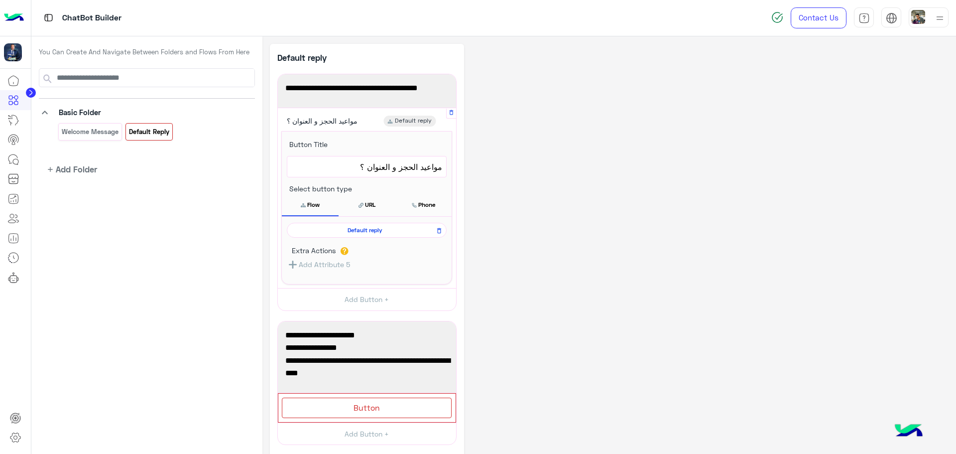
click at [380, 170] on span "مواعيد الحجز و العنوان ؟" at bounding box center [366, 166] width 151 height 13
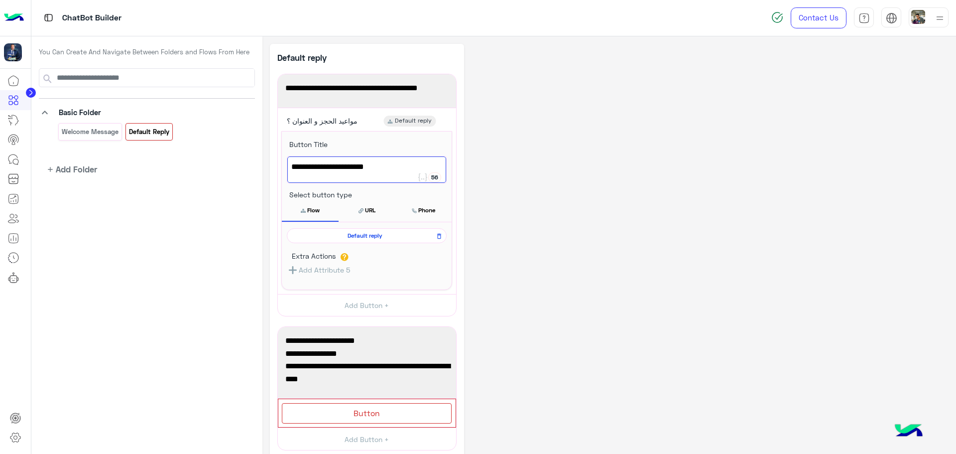
paste textarea "**********"
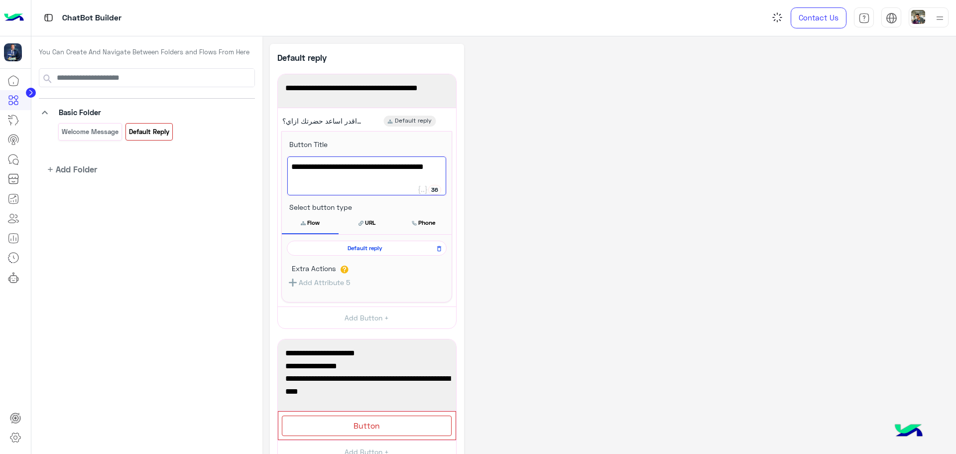
type textarea "**********"
click at [521, 214] on div "**********" at bounding box center [609, 321] width 679 height 554
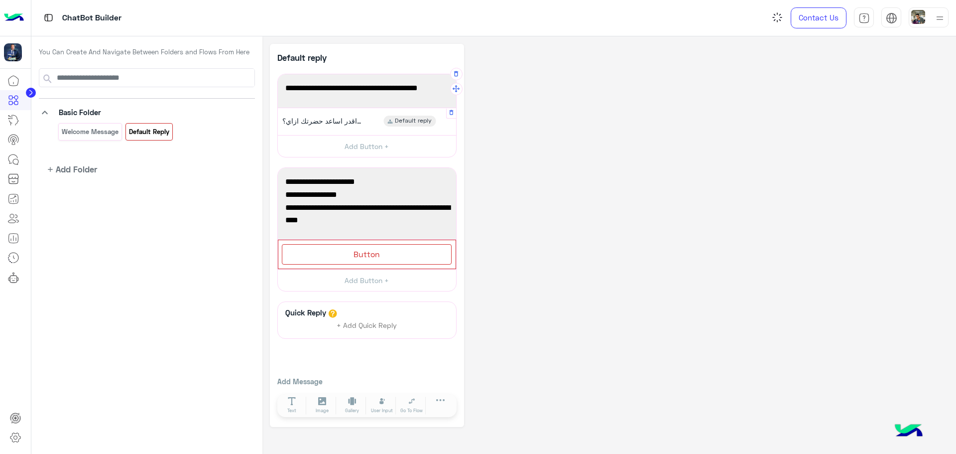
click at [342, 121] on span "اهلاً وسهلاً بحضرتك اقدر اساعد حضرتك ازاي؟❤️" at bounding box center [322, 120] width 80 height 9
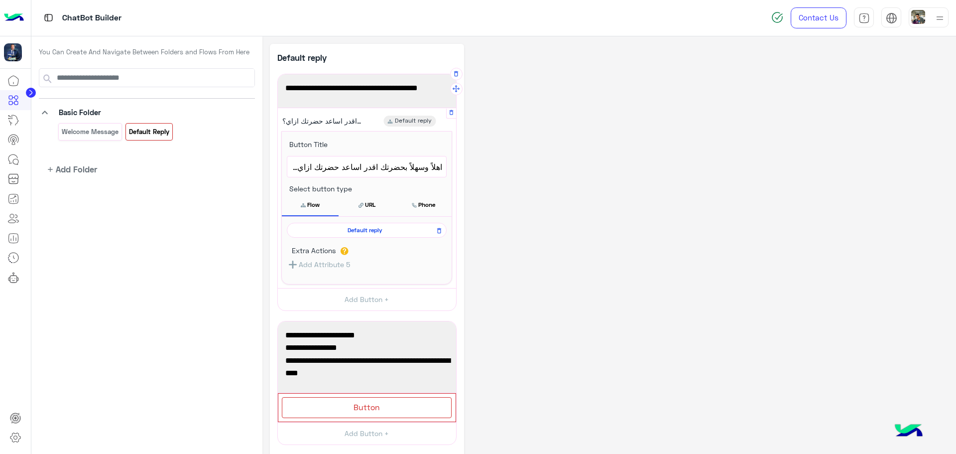
click at [319, 206] on button "Flow" at bounding box center [310, 204] width 57 height 21
click at [361, 207] on icon at bounding box center [360, 205] width 5 height 5
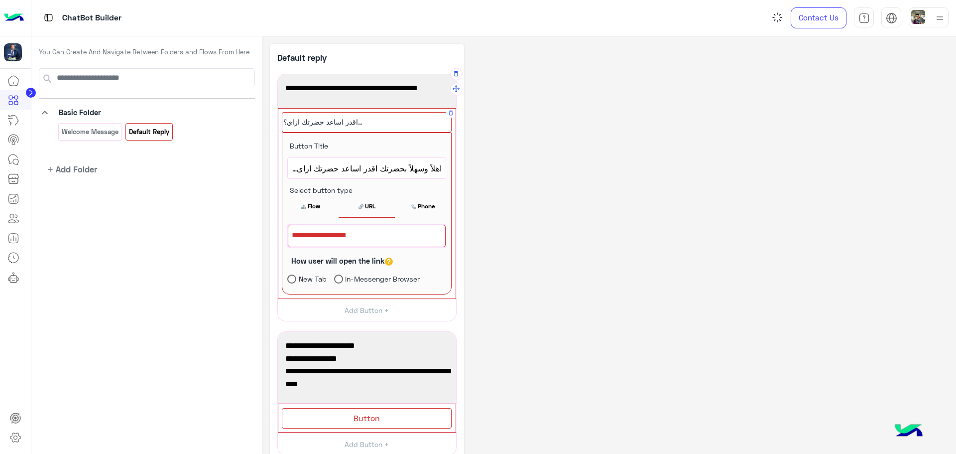
click at [320, 204] on button "Flow" at bounding box center [310, 206] width 56 height 21
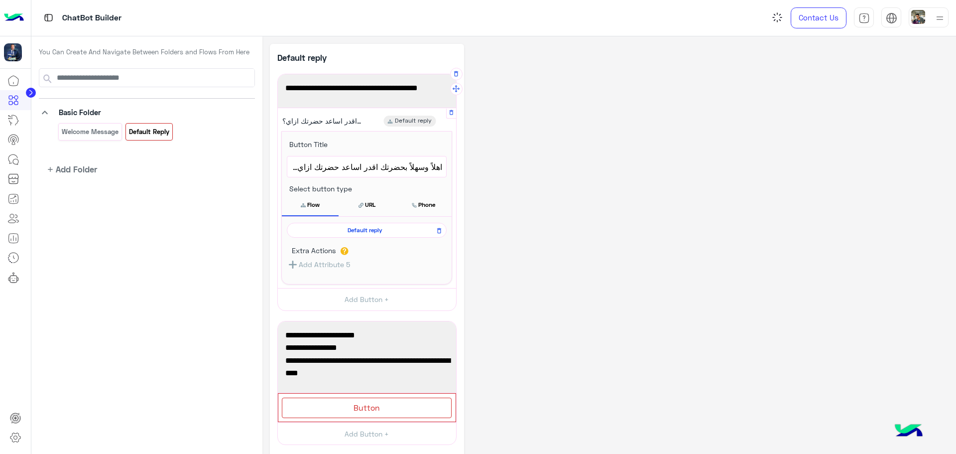
click at [366, 228] on span "Default reply" at bounding box center [364, 230] width 145 height 9
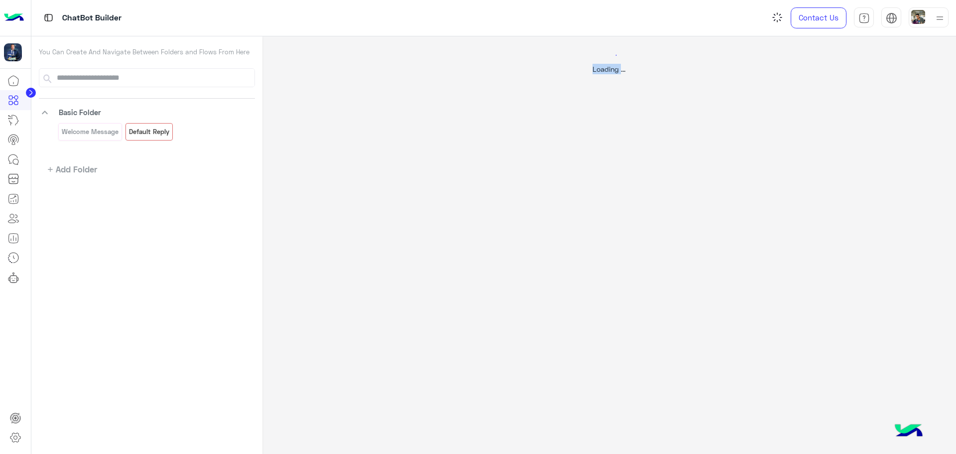
click at [366, 228] on div "Loading ..." at bounding box center [608, 263] width 693 height 454
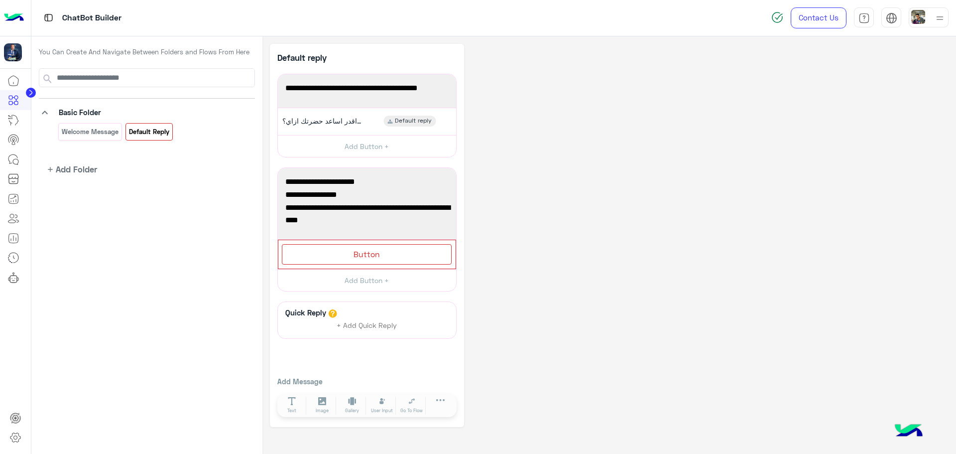
click at [533, 237] on div "**********" at bounding box center [609, 235] width 679 height 383
click at [326, 116] on span "اهلاً وسهلاً بحضرتك اقدر اساعد حضرتك ازاي؟❤️" at bounding box center [322, 120] width 80 height 9
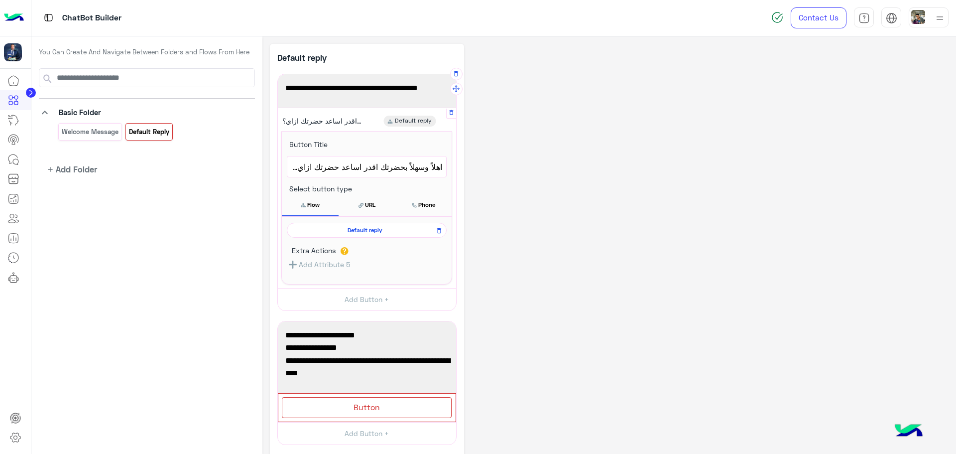
click at [392, 167] on span "اهلاً وسهلاً بحضرتك اقدر اساعد حضرتك ازاي؟❤️" at bounding box center [366, 166] width 151 height 13
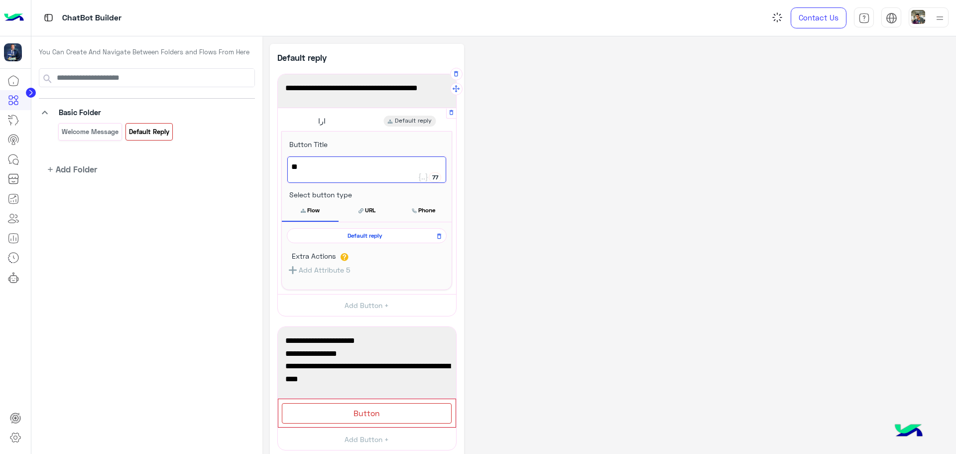
type textarea "*"
type textarea "**********"
click at [426, 209] on button "Phone" at bounding box center [423, 210] width 57 height 21
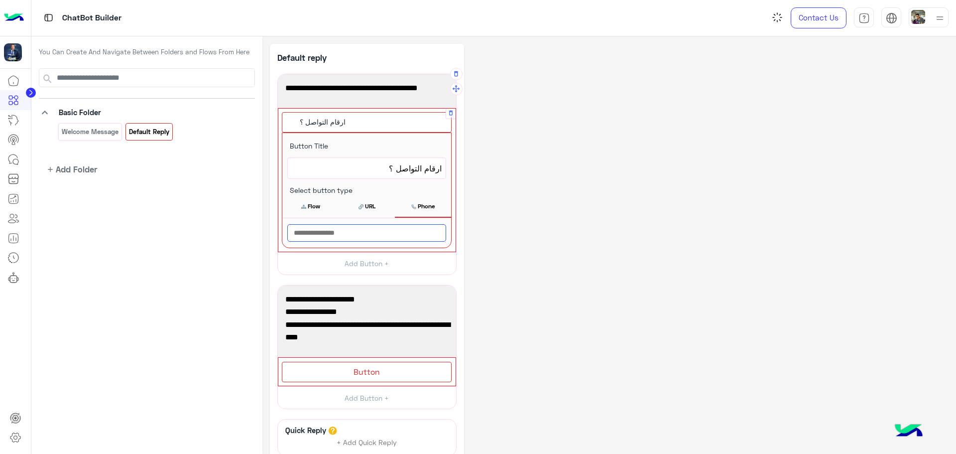
click at [381, 231] on input "text" at bounding box center [366, 232] width 159 height 17
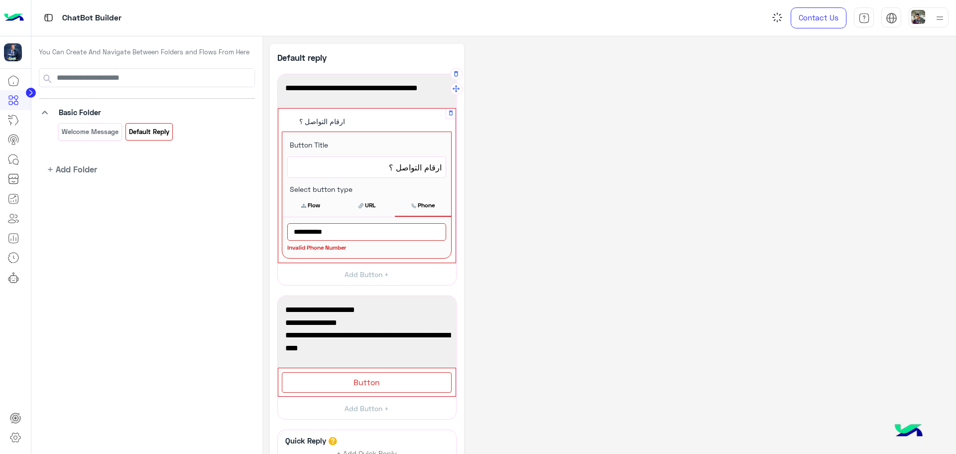
type input "**********"
click at [376, 205] on button "URL" at bounding box center [367, 205] width 56 height 21
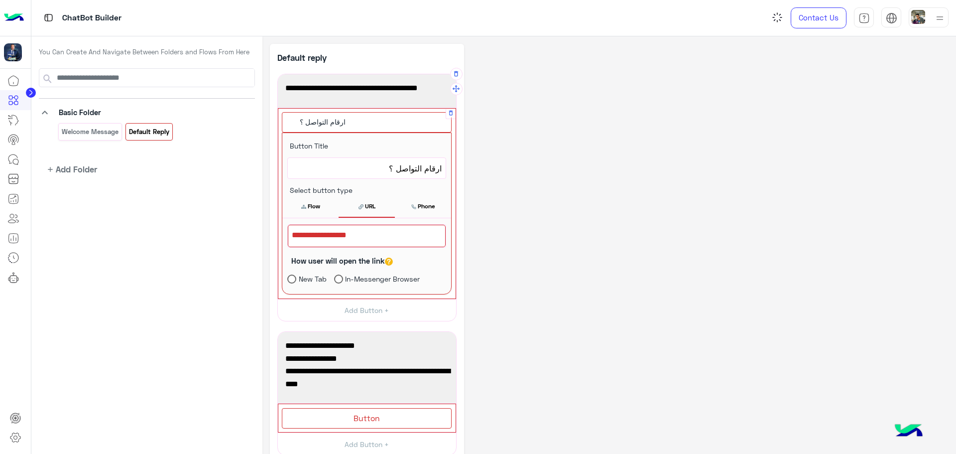
click at [419, 210] on button "Phone" at bounding box center [423, 206] width 56 height 21
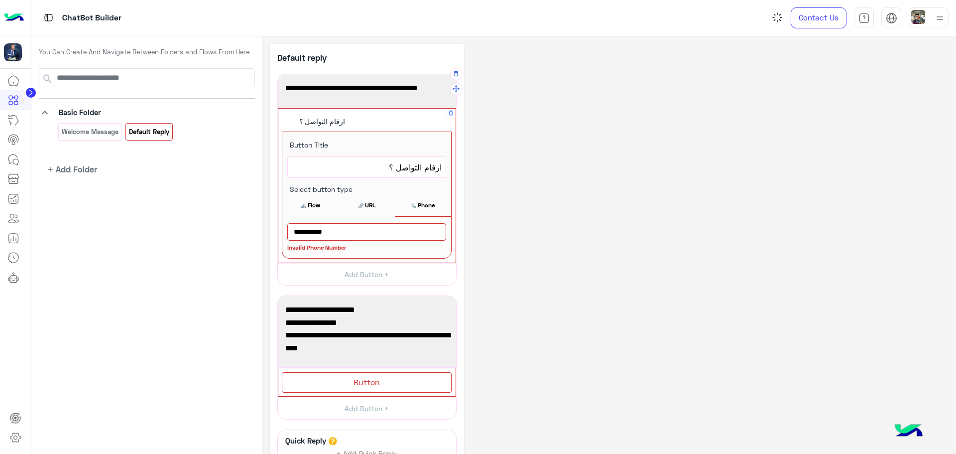
click at [341, 235] on input "**********" at bounding box center [366, 231] width 159 height 17
click at [301, 210] on button "Flow" at bounding box center [310, 205] width 56 height 21
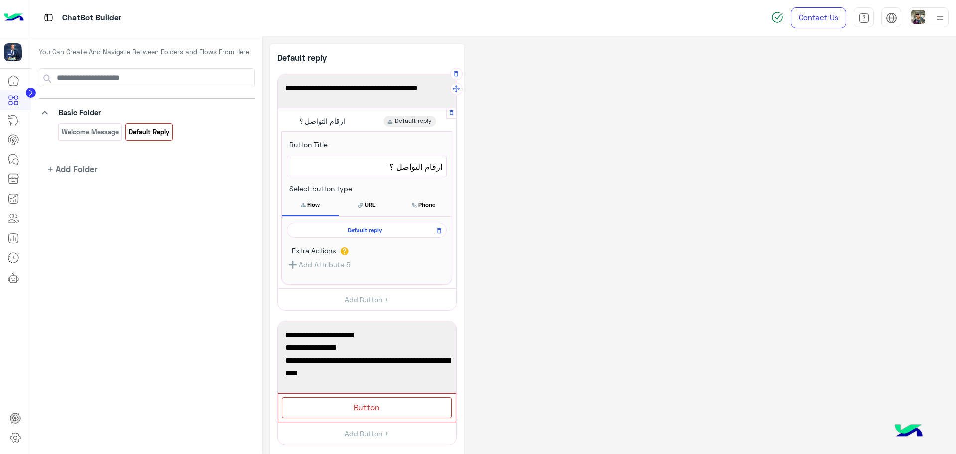
click at [323, 265] on button "Add Attribute 5" at bounding box center [318, 264] width 63 height 12
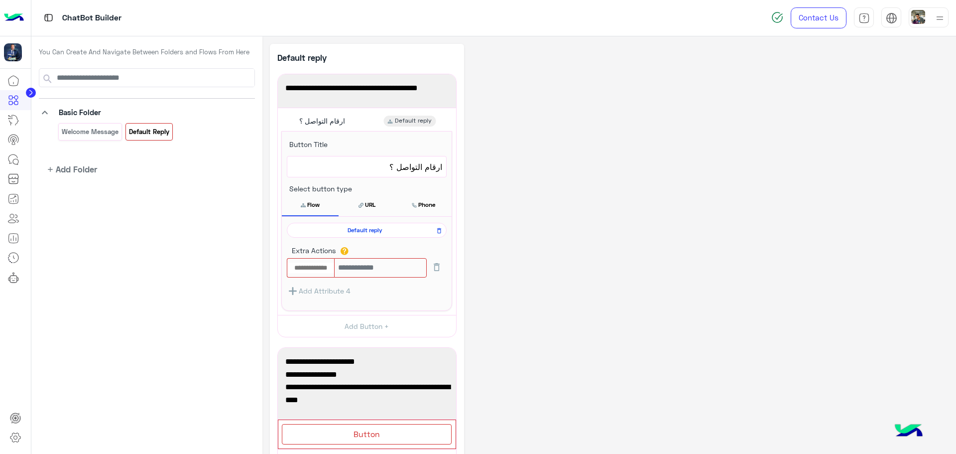
click at [401, 166] on span "ارقام التواصل ؟" at bounding box center [366, 166] width 151 height 13
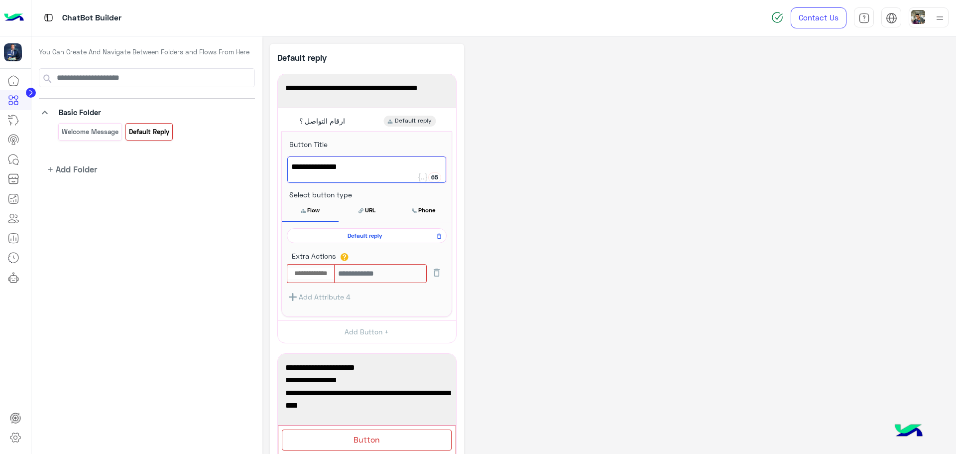
click at [344, 121] on span "ارقام التواصل ؟" at bounding box center [322, 120] width 46 height 9
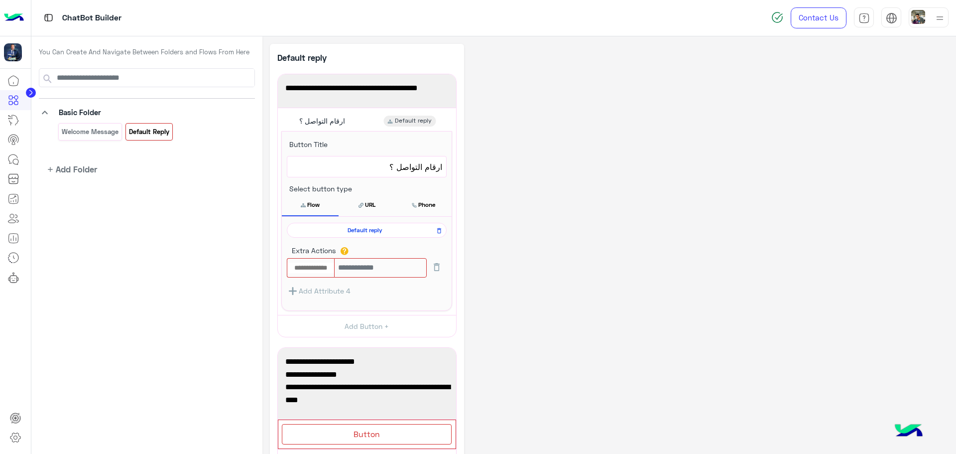
click at [344, 229] on span "Default reply" at bounding box center [364, 230] width 145 height 9
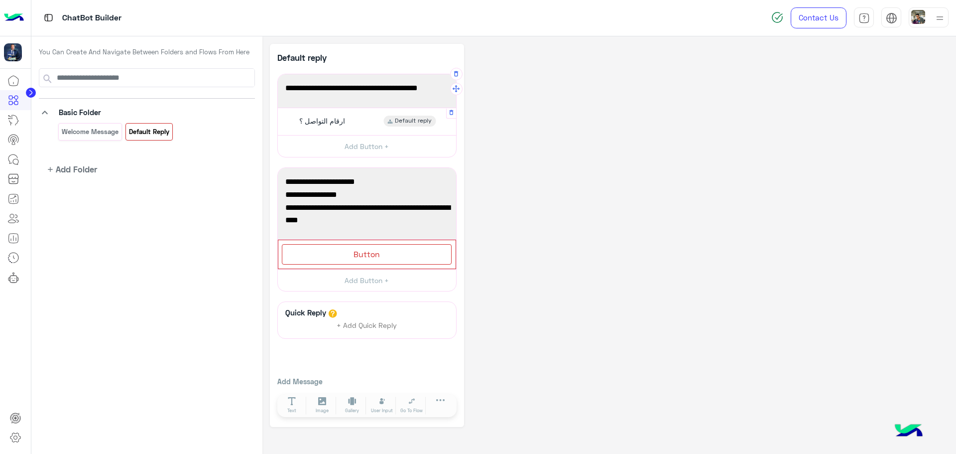
click at [342, 122] on span "ارقام التواصل ؟" at bounding box center [322, 120] width 46 height 9
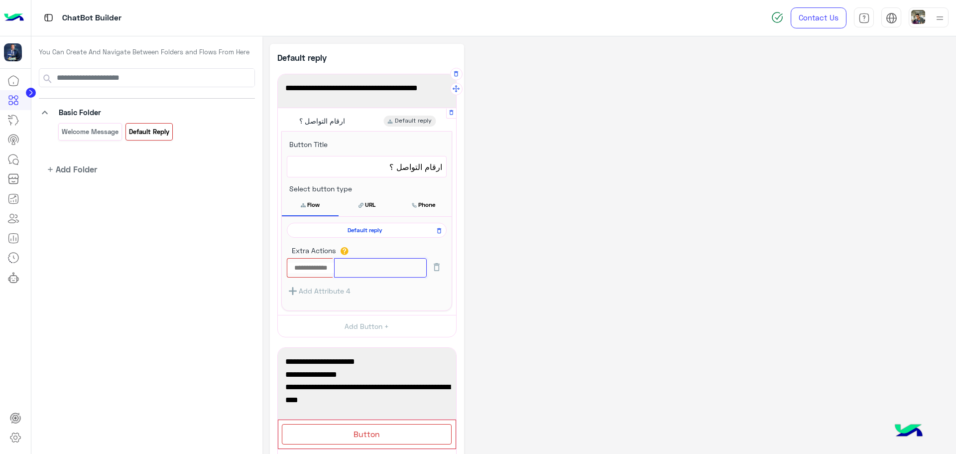
click at [383, 267] on input "text" at bounding box center [380, 267] width 93 height 19
click at [106, 284] on div "You Can Create And Navigate Between Folders and Flows From Here keyboard_arrow_…" at bounding box center [146, 248] width 231 height 424
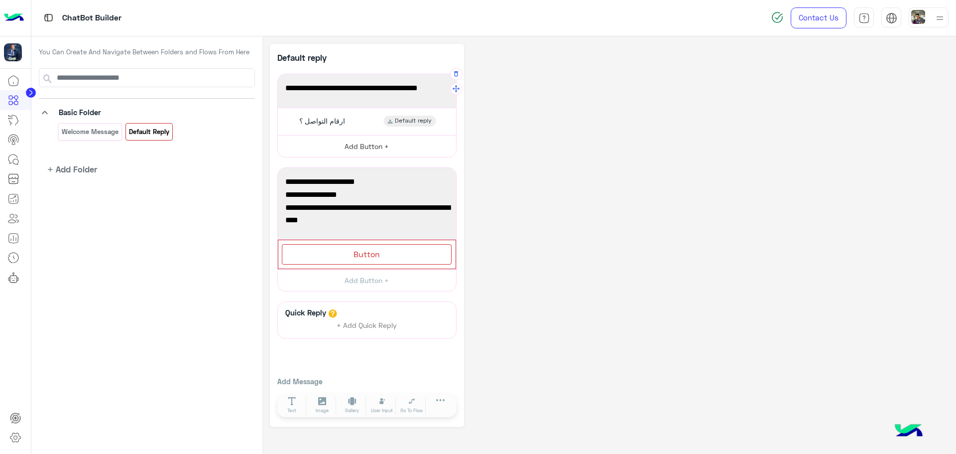
click at [350, 149] on button "Add Button +" at bounding box center [367, 146] width 178 height 22
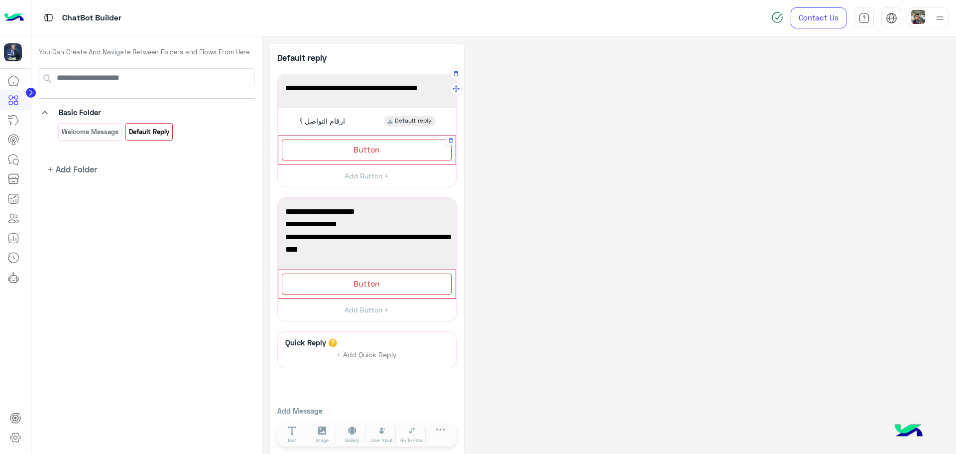
click at [364, 148] on span "Button" at bounding box center [366, 148] width 26 height 9
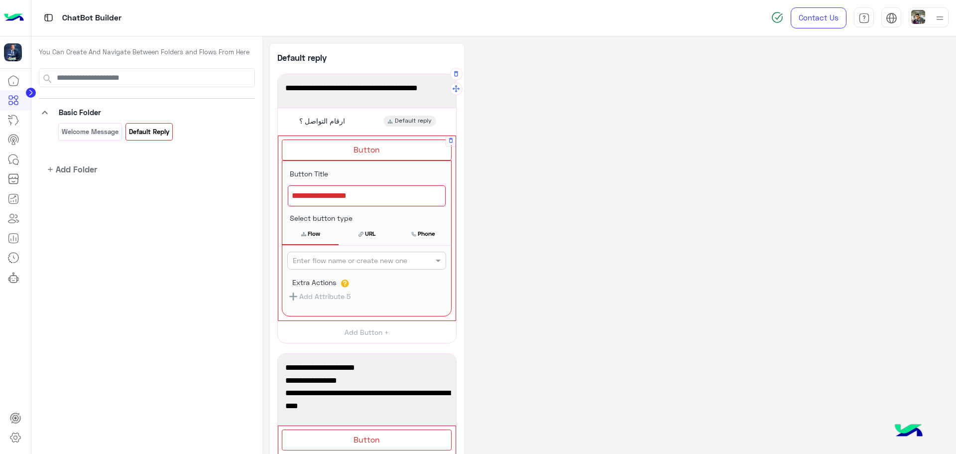
click at [342, 197] on div at bounding box center [367, 195] width 158 height 21
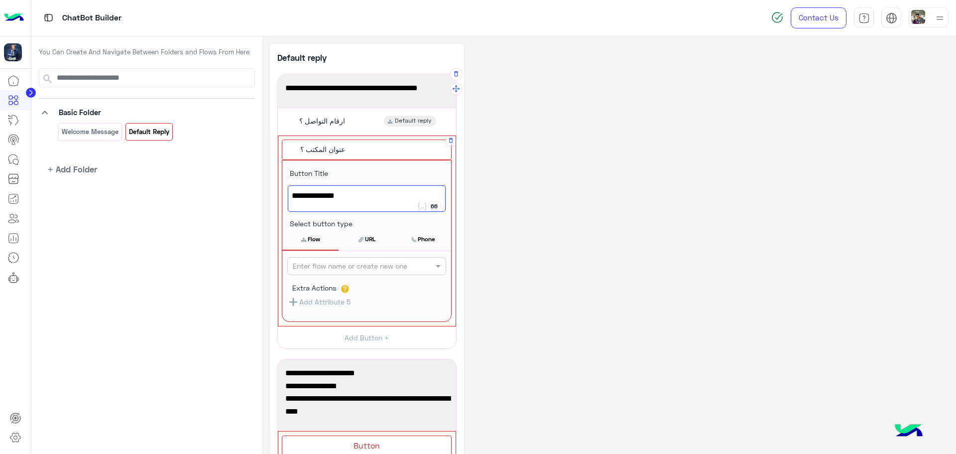
type textarea "**********"
click at [354, 269] on input "text" at bounding box center [350, 266] width 115 height 10
click at [345, 287] on b "Welcome Message" at bounding box center [323, 285] width 62 height 8
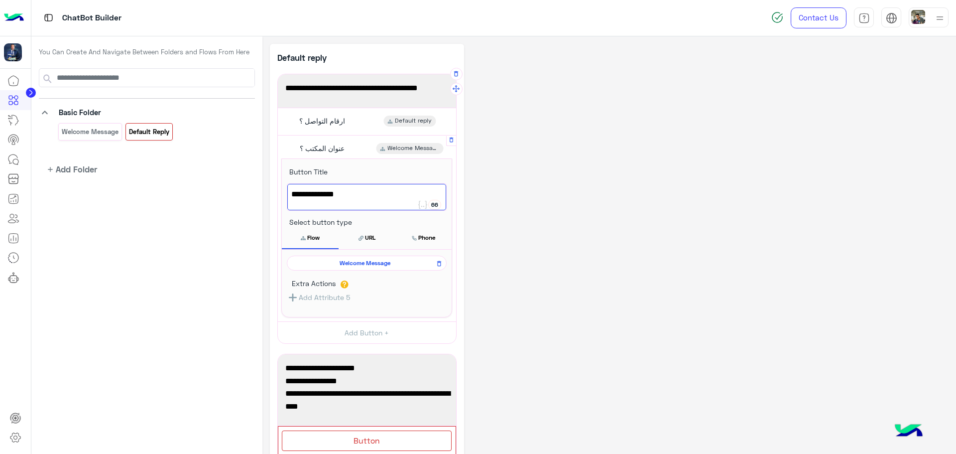
click at [351, 147] on div "عنوان المكتب ؟ Welcome Message" at bounding box center [366, 148] width 171 height 19
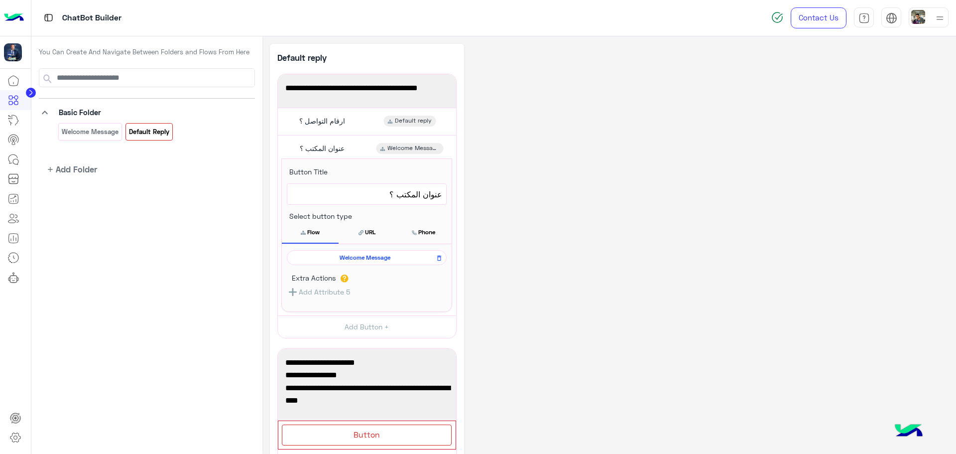
click at [476, 221] on div "**********" at bounding box center [609, 326] width 679 height 564
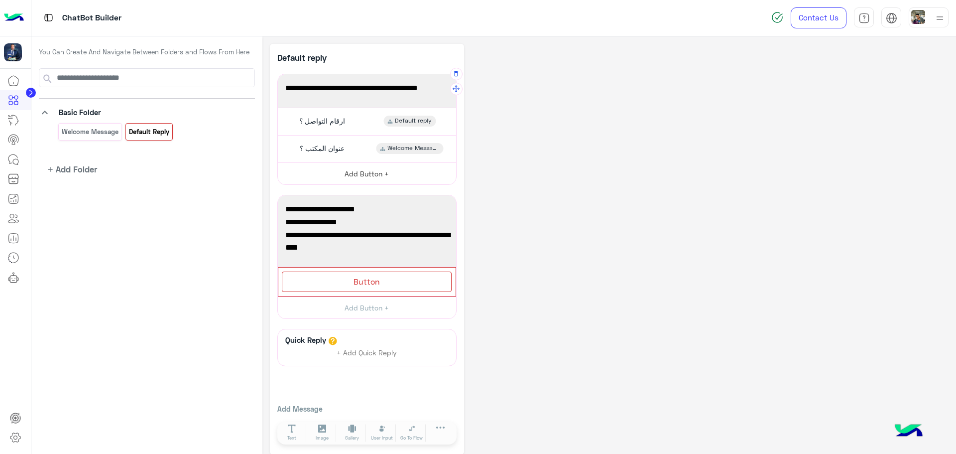
click at [368, 176] on button "Add Button +" at bounding box center [367, 173] width 178 height 22
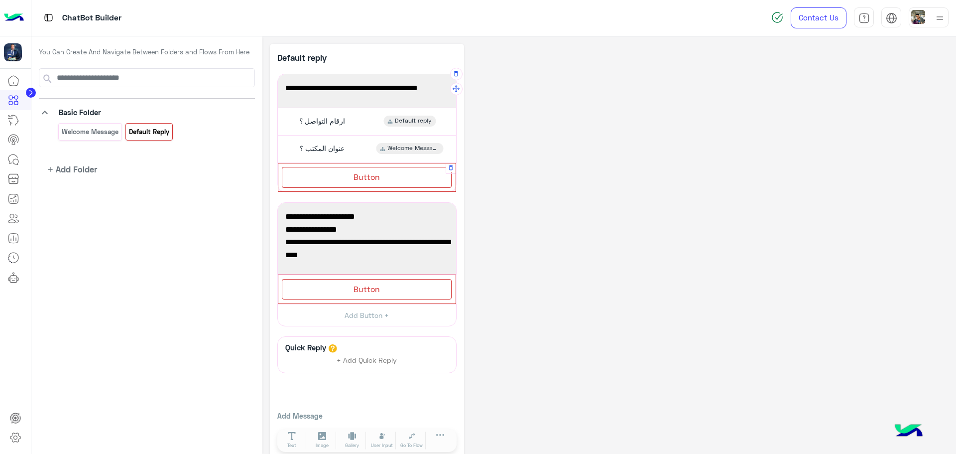
click at [366, 182] on div "Button" at bounding box center [367, 177] width 170 height 20
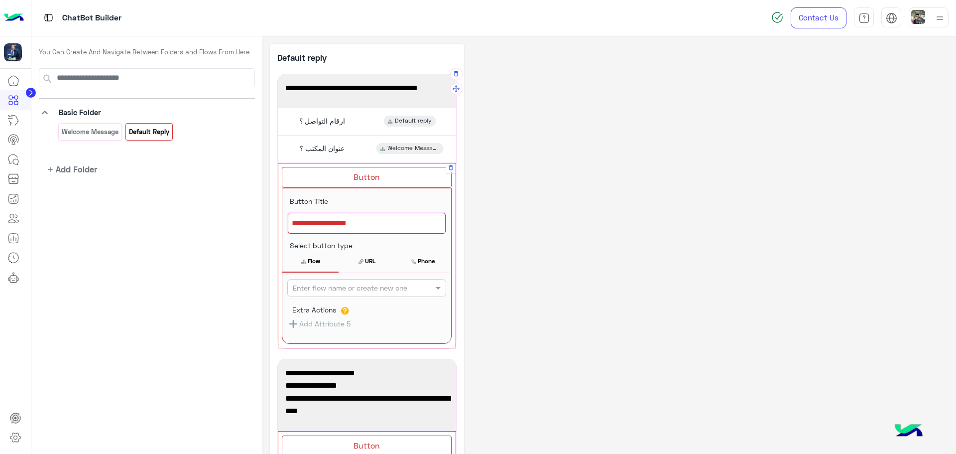
click at [343, 230] on div at bounding box center [367, 223] width 158 height 21
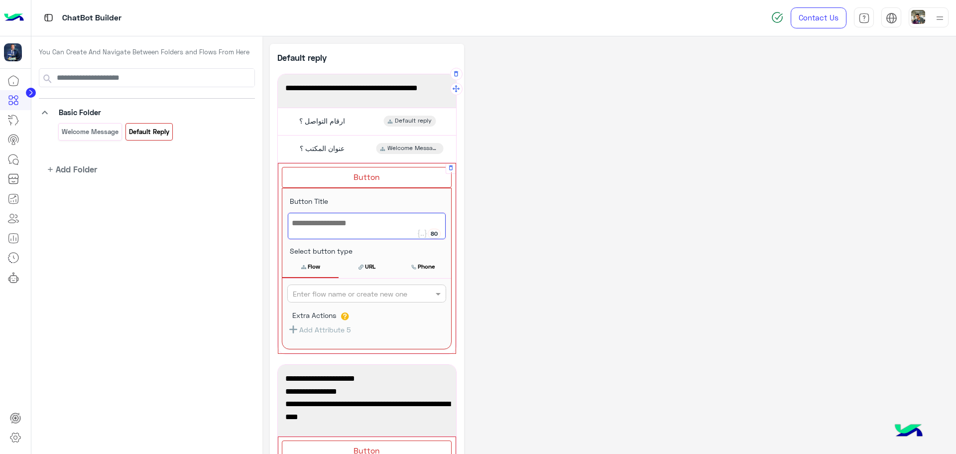
click at [353, 227] on div at bounding box center [367, 226] width 158 height 26
type textarea "**********"
click at [350, 300] on div "Enter flow name or create new one" at bounding box center [366, 293] width 159 height 18
drag, startPoint x: 342, startPoint y: 308, endPoint x: 342, endPoint y: 314, distance: 6.0
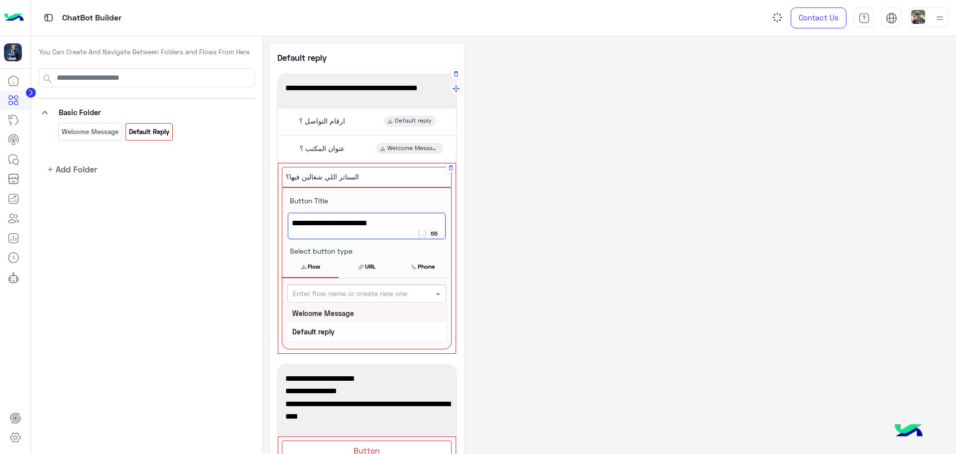
click at [342, 312] on div "Welcome Message" at bounding box center [366, 313] width 159 height 18
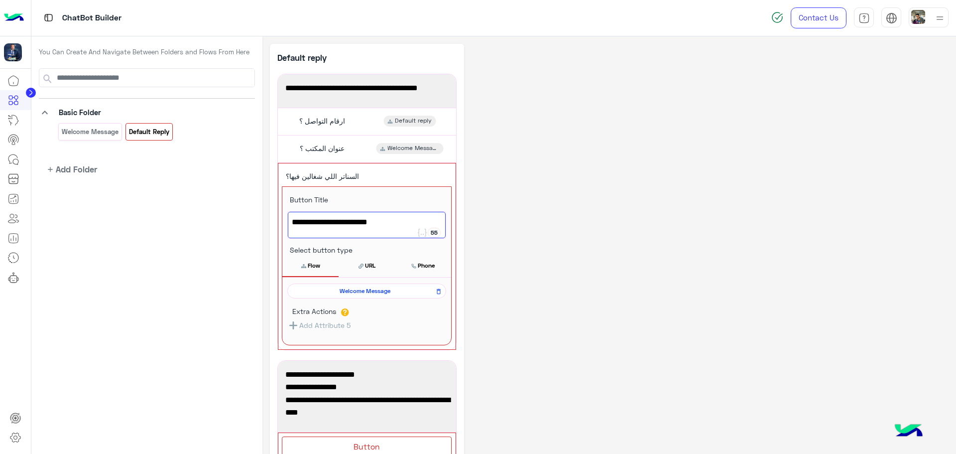
click at [541, 279] on div "**********" at bounding box center [609, 331] width 679 height 575
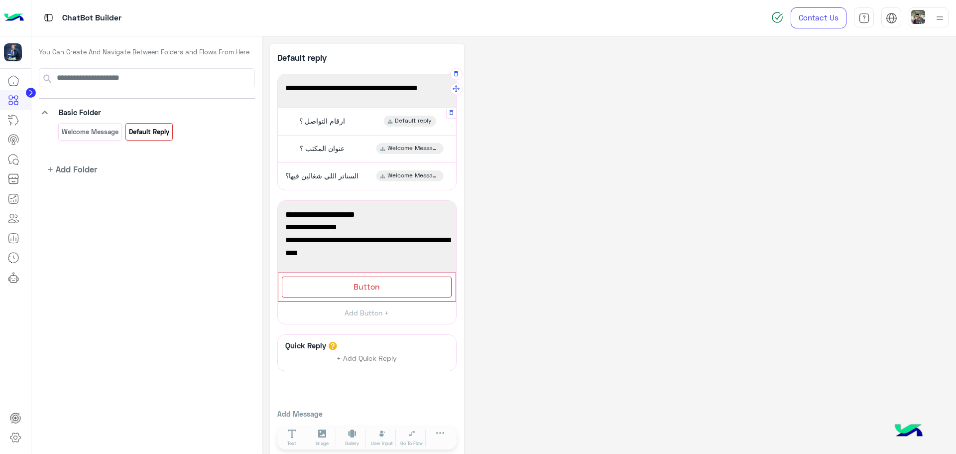
click at [407, 118] on span "Default reply" at bounding box center [413, 120] width 37 height 9
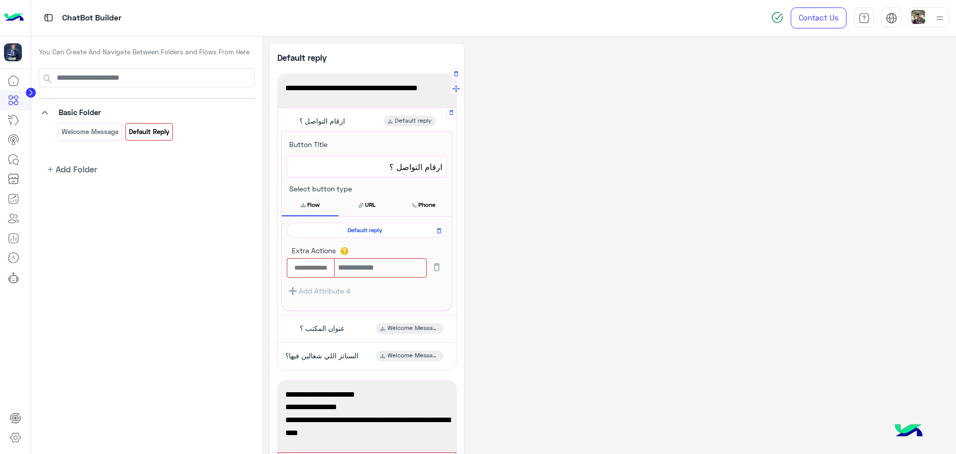
click at [407, 118] on span "Default reply" at bounding box center [413, 120] width 37 height 9
click at [500, 179] on div "**********" at bounding box center [609, 341] width 679 height 595
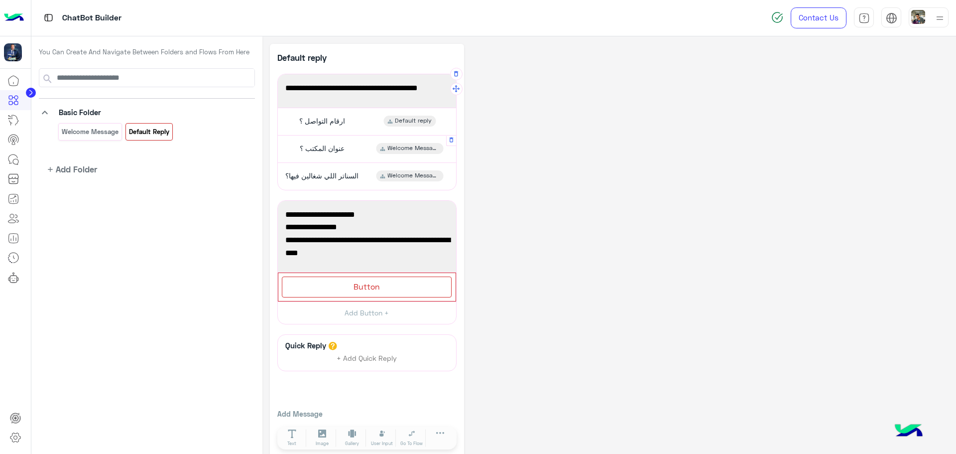
click at [417, 149] on span "Welcome Message" at bounding box center [413, 148] width 52 height 9
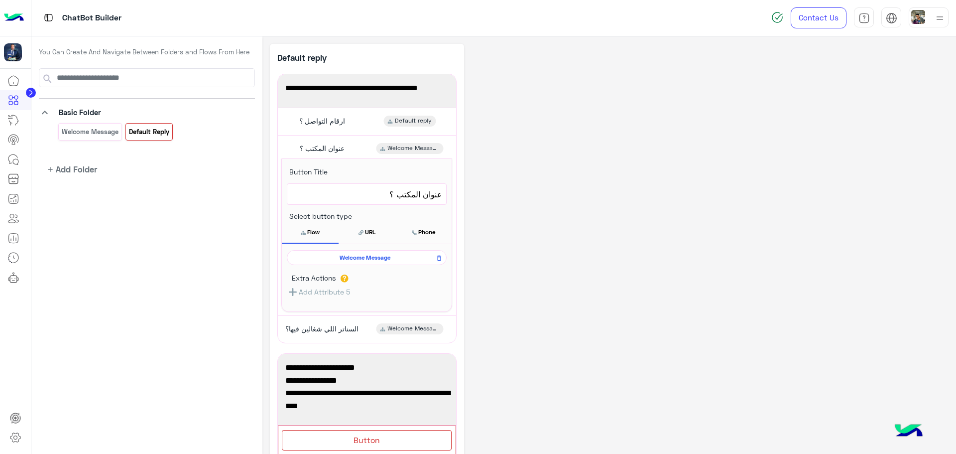
click at [342, 257] on span "Welcome Message" at bounding box center [364, 257] width 145 height 9
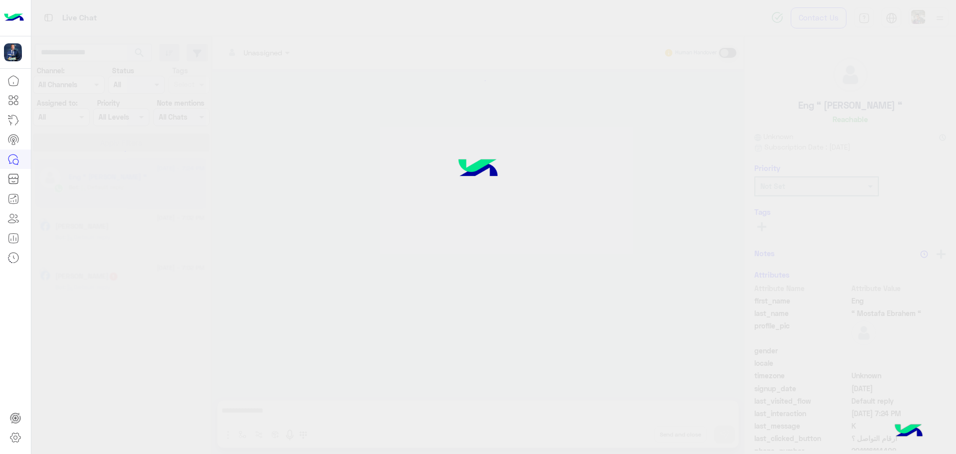
scroll to position [279, 0]
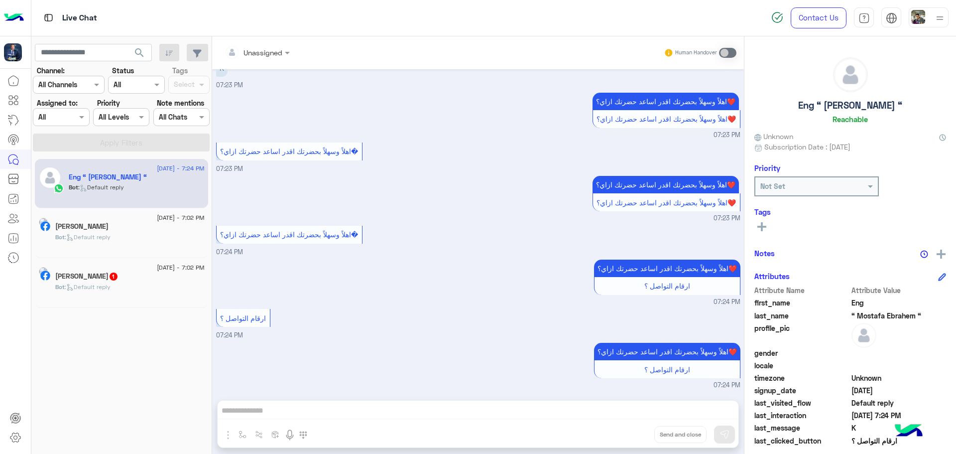
click at [653, 373] on div "ارقام التواصل ؟" at bounding box center [667, 369] width 138 height 10
click at [13, 102] on icon at bounding box center [13, 100] width 12 height 12
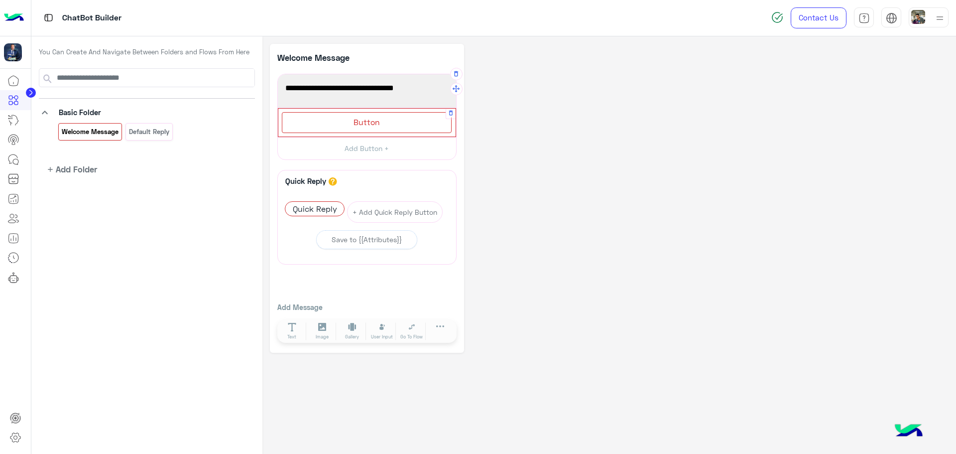
click at [368, 120] on span "Button" at bounding box center [366, 121] width 26 height 9
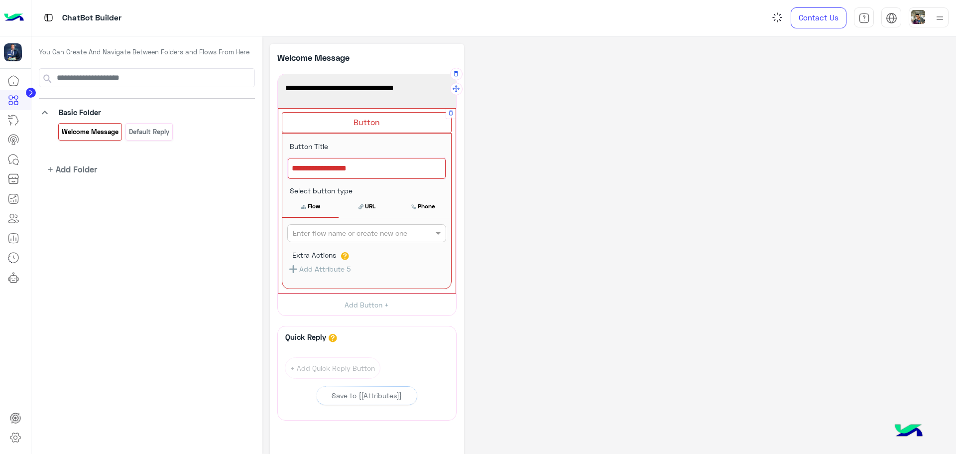
click at [369, 125] on span "Button" at bounding box center [366, 121] width 26 height 9
click at [549, 247] on div "**********" at bounding box center [609, 276] width 679 height 465
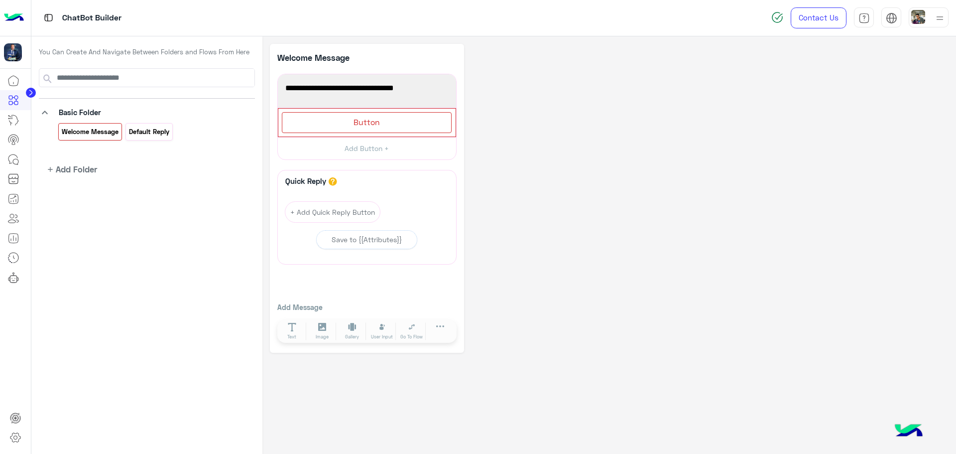
click at [142, 138] on div "Default reply" at bounding box center [148, 131] width 47 height 17
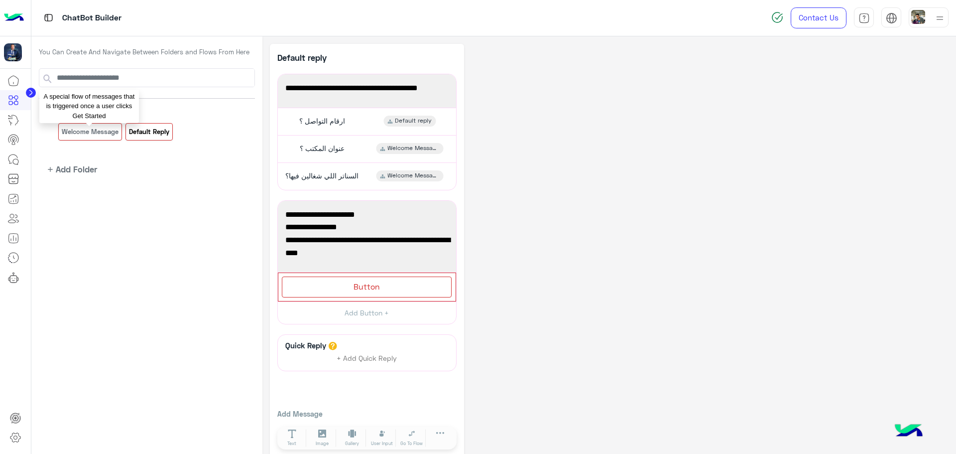
click at [99, 130] on p "Welcome Message" at bounding box center [90, 131] width 58 height 11
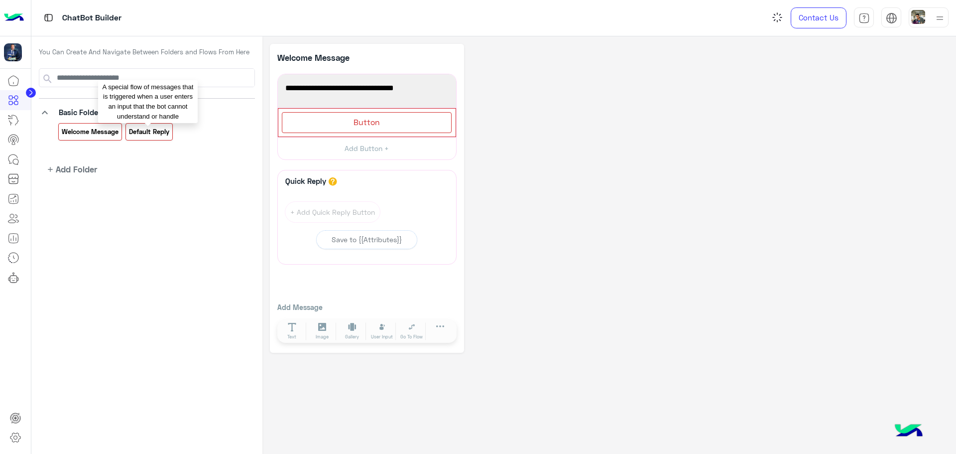
click at [132, 130] on p "Default reply" at bounding box center [149, 131] width 42 height 11
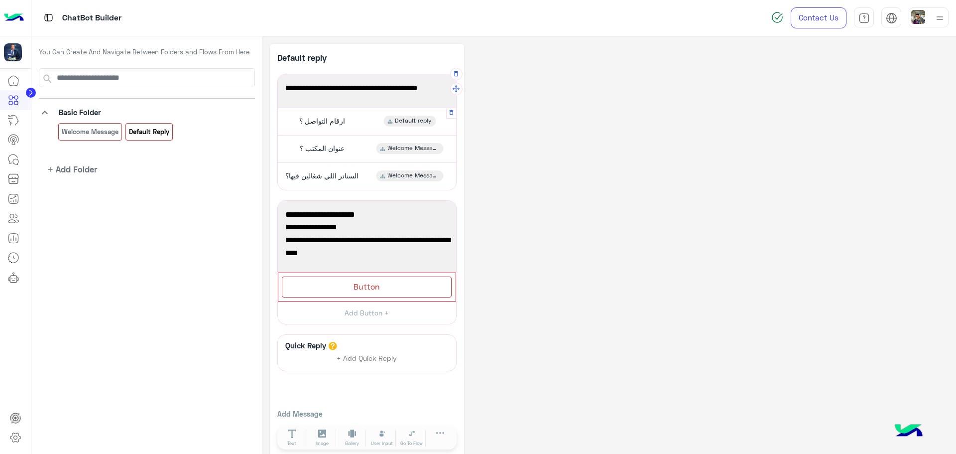
click at [334, 120] on span "ارقام التواصل ؟" at bounding box center [322, 120] width 46 height 9
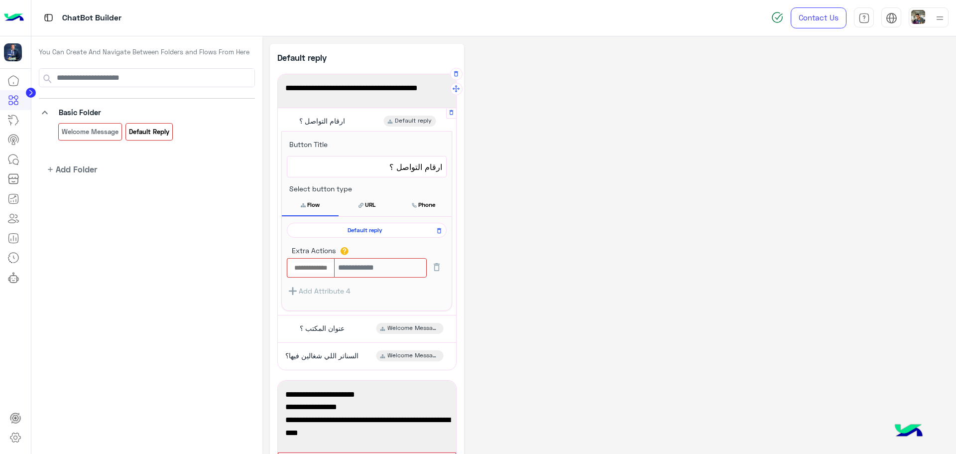
click at [365, 229] on span "Default reply" at bounding box center [364, 230] width 145 height 9
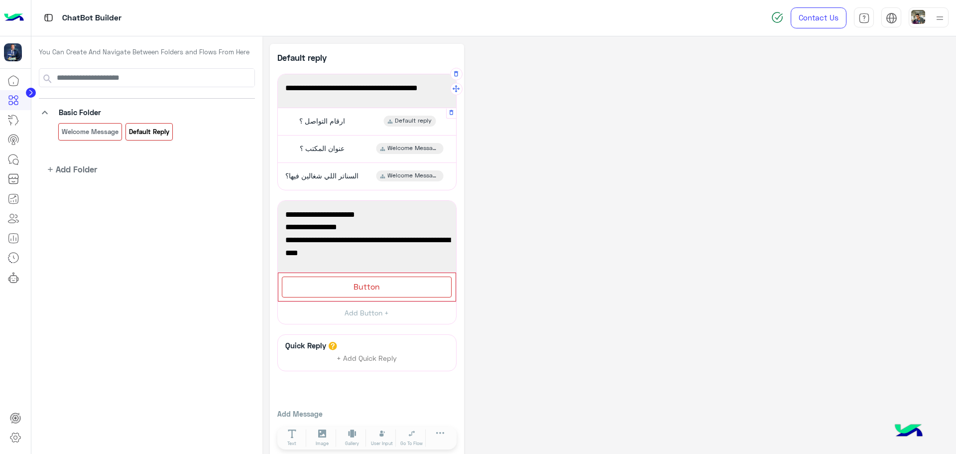
click at [343, 126] on div "ارقام التواصل ؟" at bounding box center [321, 120] width 56 height 11
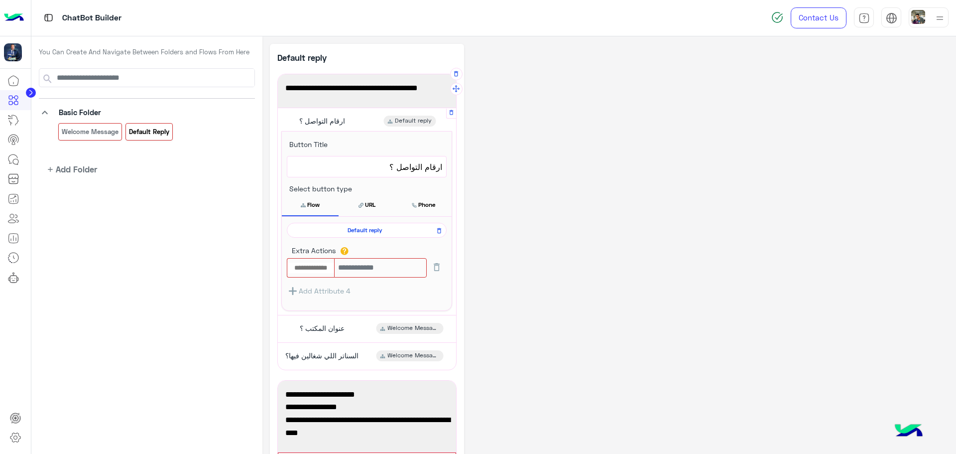
click at [343, 126] on div "ارقام التواصل ؟" at bounding box center [321, 120] width 56 height 11
click at [410, 402] on span "ماعدا يوم الجمعة" at bounding box center [366, 406] width 163 height 13
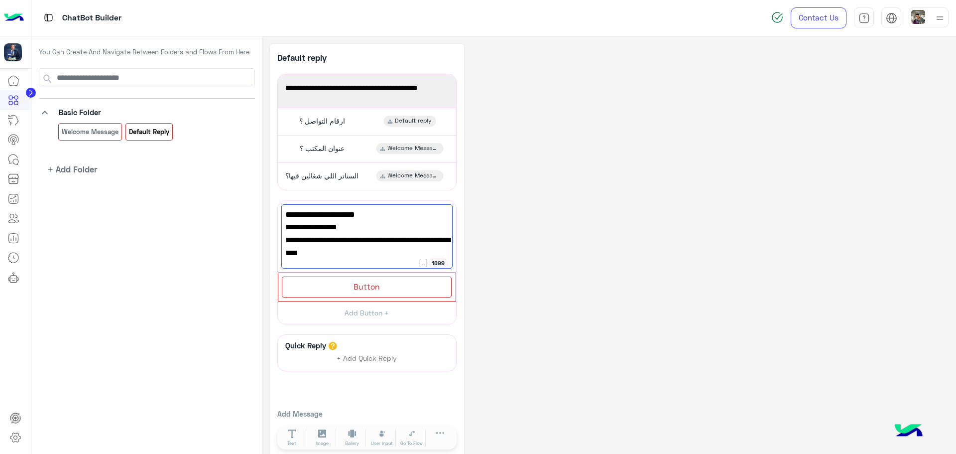
click at [581, 244] on div "**********" at bounding box center [609, 252] width 679 height 416
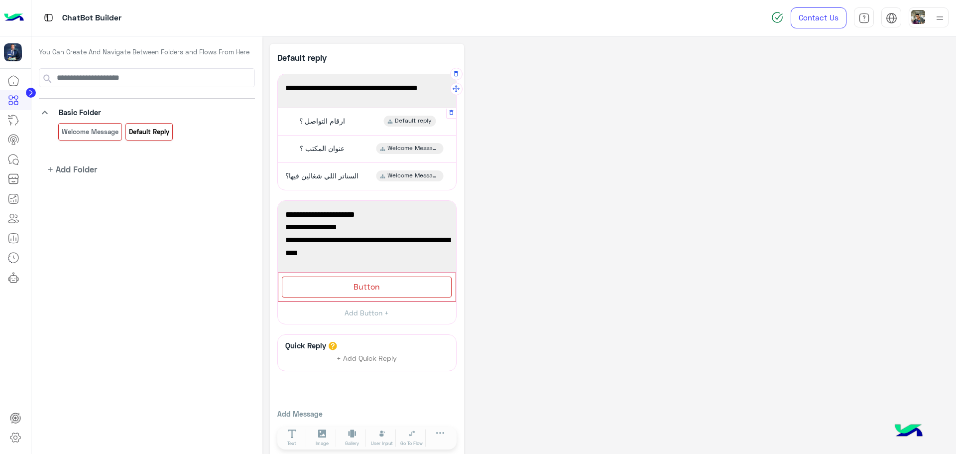
click at [330, 123] on span "ارقام التواصل ؟" at bounding box center [322, 120] width 46 height 9
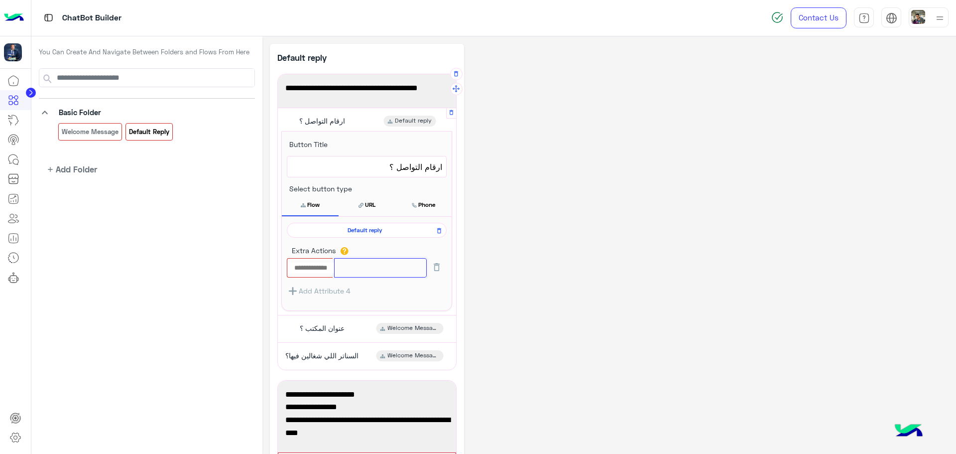
click at [383, 262] on input "text" at bounding box center [380, 267] width 93 height 19
paste input "**********"
type input "**********"
click at [520, 232] on div "**********" at bounding box center [609, 341] width 679 height 595
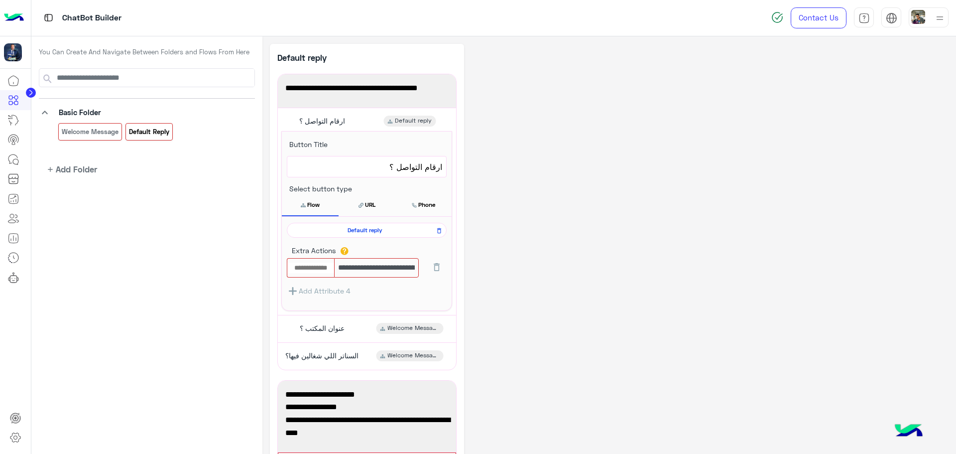
scroll to position [0, 0]
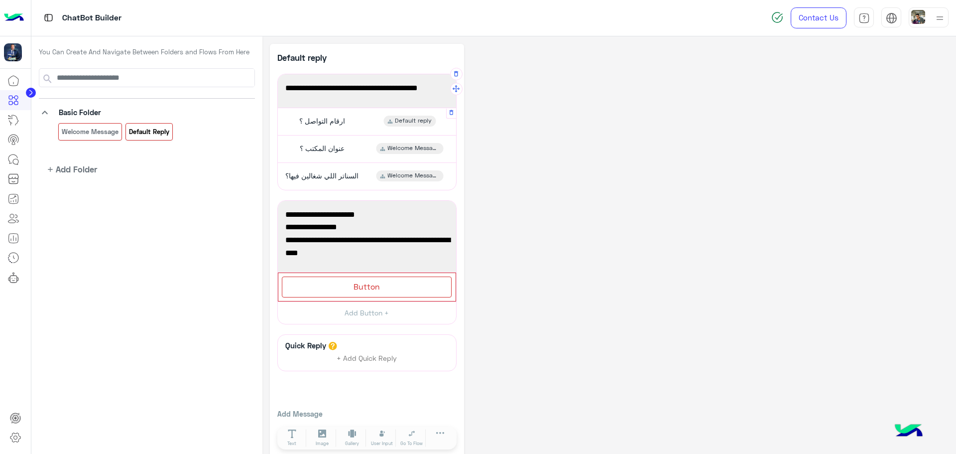
click at [346, 118] on div "ارقام التواصل ؟" at bounding box center [321, 120] width 56 height 11
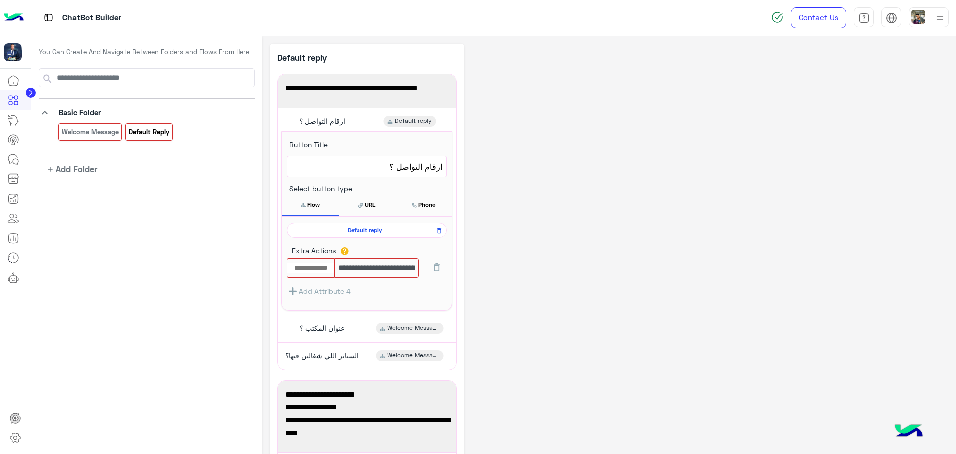
click at [516, 252] on div "**********" at bounding box center [609, 341] width 679 height 595
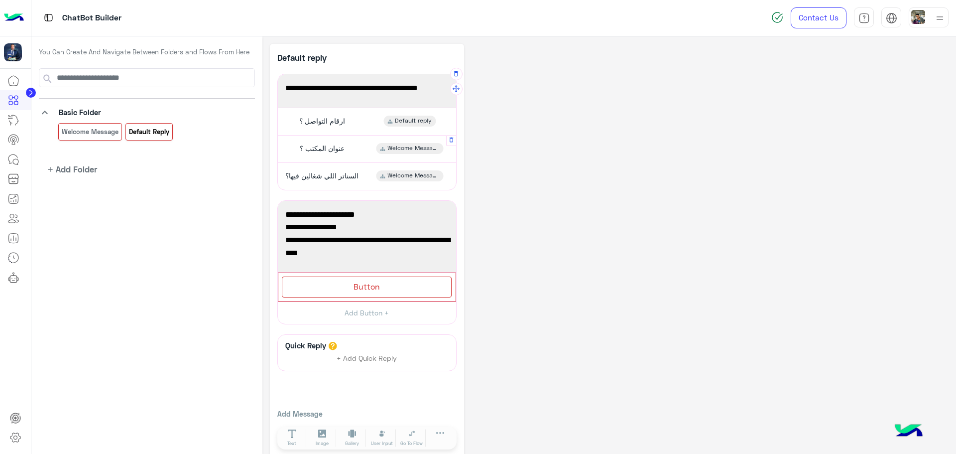
click at [401, 144] on span "Welcome Message" at bounding box center [413, 148] width 52 height 9
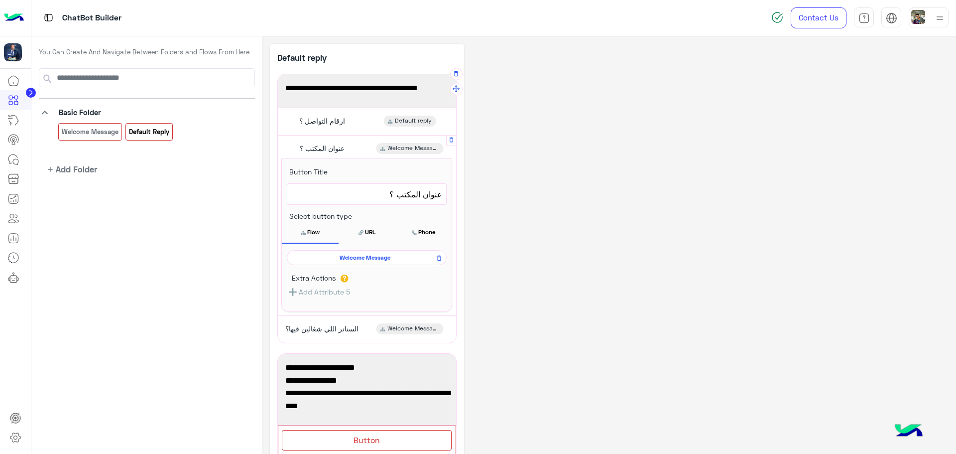
click at [384, 259] on span "Welcome Message" at bounding box center [364, 257] width 145 height 9
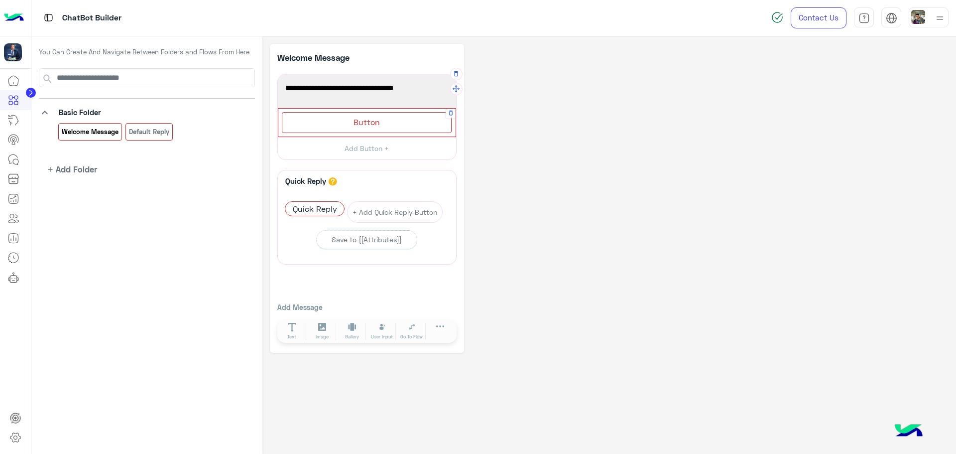
click at [352, 120] on div "Button" at bounding box center [367, 122] width 170 height 20
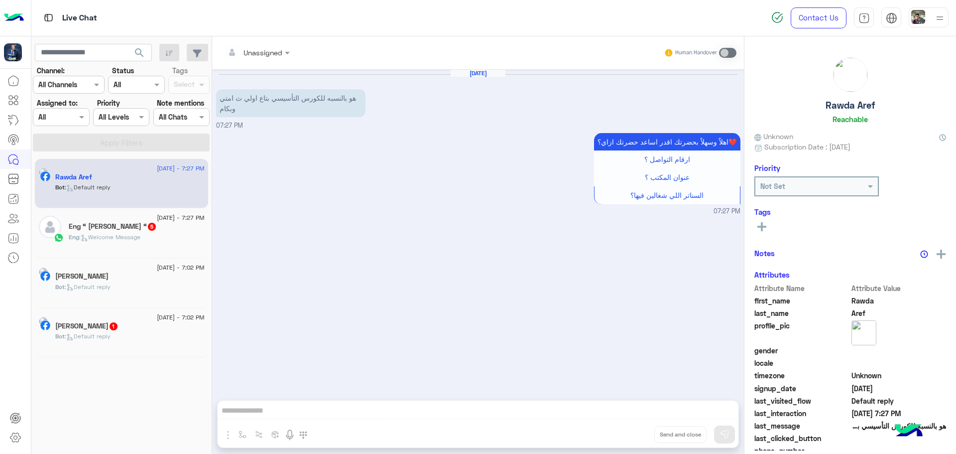
click at [653, 160] on span "ارقام التواصل ؟" at bounding box center [667, 159] width 46 height 8
click at [20, 106] on link at bounding box center [13, 100] width 27 height 20
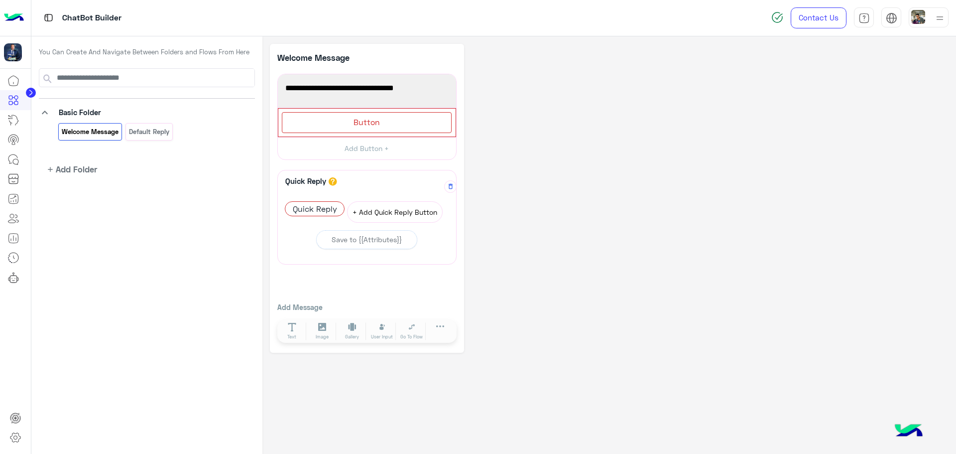
click at [407, 217] on button "+ Add Quick Reply Button" at bounding box center [395, 211] width 96 height 21
click at [342, 194] on div "A quick reply/user input can only be after a message content eg: text, image or…" at bounding box center [367, 204] width 168 height 36
click at [345, 209] on button "+ Add Quick Reply Button" at bounding box center [333, 211] width 96 height 21
click at [304, 207] on span "Quick Reply" at bounding box center [314, 209] width 59 height 14
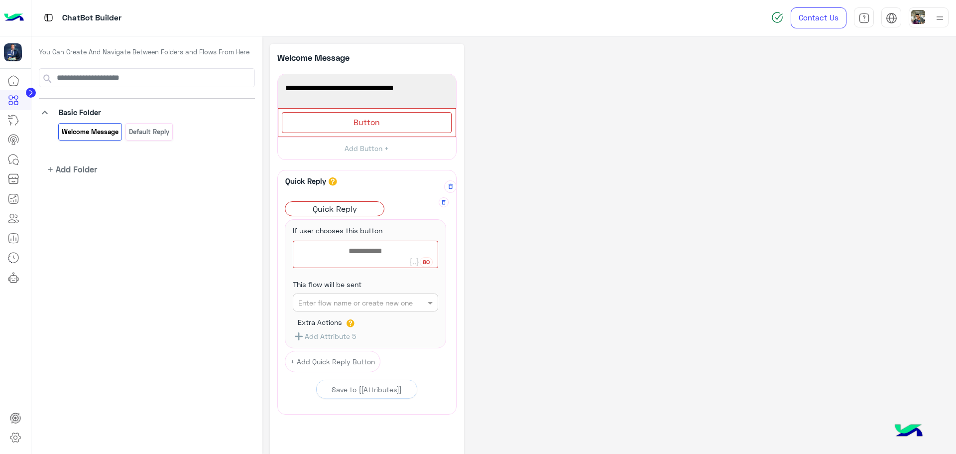
click at [374, 258] on div at bounding box center [365, 254] width 144 height 26
paste textarea "**********"
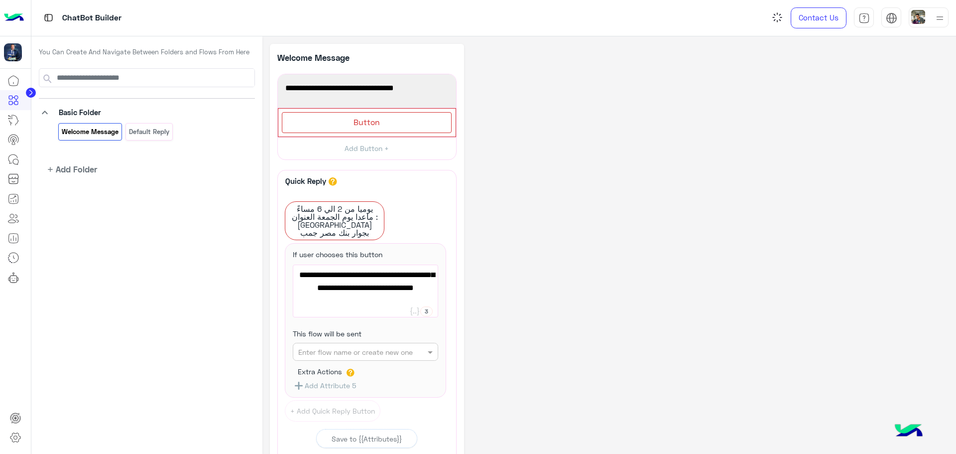
type textarea "**********"
click at [513, 241] on div "**********" at bounding box center [609, 298] width 679 height 508
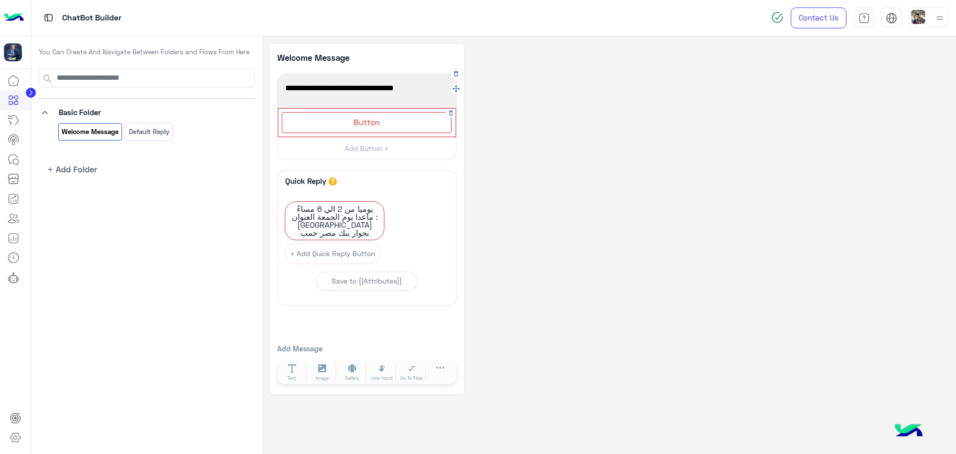
click at [372, 125] on span "Button" at bounding box center [366, 121] width 26 height 9
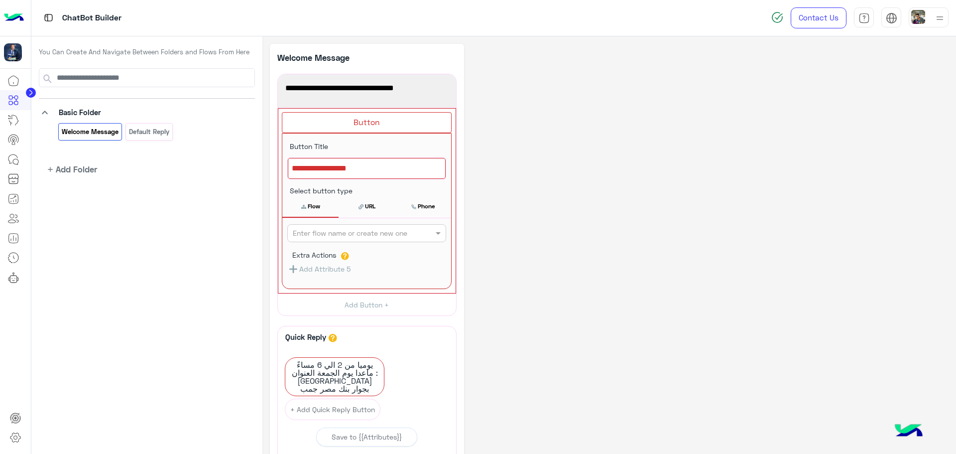
click at [505, 110] on div "**********" at bounding box center [609, 297] width 679 height 506
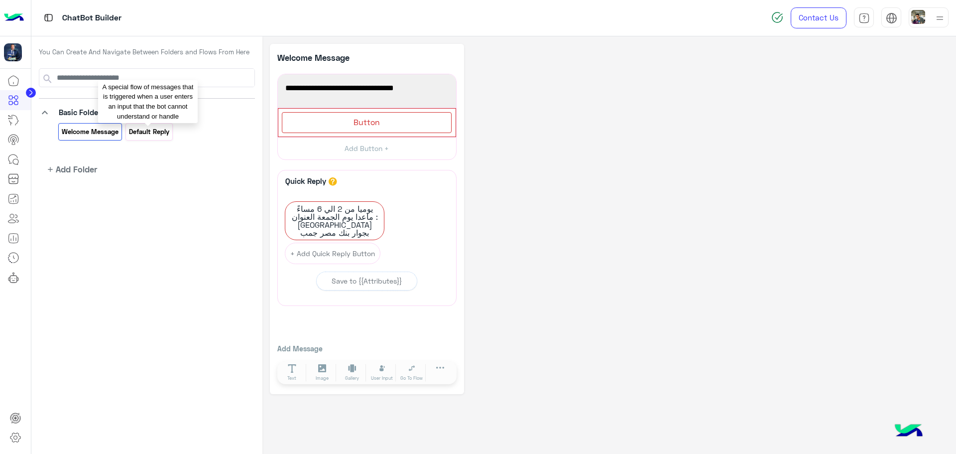
click at [135, 129] on p "Default reply" at bounding box center [149, 131] width 42 height 11
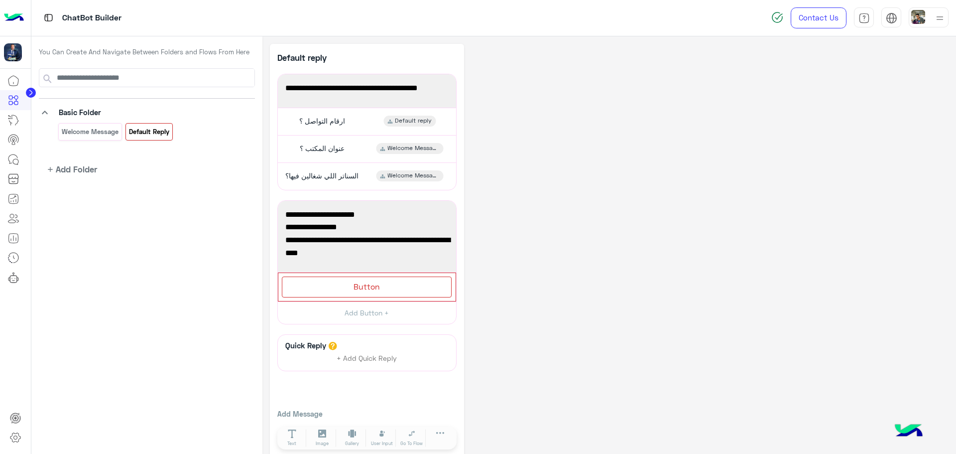
scroll to position [14, 0]
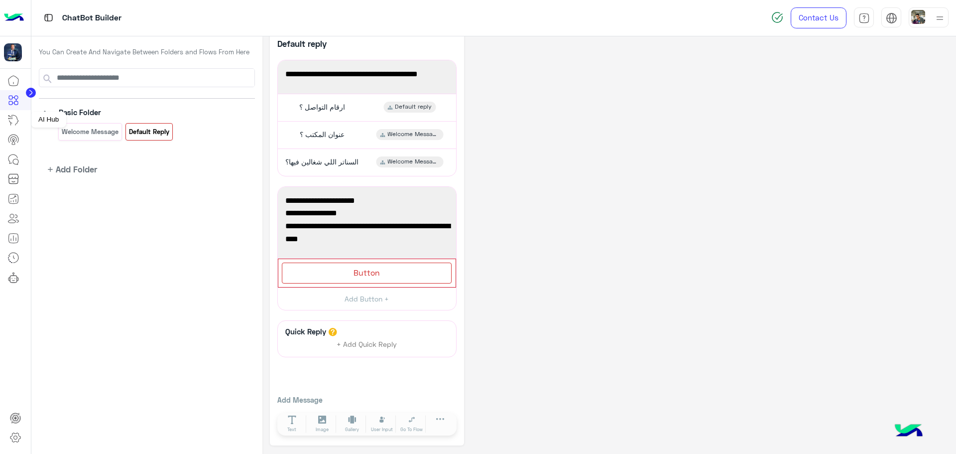
click at [16, 116] on icon at bounding box center [13, 120] width 9 height 10
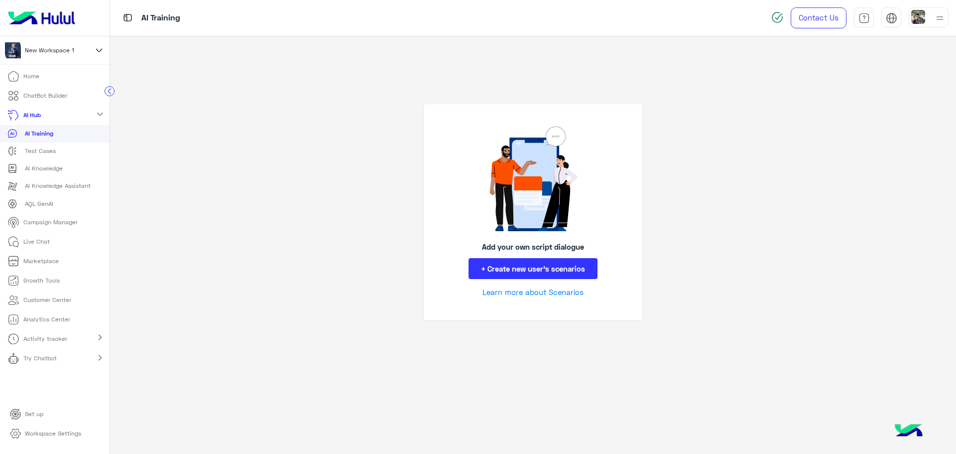
click at [43, 98] on p "ChatBot Builder" at bounding box center [45, 95] width 44 height 9
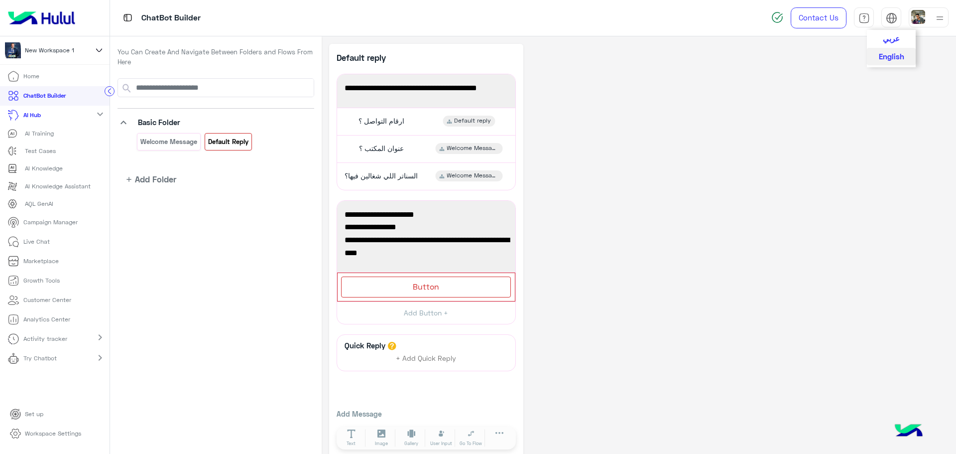
click at [887, 19] on img at bounding box center [891, 17] width 11 height 11
click at [892, 41] on span "عربي" at bounding box center [891, 37] width 17 height 9
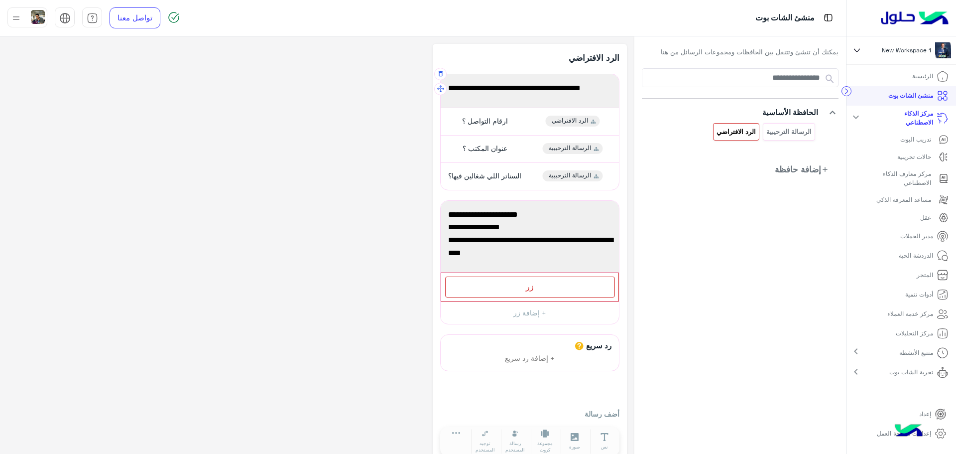
click at [515, 94] on span "اهلاً وسهلاً بحضرتك اقدر اساعد حضرتك ازاي؟❤️" at bounding box center [529, 88] width 163 height 13
click at [441, 71] on div "الرد الافتراضي" at bounding box center [529, 62] width 179 height 22
click at [490, 101] on div "اهلاً وسهلاً بحضرتك اقدر اساعد حضرتك ازاي؟❤️" at bounding box center [529, 91] width 171 height 26
click at [490, 94] on span "اهلاً وسهلاً بحضرتك اقدر اساعد حضرتك ازاي؟❤️" at bounding box center [529, 88] width 163 height 13
click at [441, 72] on icon "button" at bounding box center [441, 73] width 4 height 5
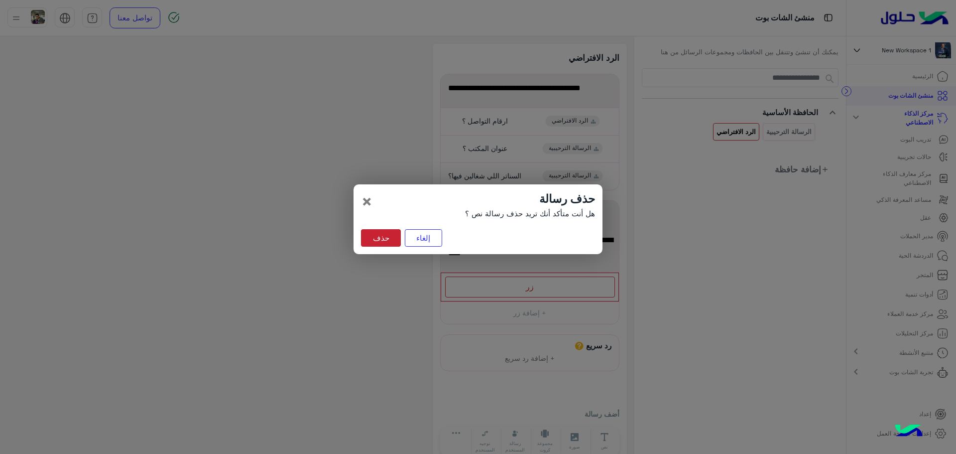
click at [394, 237] on button "حذف" at bounding box center [381, 238] width 40 height 18
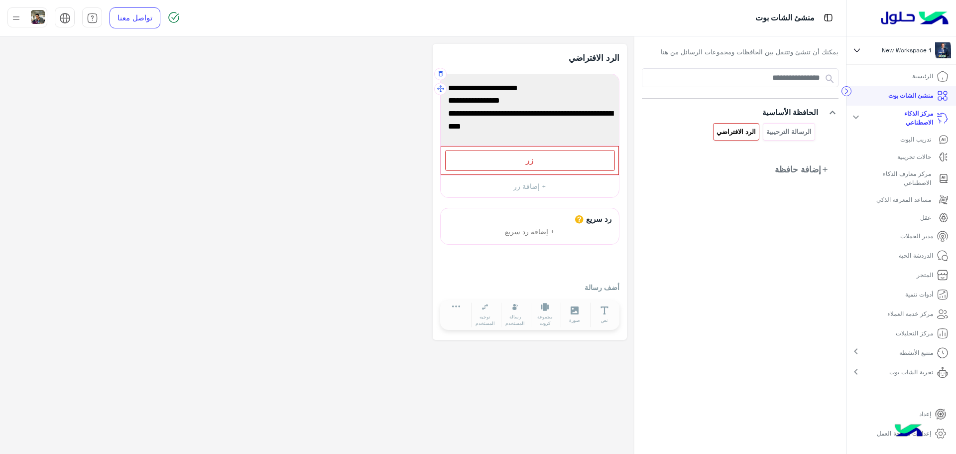
click at [513, 105] on span "ماعدا يوم الجمعة" at bounding box center [529, 100] width 163 height 13
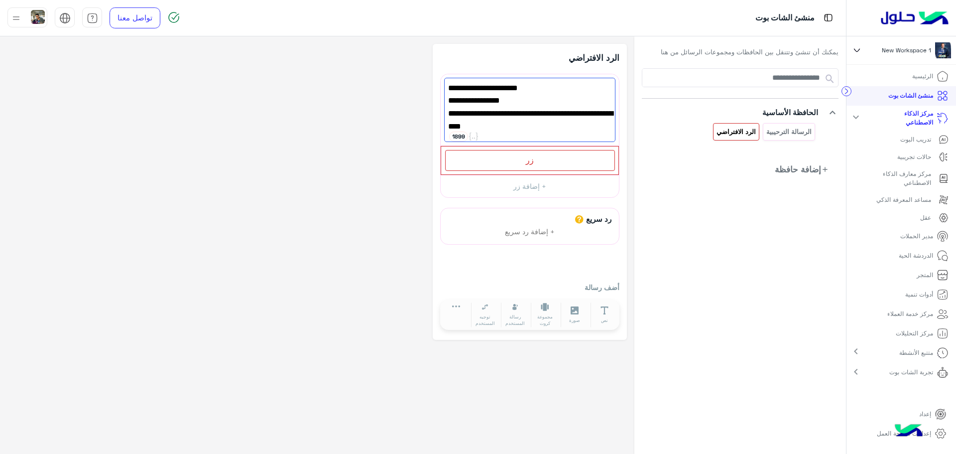
click at [559, 55] on p "الرد الافتراضي" at bounding box center [575, 57] width 90 height 12
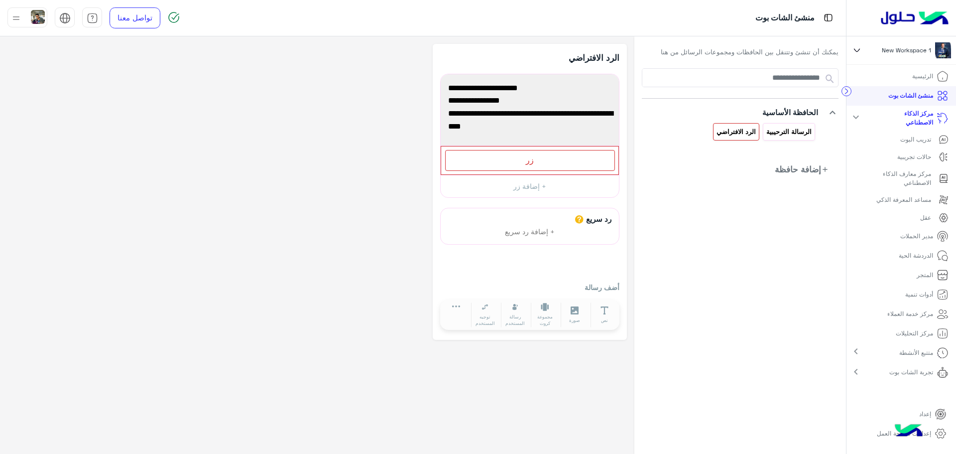
click at [800, 139] on div "الرسالة الترحيبية" at bounding box center [789, 131] width 52 height 17
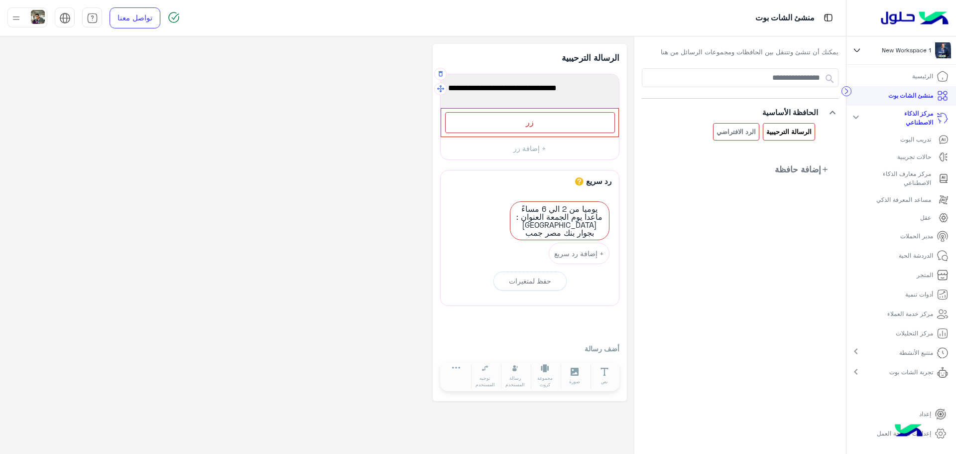
click at [530, 87] on span "اهلاً وسهلا ً اقدر اساعد حضرتك ازاي؟" at bounding box center [529, 88] width 163 height 13
paste textarea "********"
type textarea "**********"
click at [391, 172] on div "**********" at bounding box center [316, 222] width 619 height 357
click at [448, 188] on icon "button" at bounding box center [446, 186] width 7 height 7
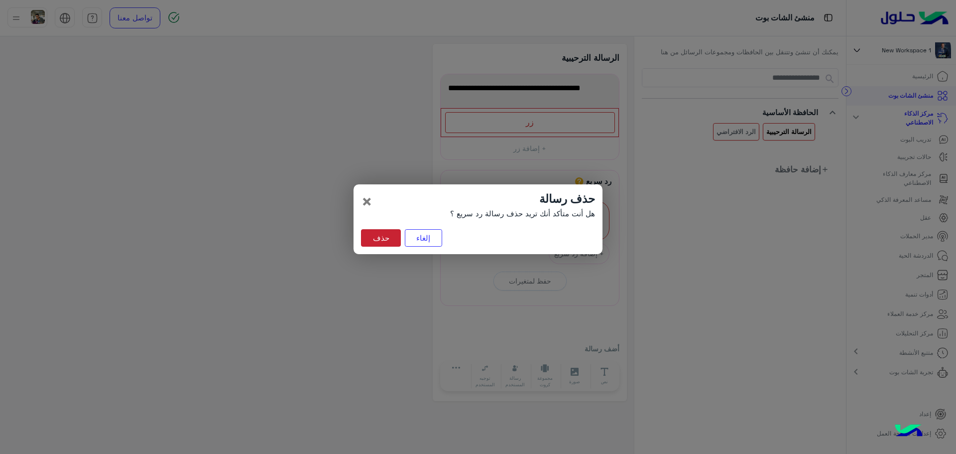
click at [380, 236] on button "حذف" at bounding box center [381, 238] width 40 height 18
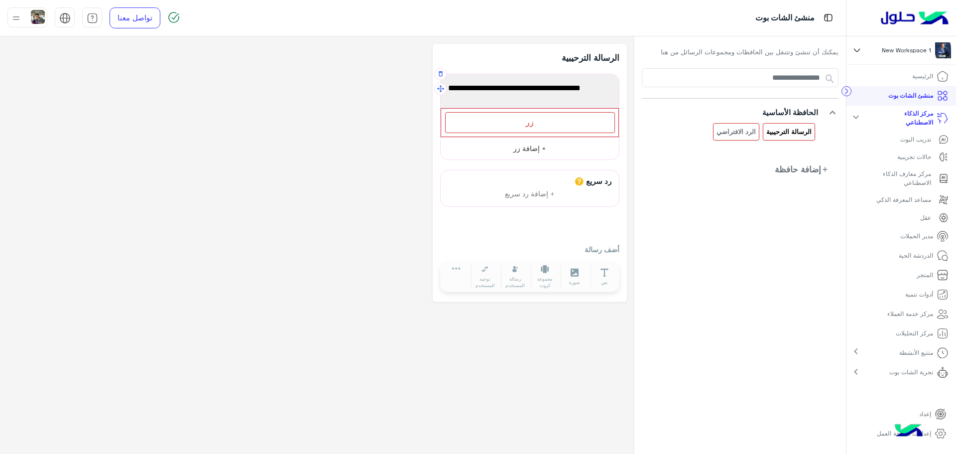
click at [546, 154] on button "+ إضافة زر" at bounding box center [530, 148] width 178 height 22
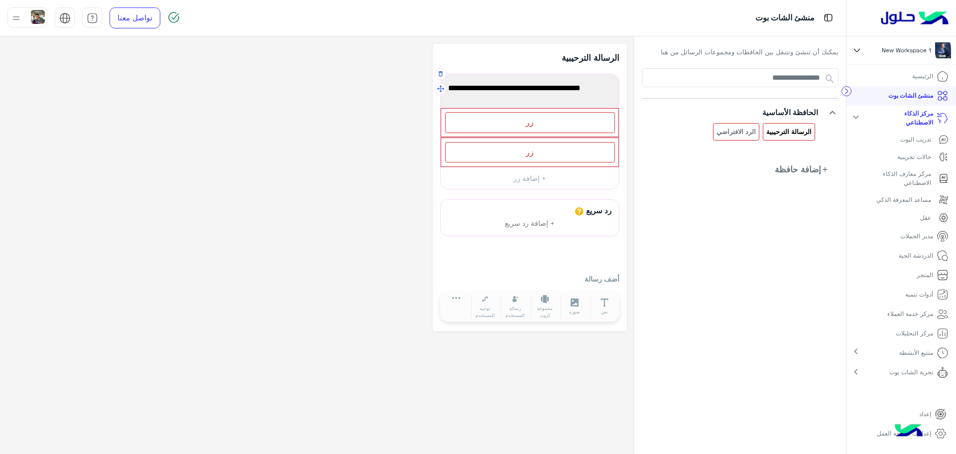
click at [440, 139] on div "**********" at bounding box center [529, 131] width 179 height 115
click at [445, 139] on icon "button" at bounding box center [446, 142] width 6 height 6
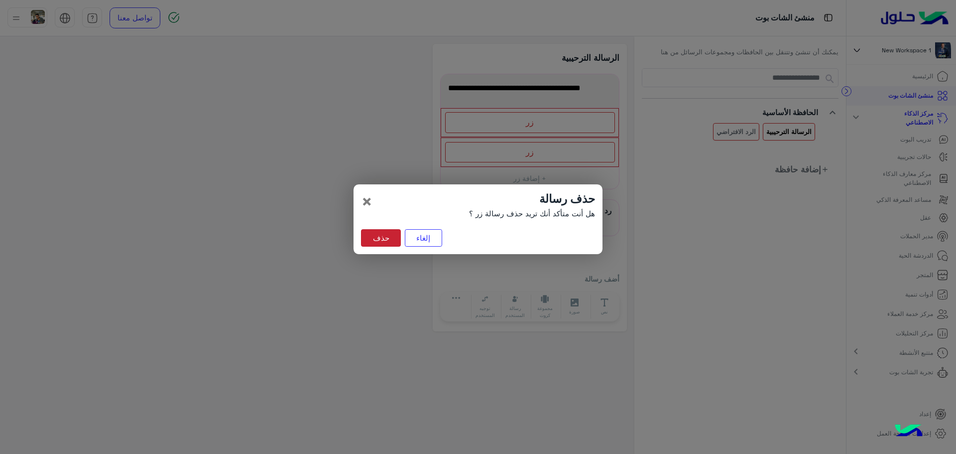
click at [373, 235] on button "حذف" at bounding box center [381, 238] width 40 height 18
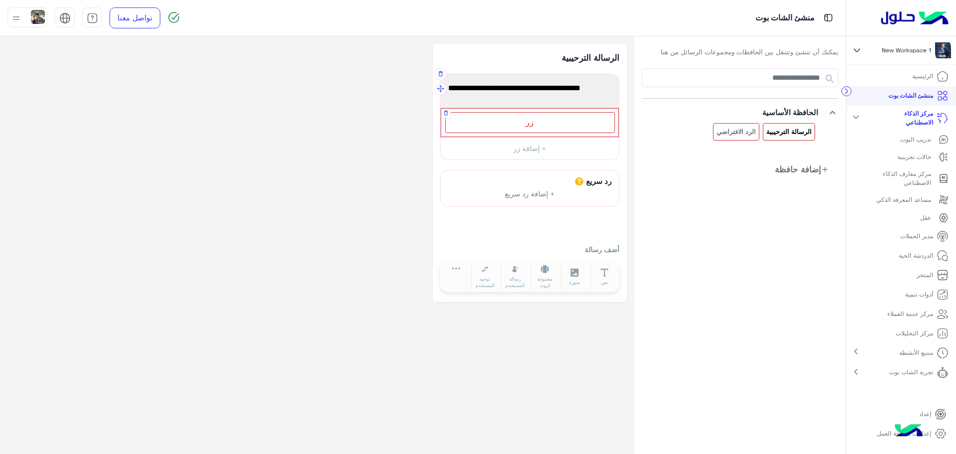
click at [523, 128] on div "زر" at bounding box center [530, 122] width 170 height 20
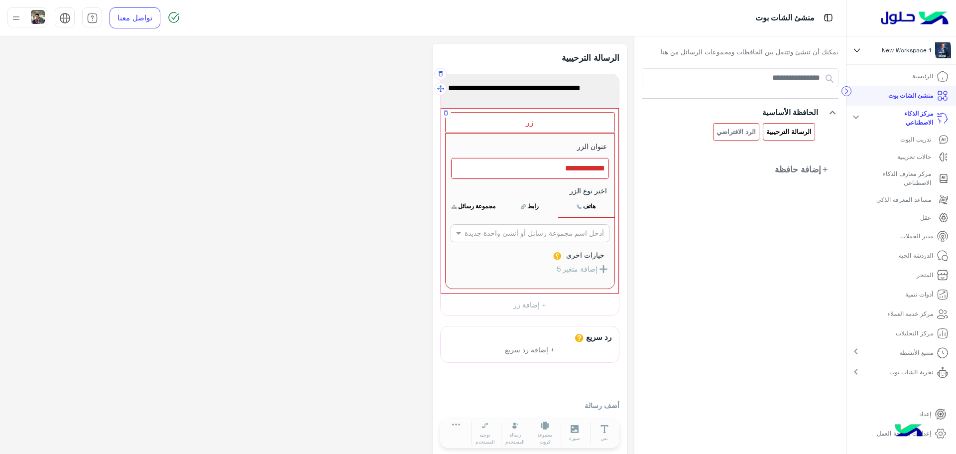
click at [551, 171] on div at bounding box center [530, 168] width 158 height 21
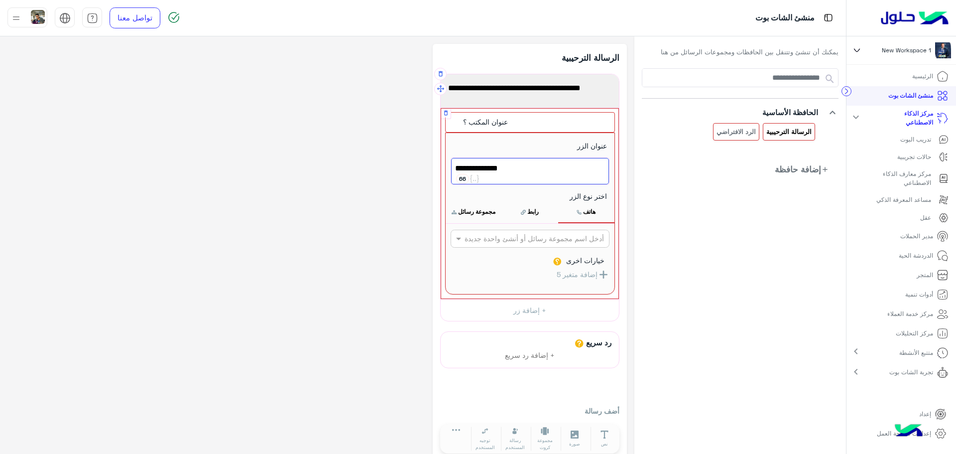
type textarea "**********"
click at [476, 211] on button "مجموعة رسائل" at bounding box center [474, 211] width 56 height 21
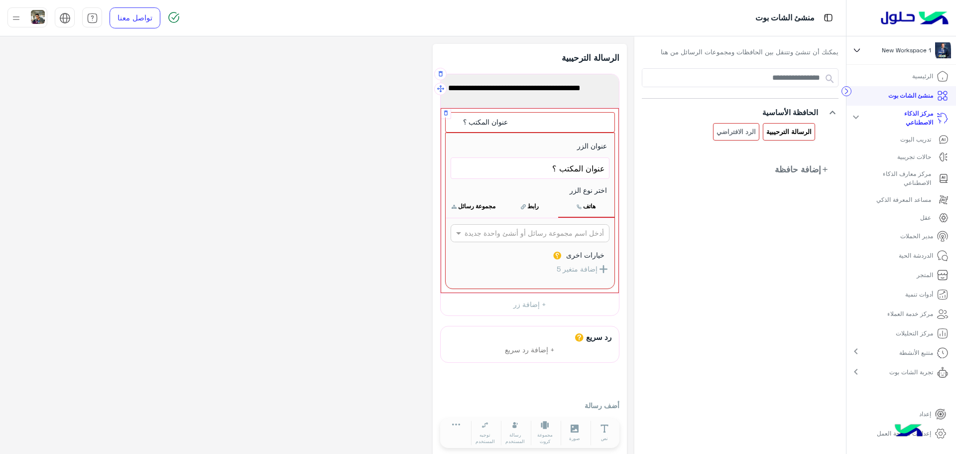
click at [490, 206] on button "مجموعة رسائل" at bounding box center [474, 206] width 56 height 21
click at [469, 210] on button "مجموعة رسائل" at bounding box center [474, 206] width 56 height 21
click at [550, 214] on button "رابط" at bounding box center [530, 206] width 56 height 21
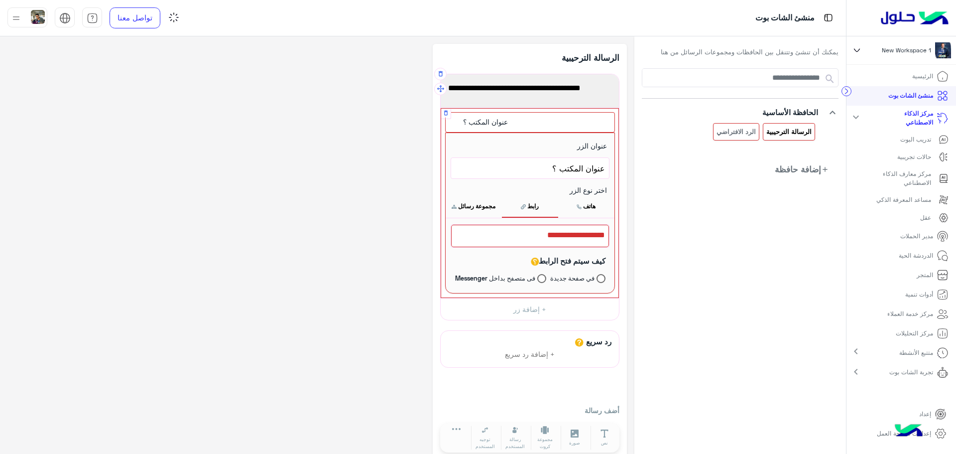
click at [592, 210] on button "هاتف" at bounding box center [586, 206] width 56 height 21
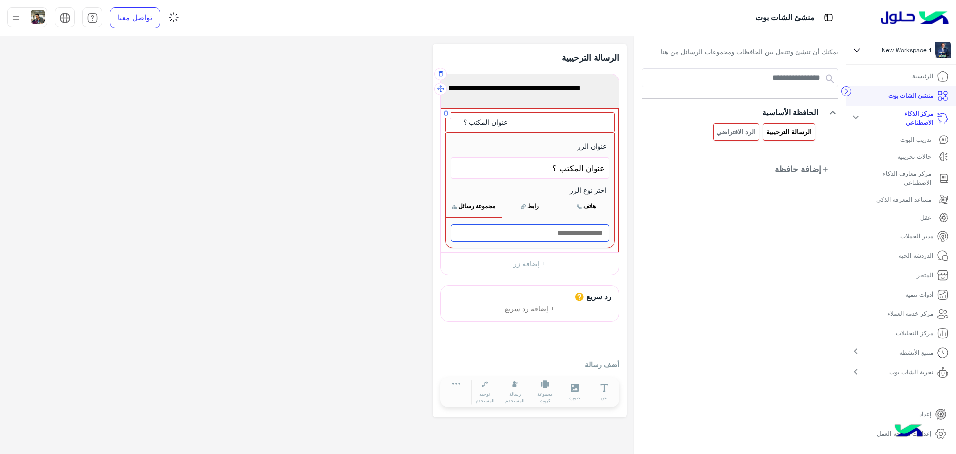
click at [551, 230] on input "text" at bounding box center [530, 232] width 159 height 17
type input "**********"
click at [629, 244] on div "**********" at bounding box center [317, 248] width 634 height 425
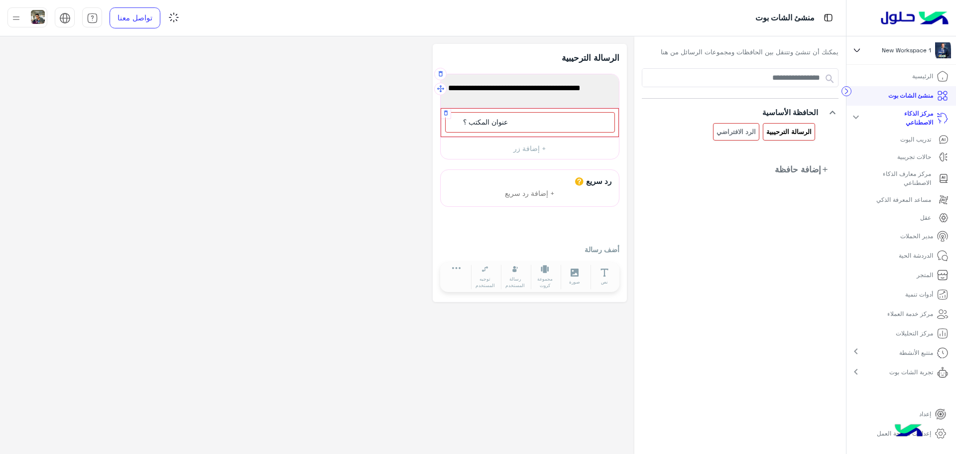
click at [530, 123] on div "عنوان المكتب ؟" at bounding box center [530, 122] width 170 height 20
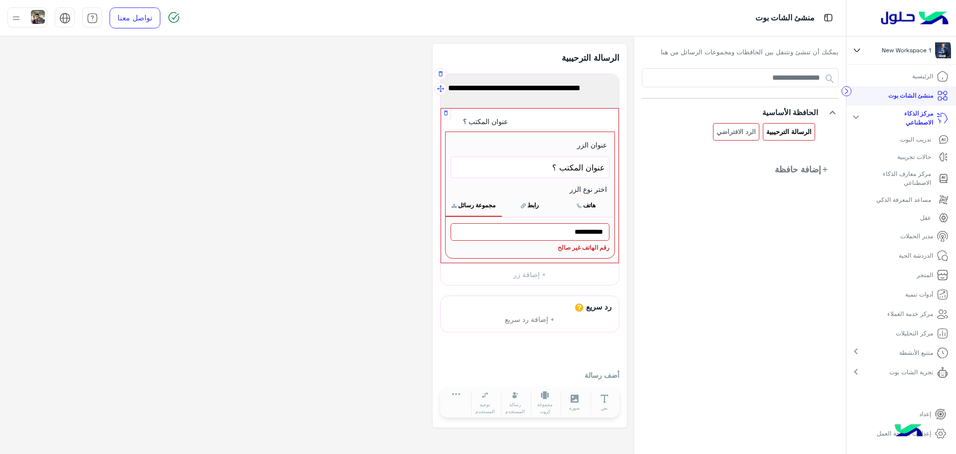
click at [583, 209] on button "هاتف" at bounding box center [586, 205] width 56 height 21
click at [519, 212] on button "رابط" at bounding box center [530, 205] width 56 height 21
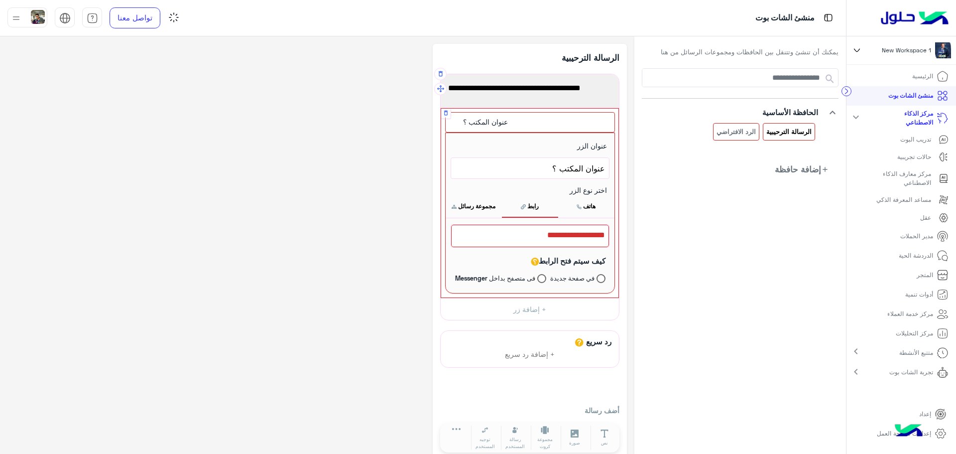
click at [484, 208] on button "مجموعة رسائل" at bounding box center [474, 206] width 56 height 21
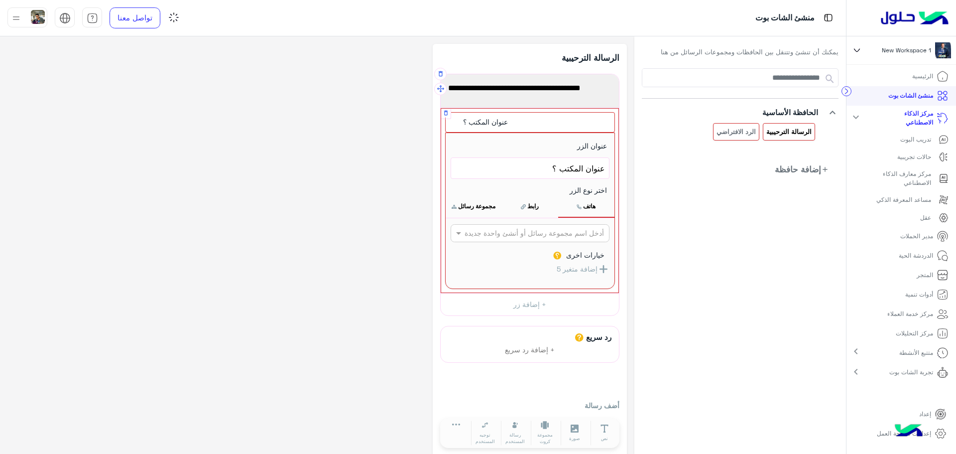
click at [490, 239] on div "أدخل اسم مجموعة رسائل أو أنشئ واحدة جديدة" at bounding box center [530, 233] width 159 height 18
click at [579, 274] on b "الرد الافتراضي" at bounding box center [583, 271] width 42 height 8
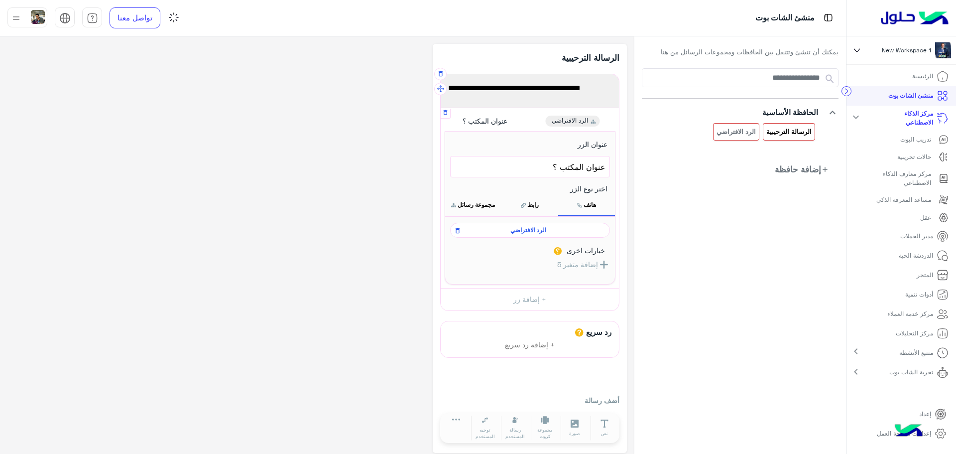
click at [559, 231] on span "الرد الافتراضي" at bounding box center [528, 230] width 145 height 9
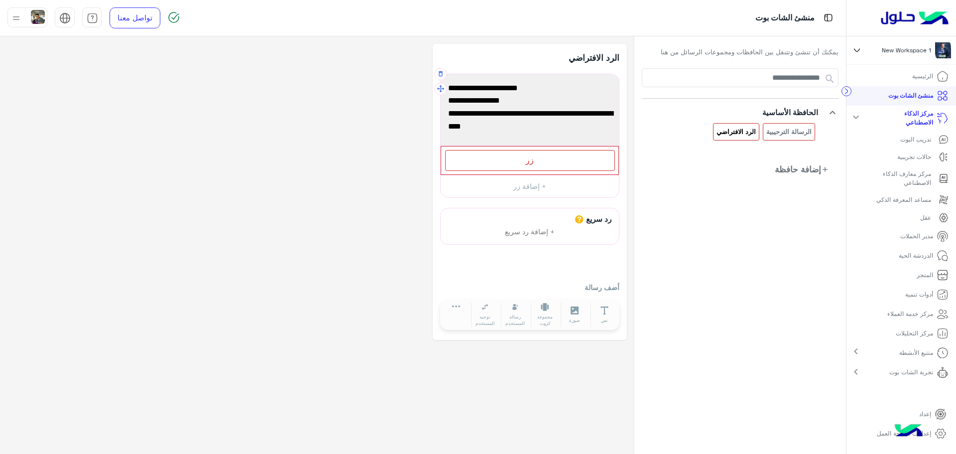
click at [502, 110] on span "العنوان : شارع شريف بجوار بنك مصر جمب بابا علي امام غاز مصر" at bounding box center [529, 119] width 163 height 25
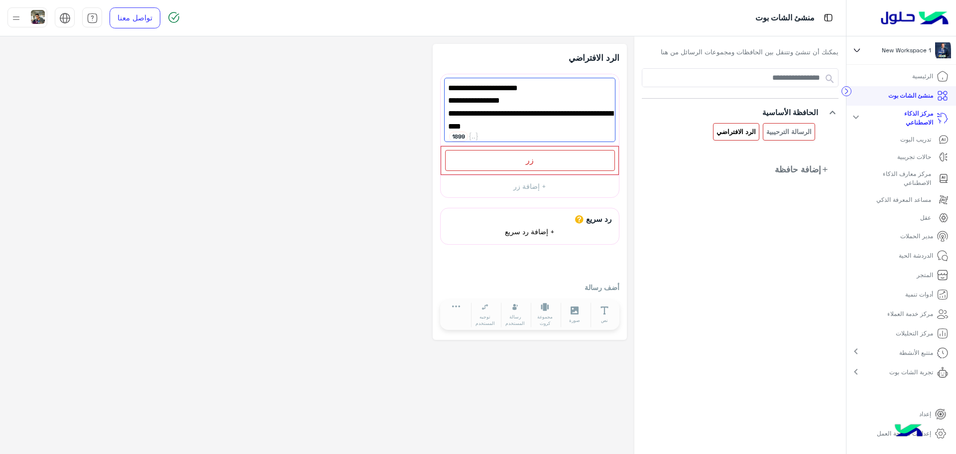
click at [535, 233] on span "+ إضافة رد سريع" at bounding box center [530, 231] width 50 height 8
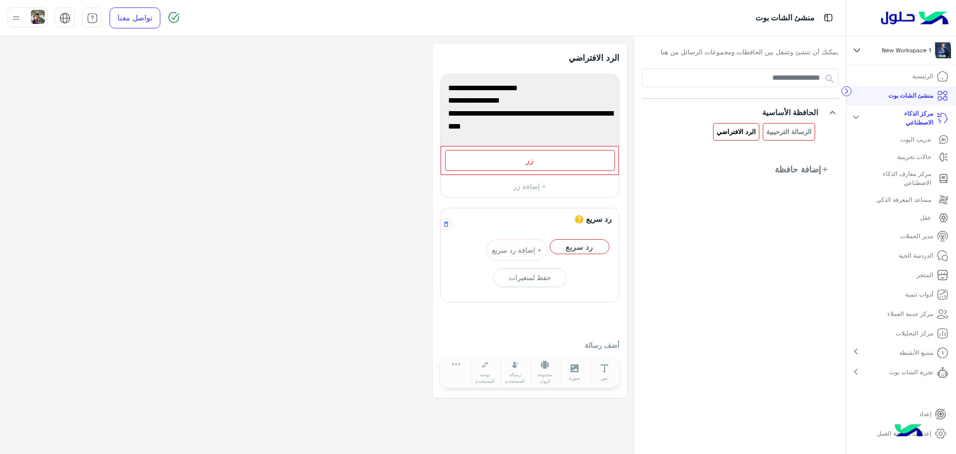
click at [518, 226] on div "يجب أن يكون الرد السريع أو رسالة المستخدم بعد محتوى رسالة كرسالة نصية أو صورة أ…" at bounding box center [530, 242] width 168 height 36
click at [514, 329] on div "رد سريع يجب أن يكون الرد السريع أو رسالة المستخدم بعد محتوى رسالة كرسالة نصية أ…" at bounding box center [529, 299] width 179 height 182
click at [609, 374] on button "نص" at bounding box center [604, 372] width 28 height 25
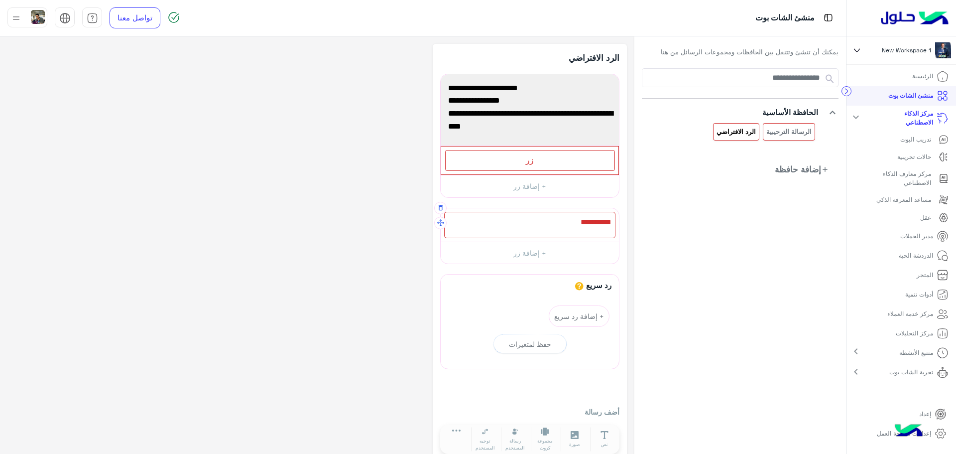
click at [552, 216] on div at bounding box center [529, 225] width 171 height 26
paste textarea "**********"
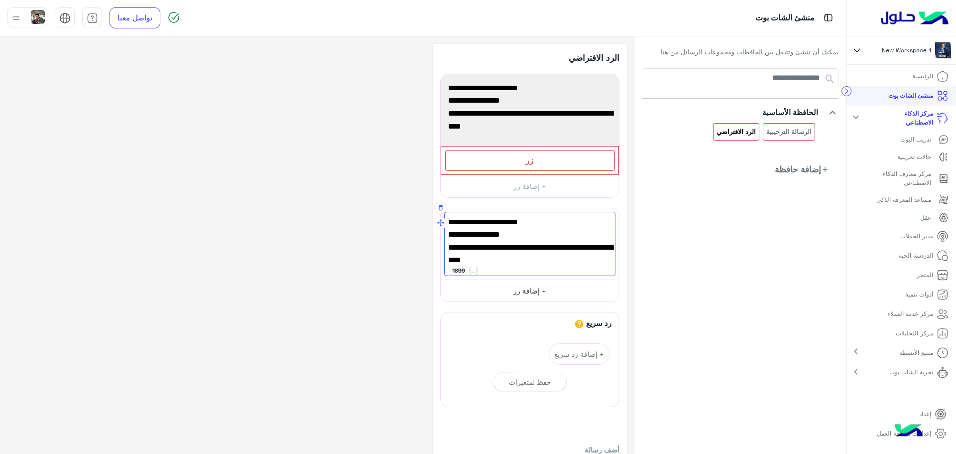
type textarea "**********"
click at [548, 296] on button "+ إضافة زر" at bounding box center [530, 290] width 178 height 22
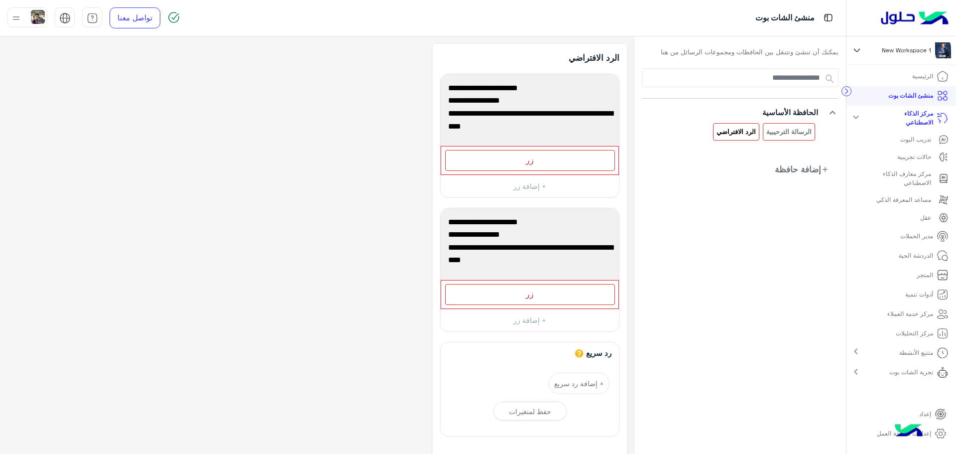
click at [914, 77] on p "الرئيسية" at bounding box center [922, 76] width 21 height 9
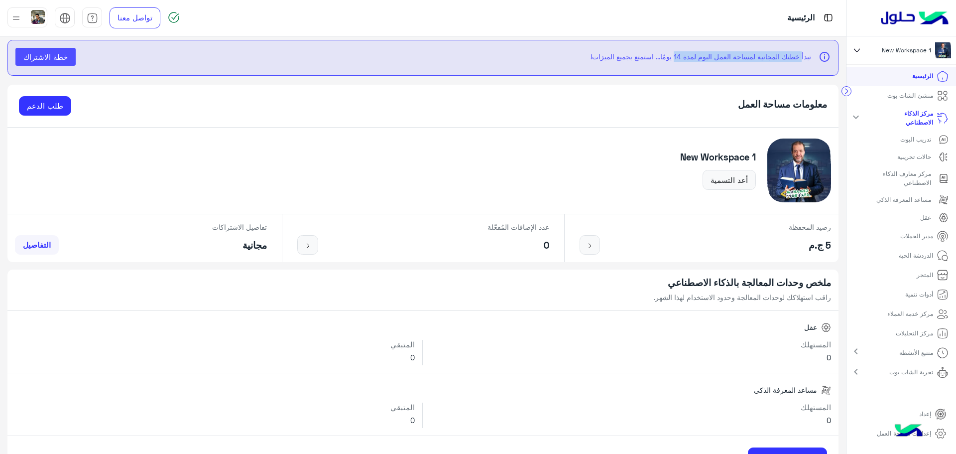
drag, startPoint x: 800, startPoint y: 59, endPoint x: 667, endPoint y: 77, distance: 134.7
click at [667, 77] on app-alert "info تبدأ خطتك المجانية لمساحة العمل اليوم لمدة 14 يومًا... استمتع بجميع الميزا…" at bounding box center [422, 58] width 831 height 37
click at [507, 67] on div "info تبدأ خطتك المجانية لمساحة العمل اليوم لمدة 14 يومًا... استمتع بجميع الميزا…" at bounding box center [422, 58] width 815 height 20
click at [695, 154] on h5 "New Workspace 1" at bounding box center [718, 156] width 76 height 11
click at [744, 181] on button "أعد التسمية" at bounding box center [728, 180] width 53 height 20
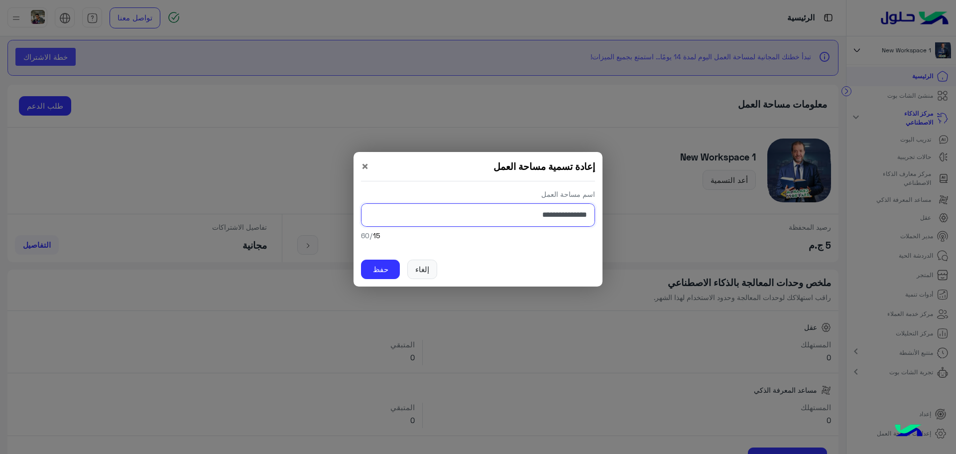
click at [520, 220] on input "**********" at bounding box center [478, 214] width 234 height 23
type input "**********"
click at [373, 275] on button "حفظ" at bounding box center [380, 269] width 39 height 20
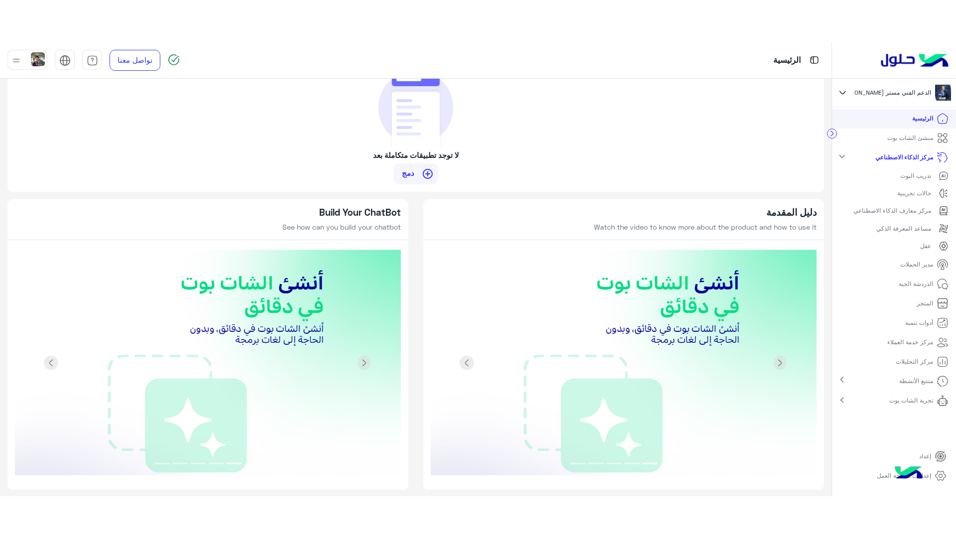
scroll to position [840, 0]
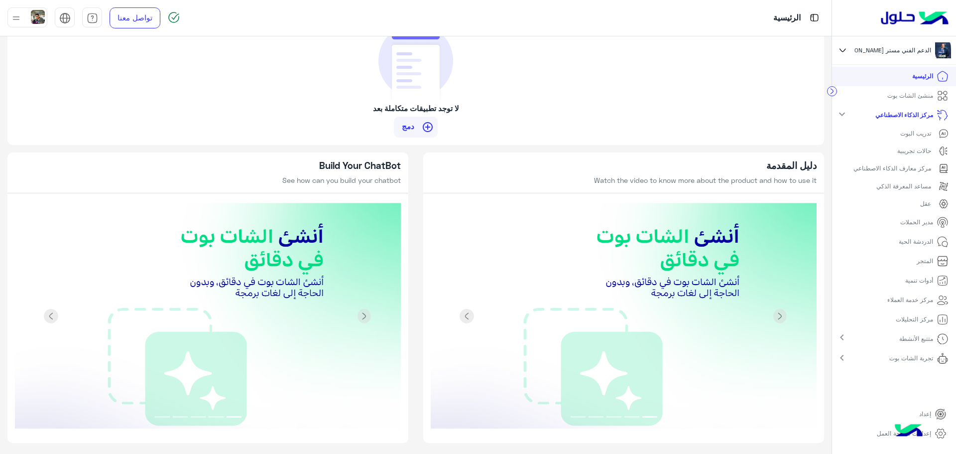
click at [664, 223] on img at bounding box center [624, 316] width 386 height 227
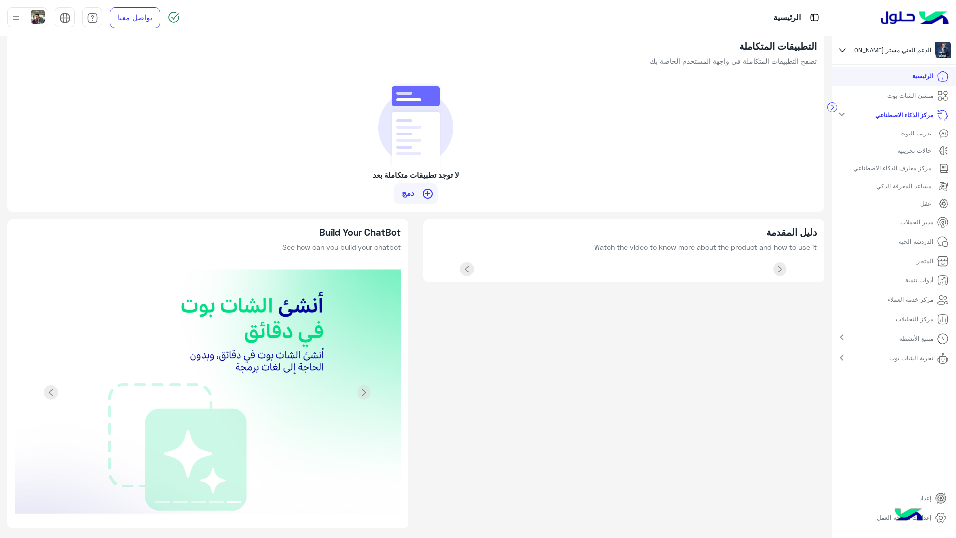
click at [811, 269] on img at bounding box center [624, 269] width 386 height 0
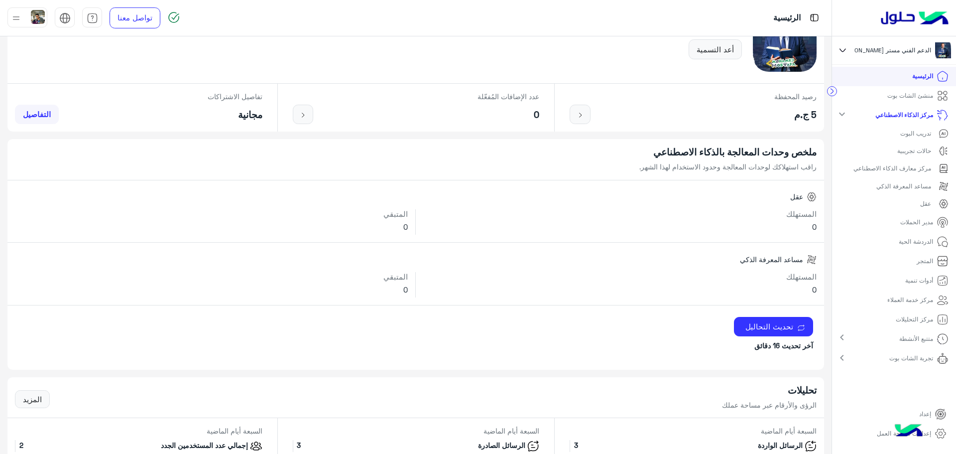
scroll to position [0, 0]
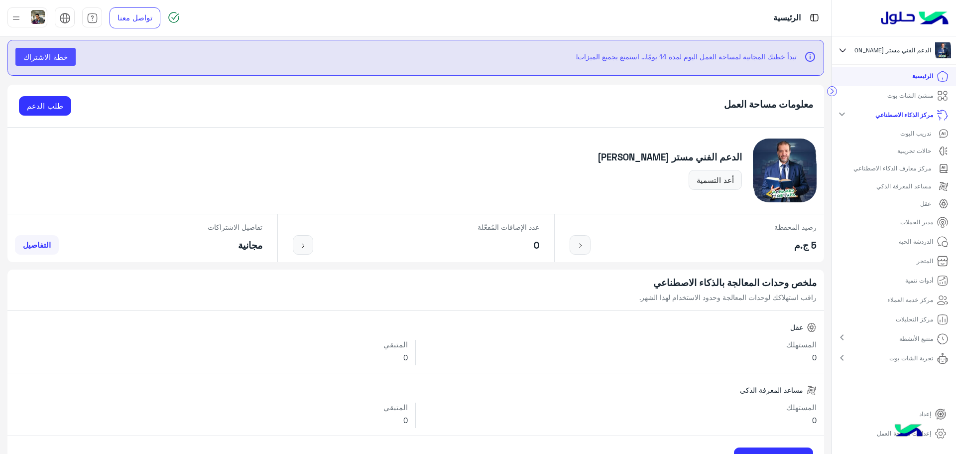
click at [913, 93] on p "منشئ الشات بوت" at bounding box center [910, 95] width 46 height 9
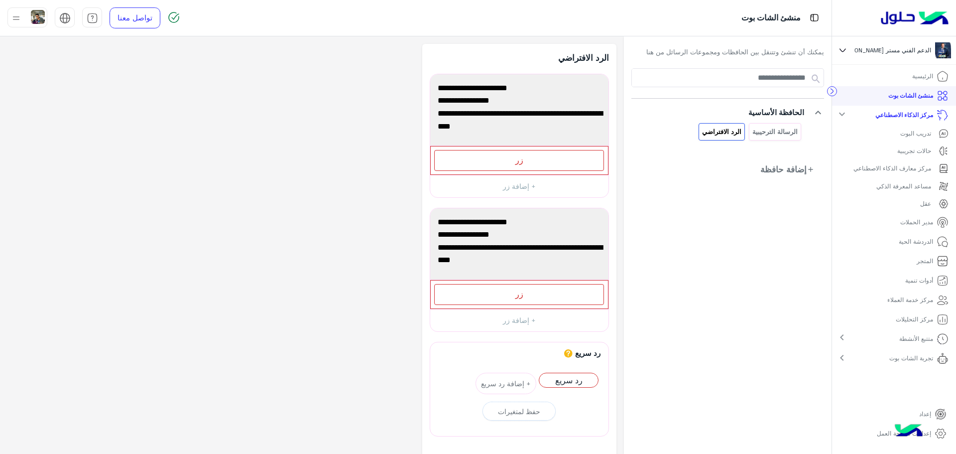
click at [924, 80] on p "الرئيسية" at bounding box center [922, 76] width 21 height 9
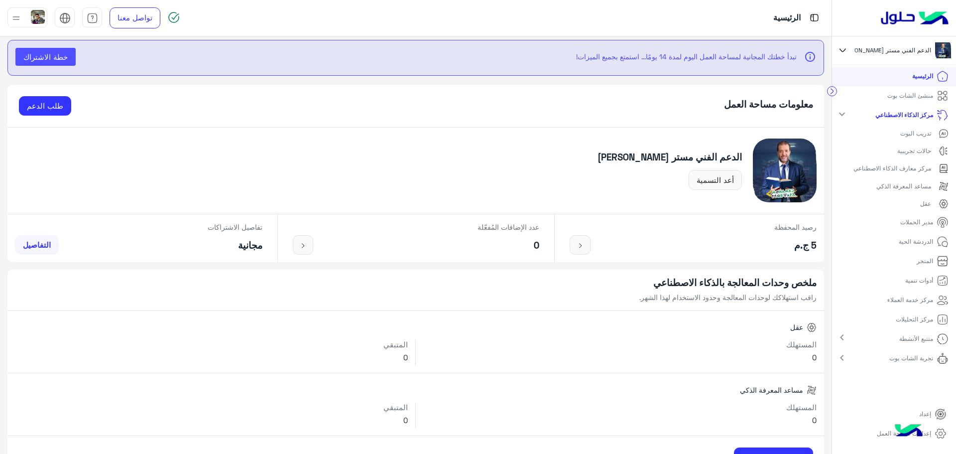
click at [917, 149] on p "حالات تجريبية" at bounding box center [914, 150] width 34 height 9
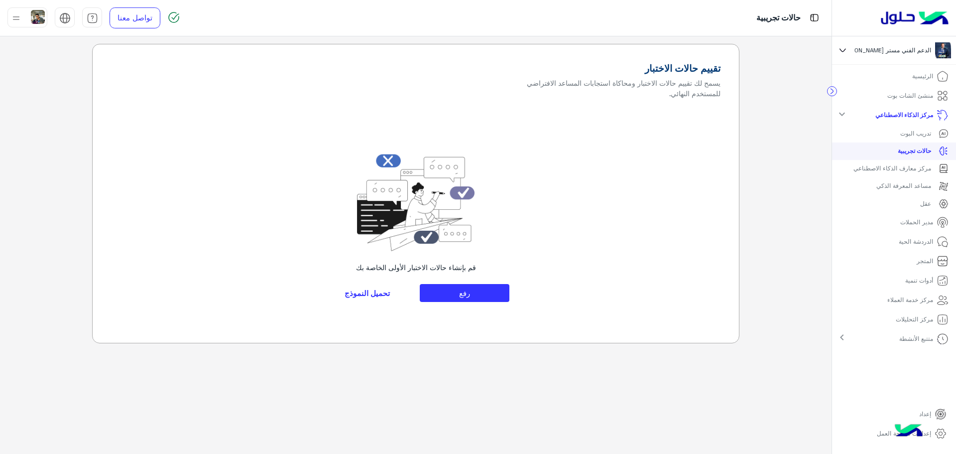
click at [910, 133] on p "تدريب البوت" at bounding box center [915, 133] width 31 height 9
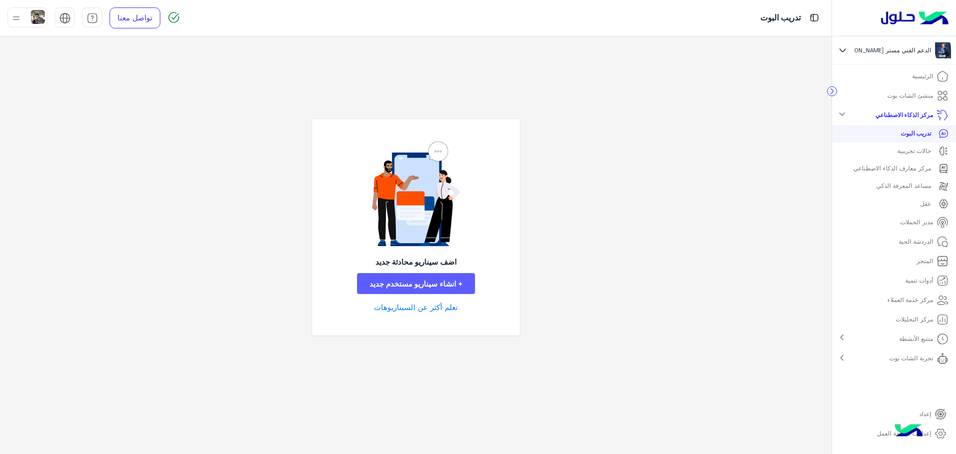
click at [419, 284] on button "+ انشاء سيناريو مستخدم جديد" at bounding box center [416, 283] width 118 height 21
click at [427, 305] on link "تعلم أكثر عن السيناريوهات" at bounding box center [416, 306] width 84 height 11
click at [435, 285] on button "+ انشاء سيناريو مستخدم جديد" at bounding box center [416, 283] width 118 height 21
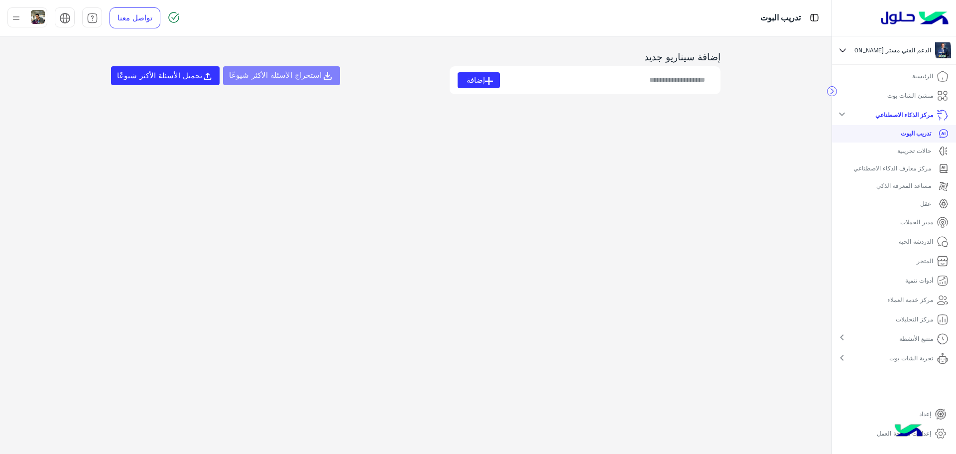
click at [603, 74] on input at bounding box center [606, 80] width 213 height 16
type input "***"
click at [476, 81] on span "إضافة" at bounding box center [475, 79] width 18 height 11
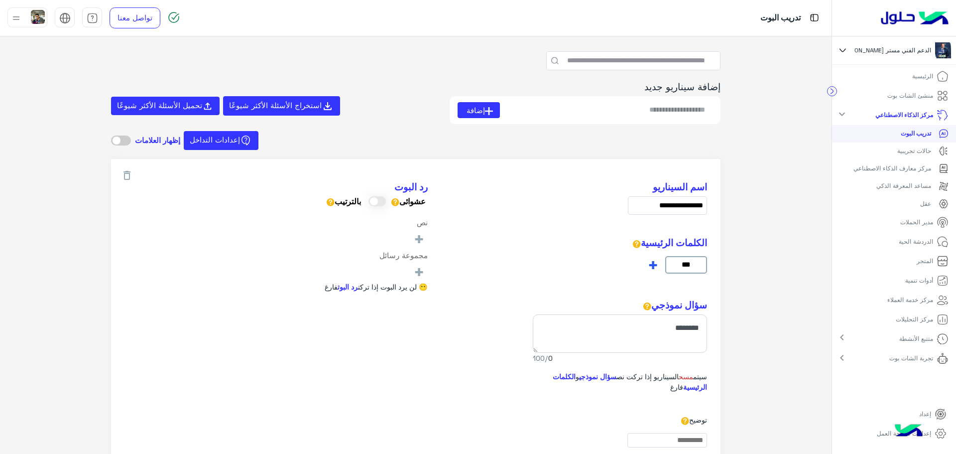
click at [658, 265] on span "+" at bounding box center [652, 264] width 11 height 16
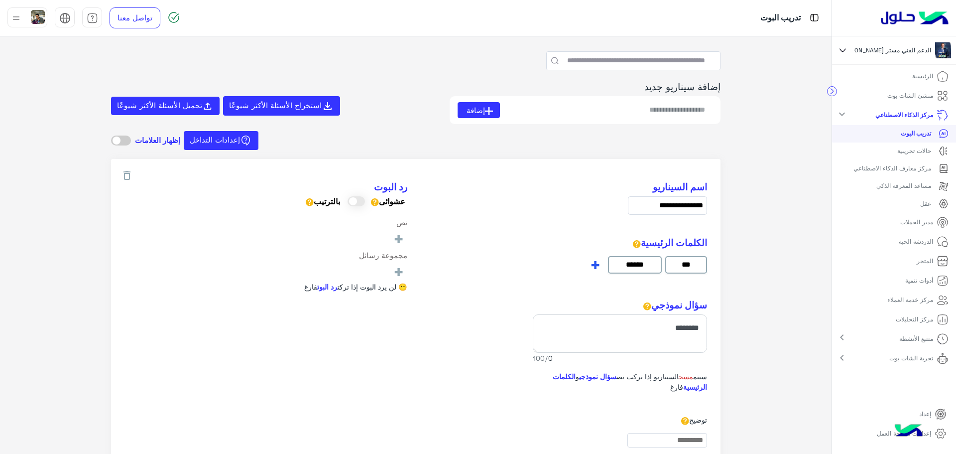
type input "******"
click at [591, 264] on div "الكلمات الرئيسية *** ****** +" at bounding box center [646, 257] width 120 height 40
click at [598, 269] on span "+" at bounding box center [594, 264] width 11 height 16
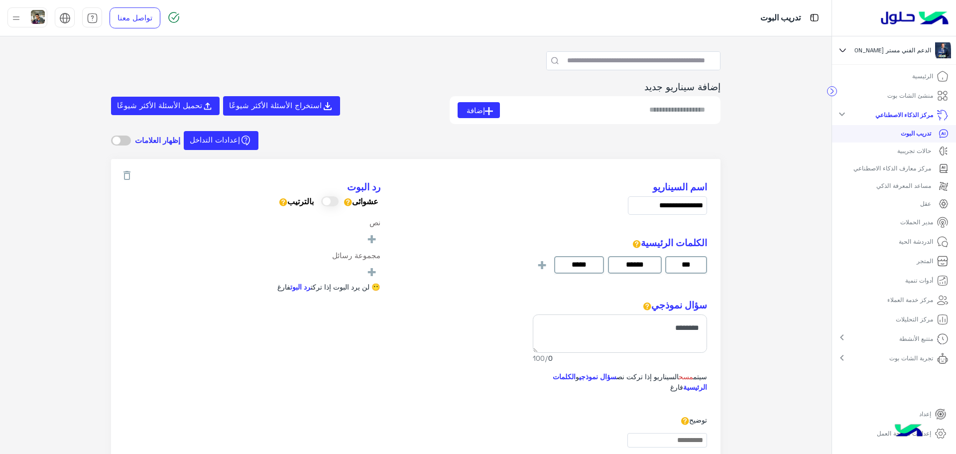
type input "*****"
click at [528, 241] on div "**********" at bounding box center [415, 240] width 582 height 118
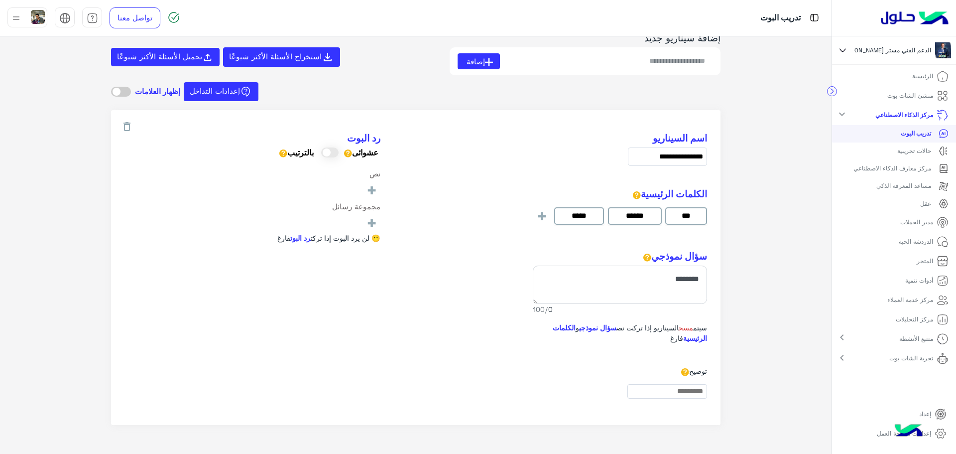
scroll to position [50, 0]
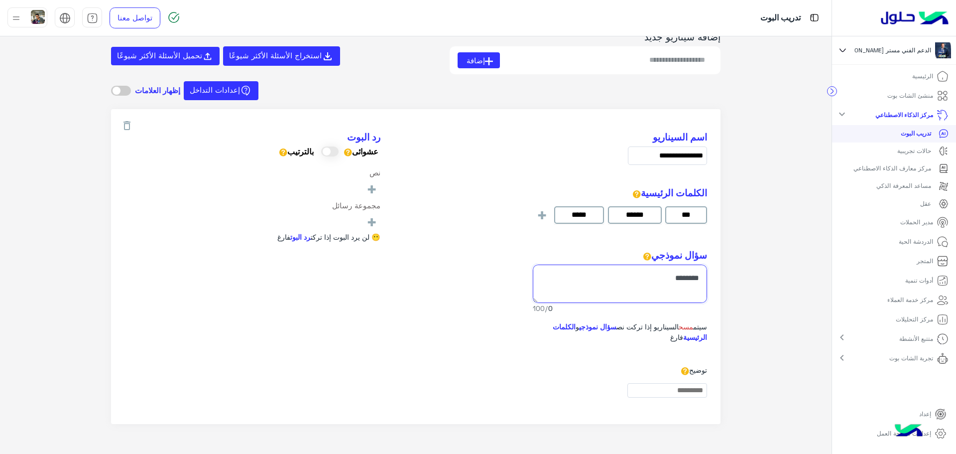
click at [685, 291] on textarea at bounding box center [620, 283] width 174 height 38
type textarea "**********"
click at [777, 274] on div "**********" at bounding box center [415, 245] width 831 height 489
click at [330, 149] on span at bounding box center [329, 151] width 17 height 10
click at [329, 153] on span at bounding box center [329, 151] width 17 height 10
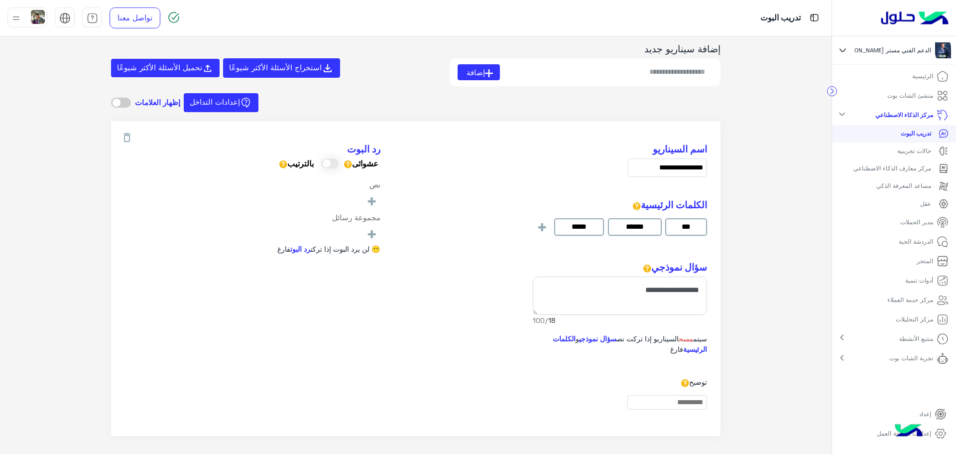
scroll to position [37, 0]
click at [444, 241] on div "**********" at bounding box center [415, 203] width 582 height 118
click at [241, 65] on span "استخراج الأسئلة الأكثر شيوعًا" at bounding box center [275, 67] width 93 height 9
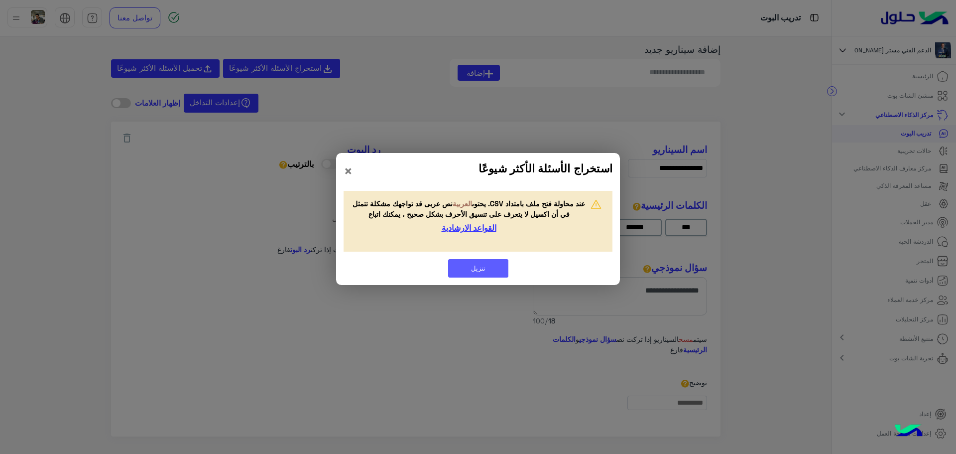
click at [477, 269] on button "تنزيل" at bounding box center [478, 268] width 60 height 19
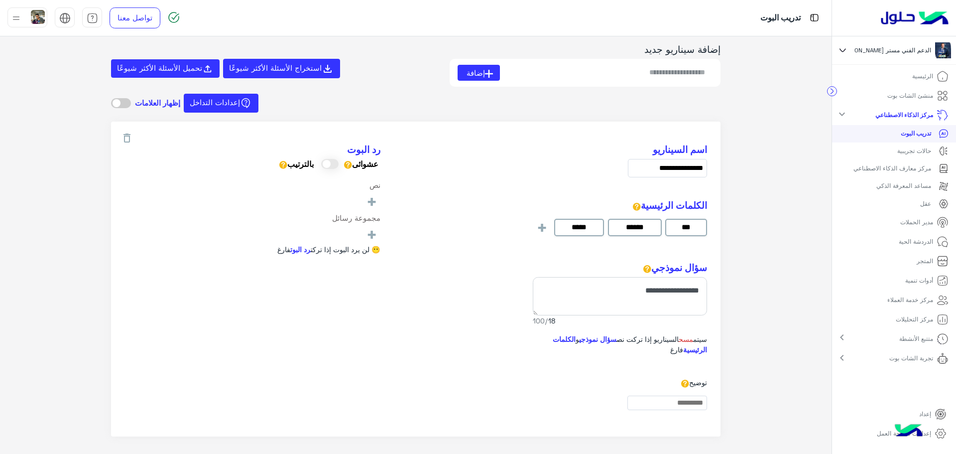
click at [298, 105] on div "إعدادات التداخل إظهار العلامات" at bounding box center [415, 105] width 609 height 15
click at [120, 100] on span at bounding box center [121, 103] width 20 height 10
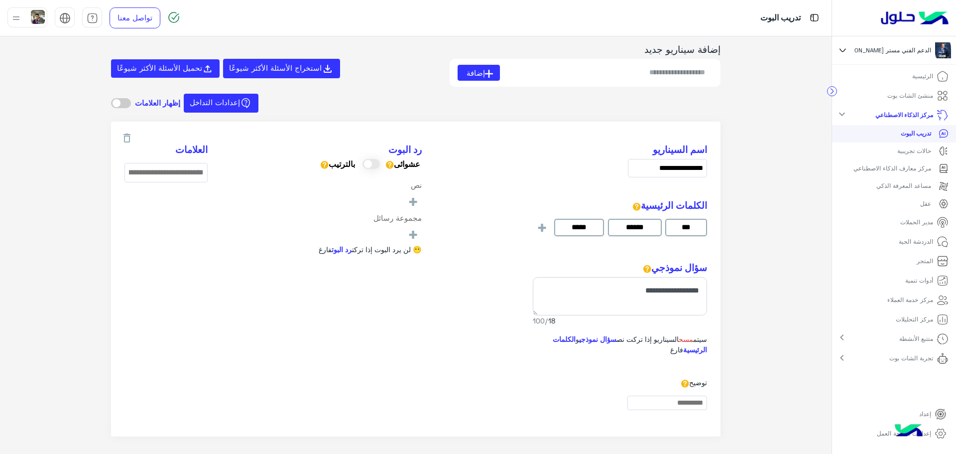
click at [120, 100] on span at bounding box center [121, 103] width 20 height 10
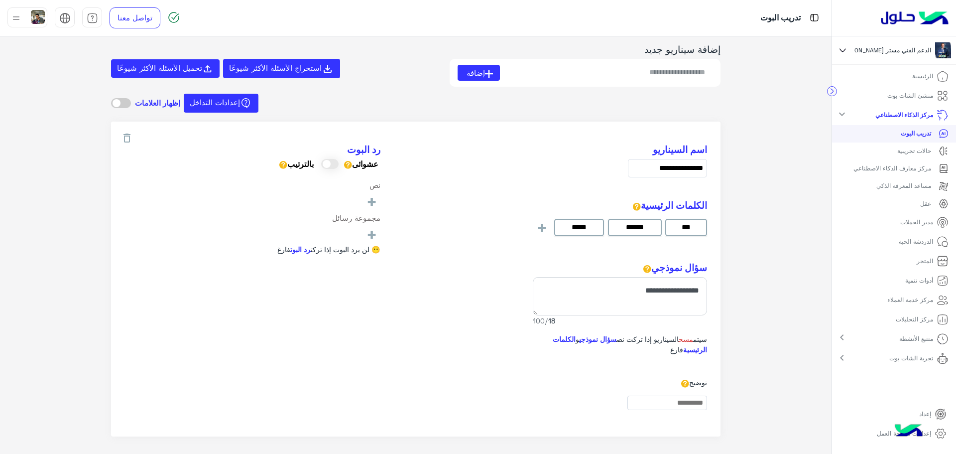
click at [120, 100] on span at bounding box center [121, 103] width 20 height 10
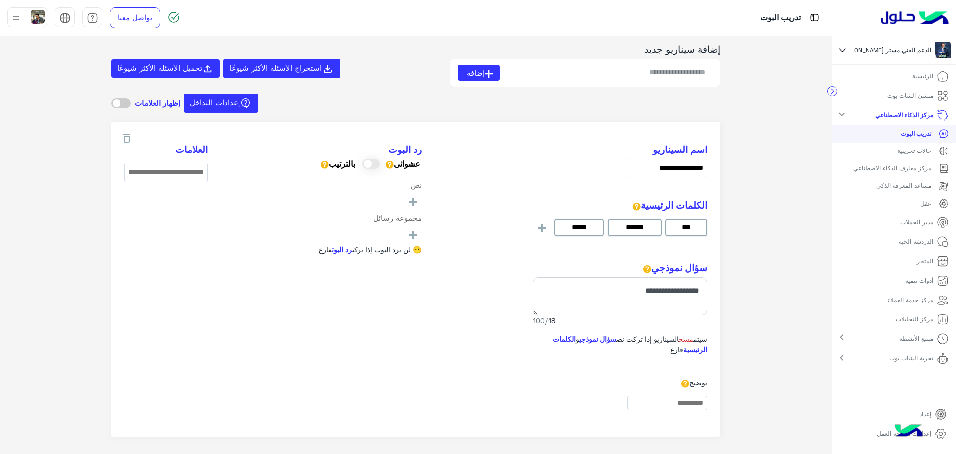
click at [131, 102] on span at bounding box center [121, 103] width 20 height 10
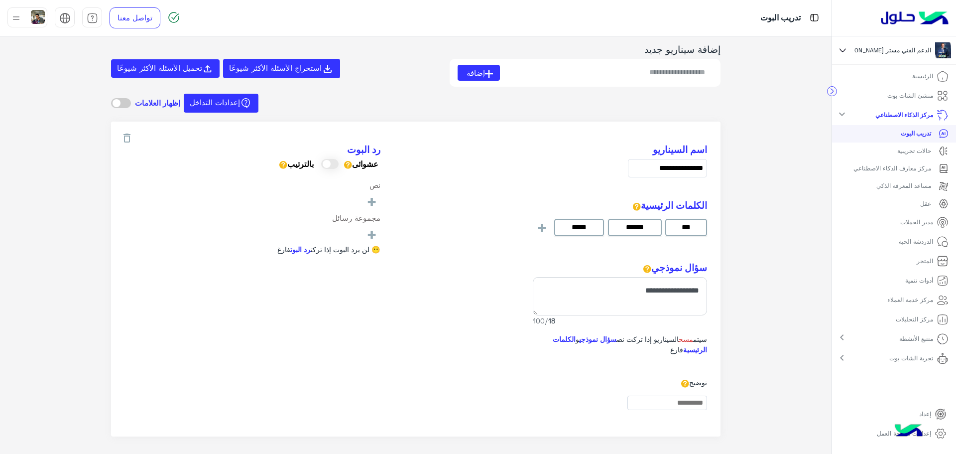
click at [131, 102] on span at bounding box center [121, 103] width 20 height 10
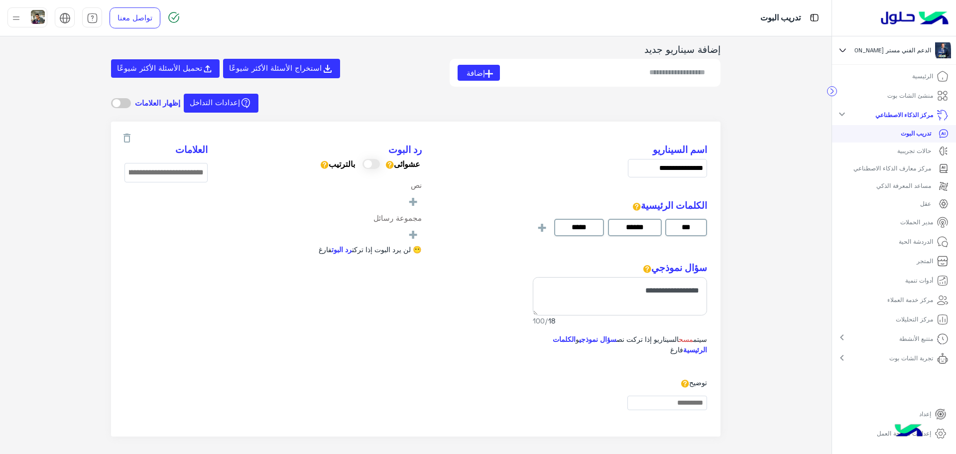
click at [131, 102] on span at bounding box center [121, 103] width 20 height 10
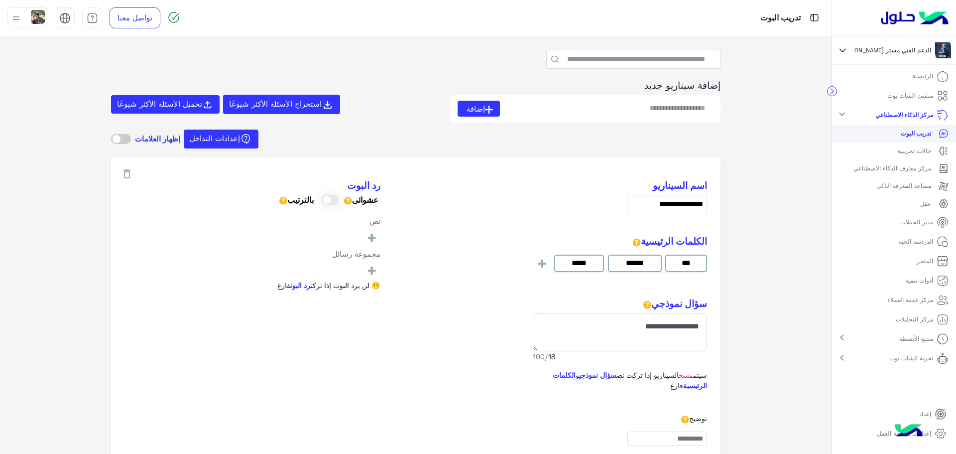
scroll to position [0, 0]
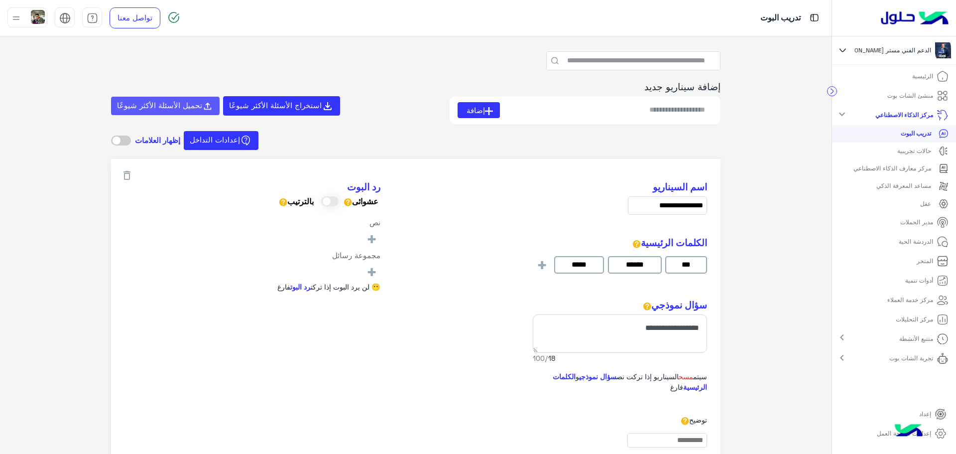
click at [156, 100] on button "تحميل الأسئلة الأكثر شيوعًا" at bounding box center [165, 106] width 109 height 19
click at [900, 98] on p "منشئ الشات بوت" at bounding box center [910, 95] width 46 height 9
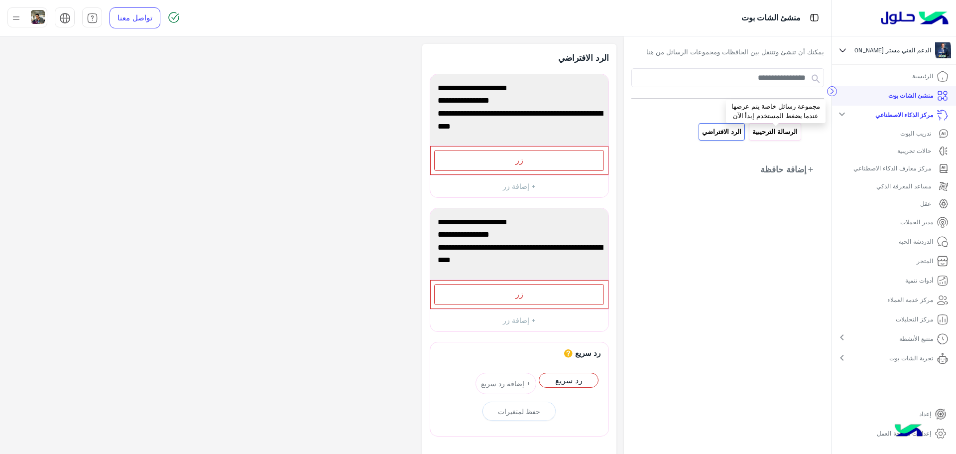
click at [760, 132] on p "الرسالة الترحيبية" at bounding box center [774, 131] width 47 height 11
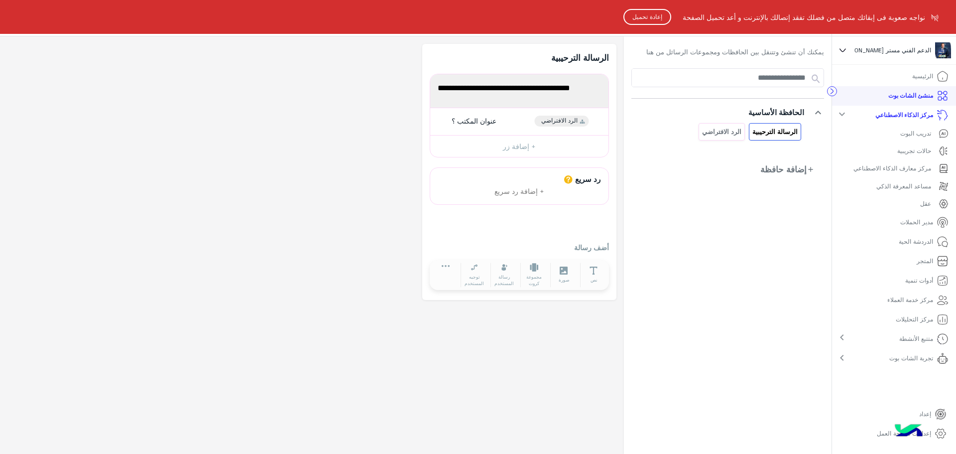
click at [640, 20] on button "إعادة تحميل" at bounding box center [647, 17] width 48 height 16
